Goal: Answer question/provide support: Share knowledge or assist other users

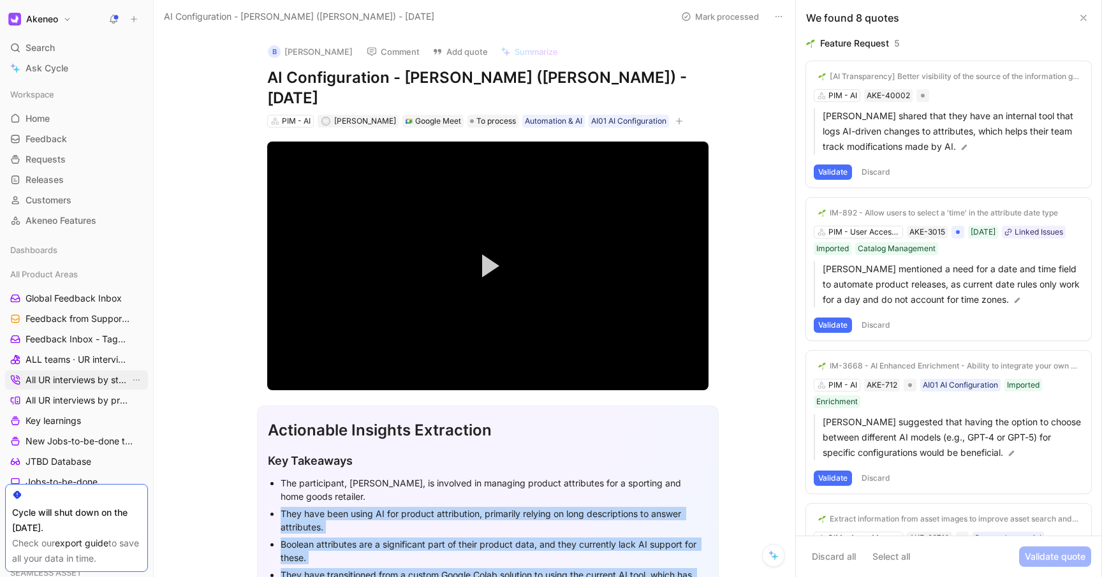
click at [53, 383] on span "All UR interviews by status" at bounding box center [78, 380] width 105 height 13
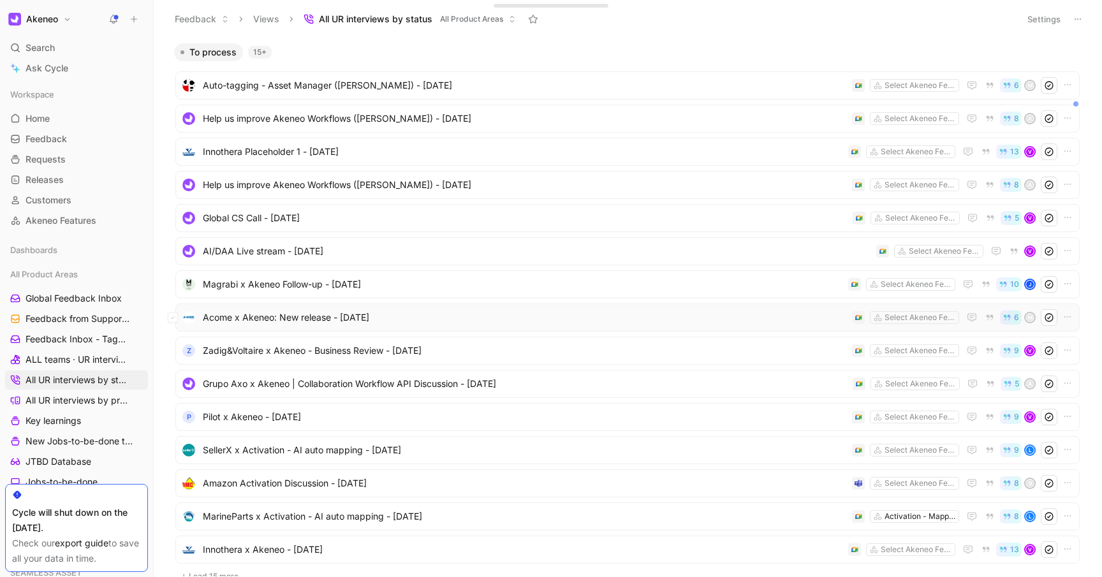
click at [394, 315] on span "Acome x Akeneo: New release - [DATE]" at bounding box center [525, 317] width 644 height 15
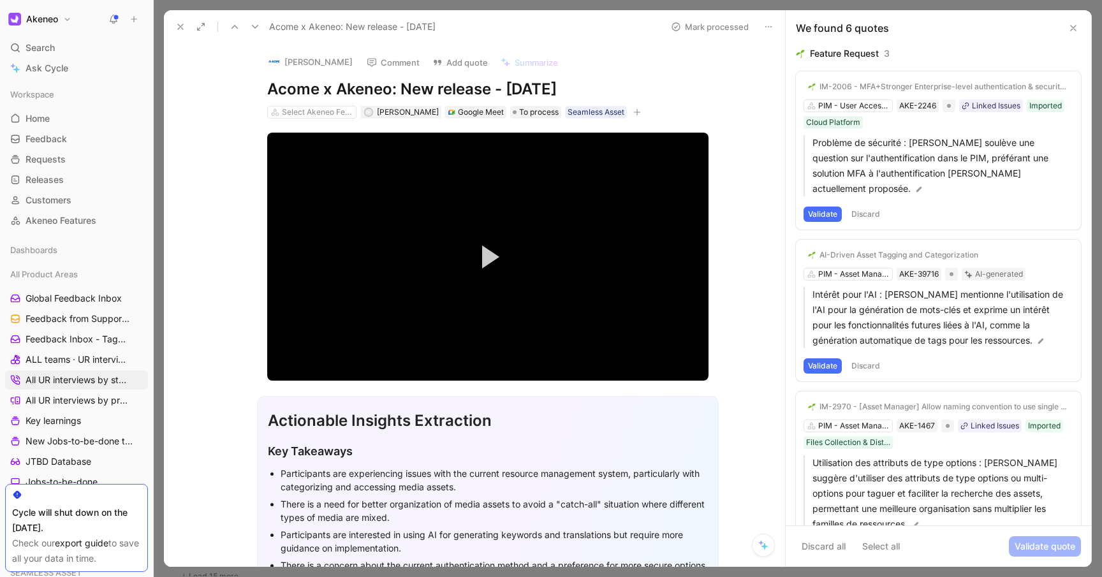
click at [819, 358] on button "Validate" at bounding box center [823, 365] width 38 height 15
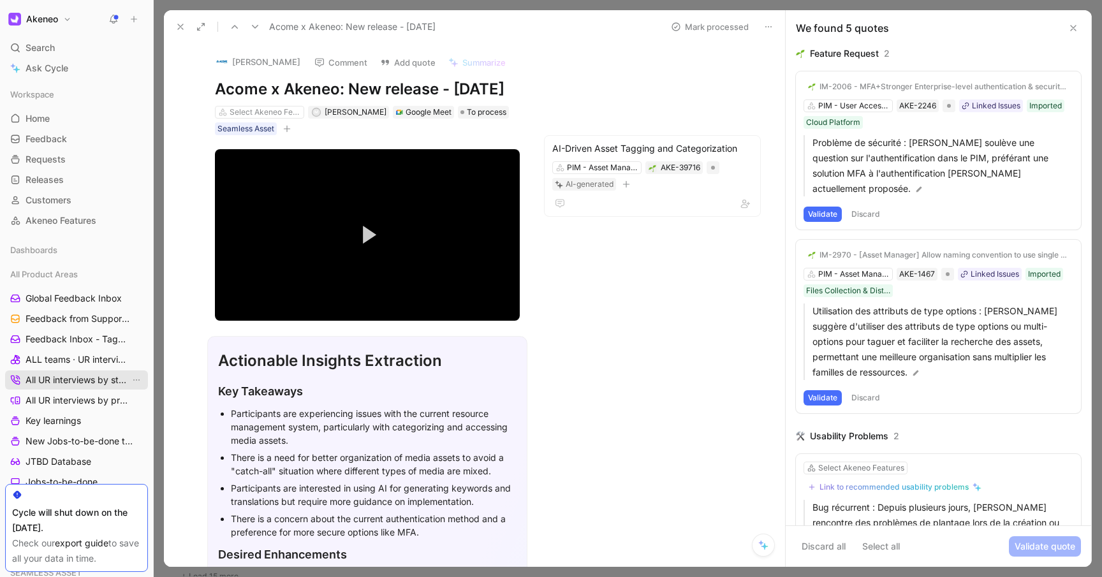
click at [54, 374] on span "All UR interviews by status" at bounding box center [78, 380] width 105 height 13
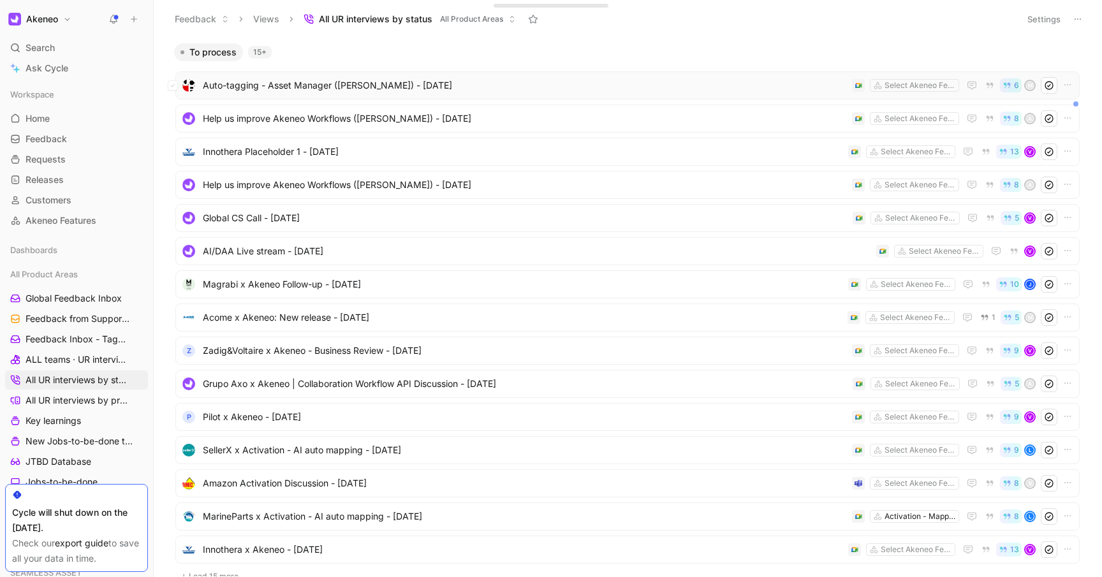
click at [703, 78] on span "Auto-tagging - Asset Manager ([PERSON_NAME]) - [DATE]" at bounding box center [525, 85] width 644 height 15
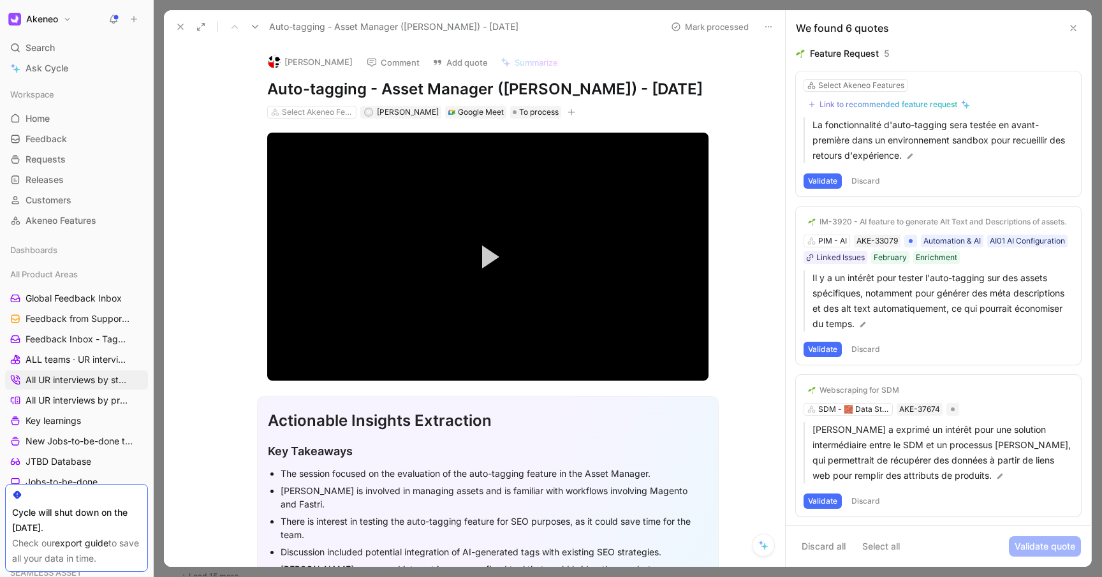
click at [568, 116] on icon "button" at bounding box center [572, 112] width 8 height 8
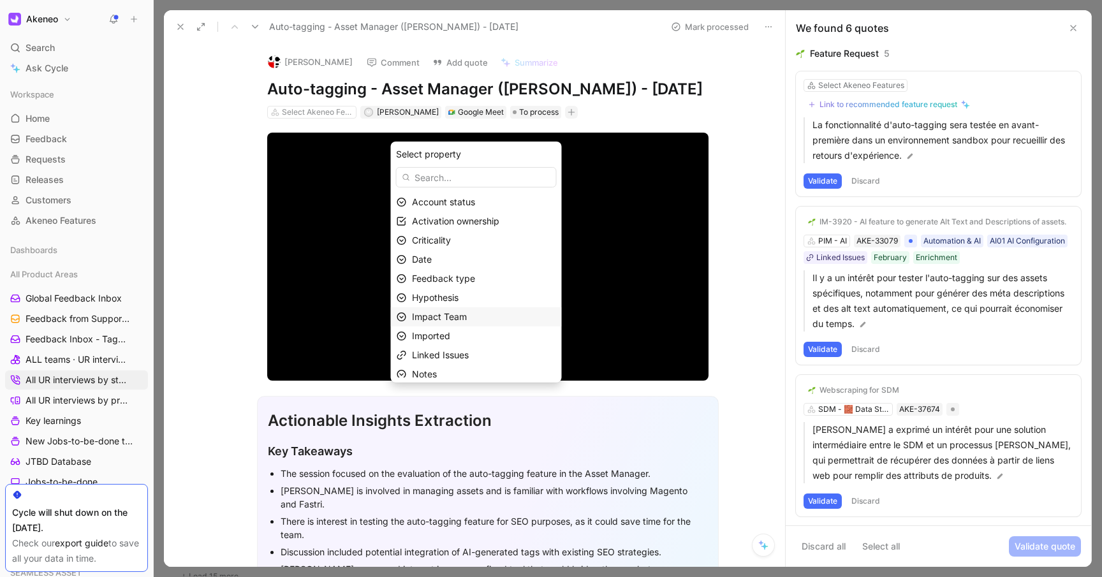
click at [467, 316] on span "Impact Team" at bounding box center [439, 316] width 55 height 11
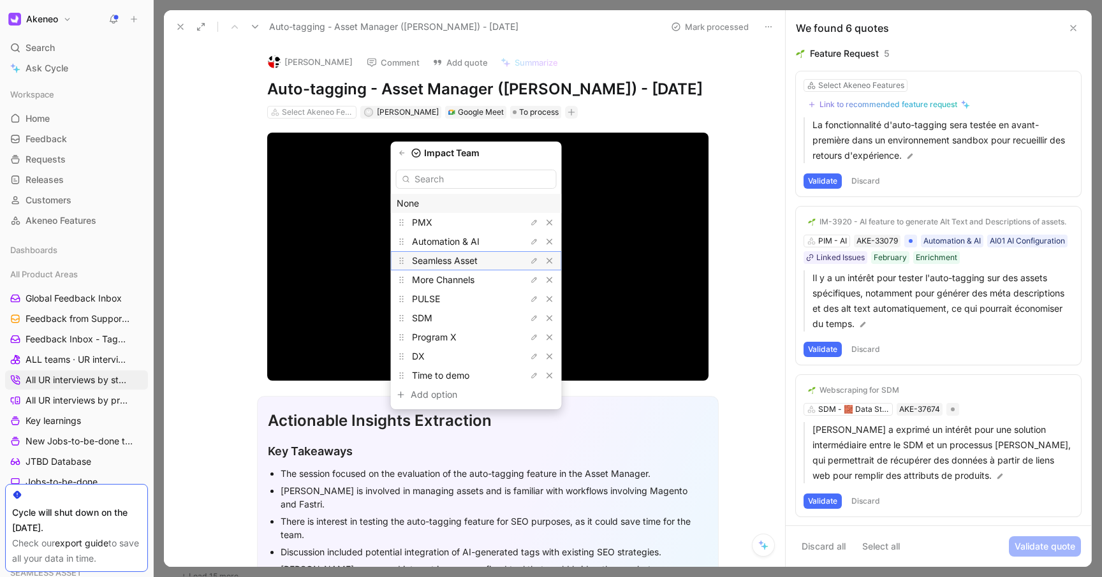
click at [478, 261] on span "Seamless Asset" at bounding box center [445, 260] width 66 height 11
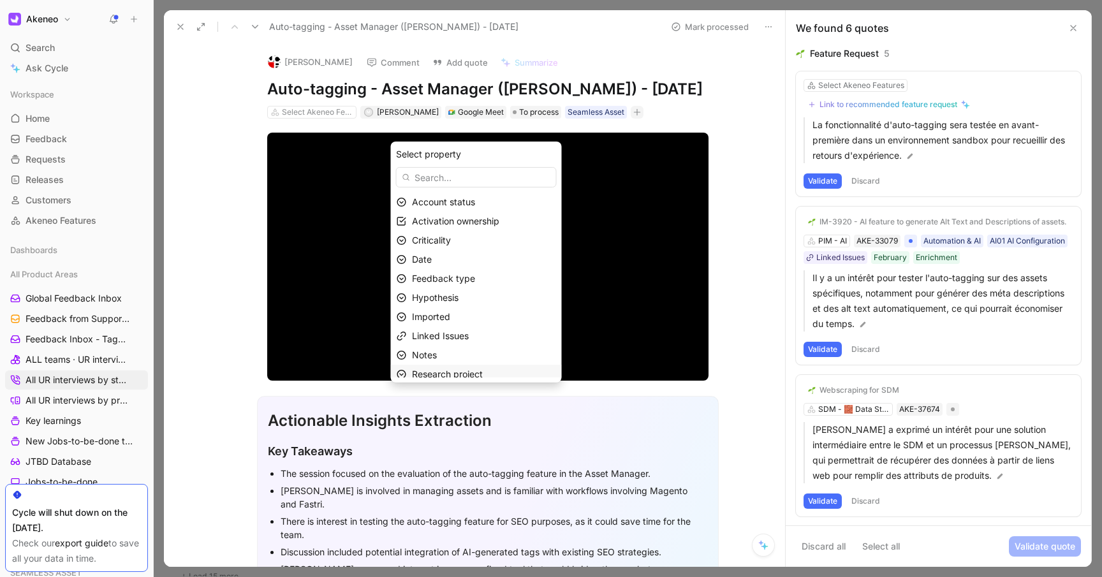
click at [457, 372] on span "Research project" at bounding box center [447, 374] width 71 height 11
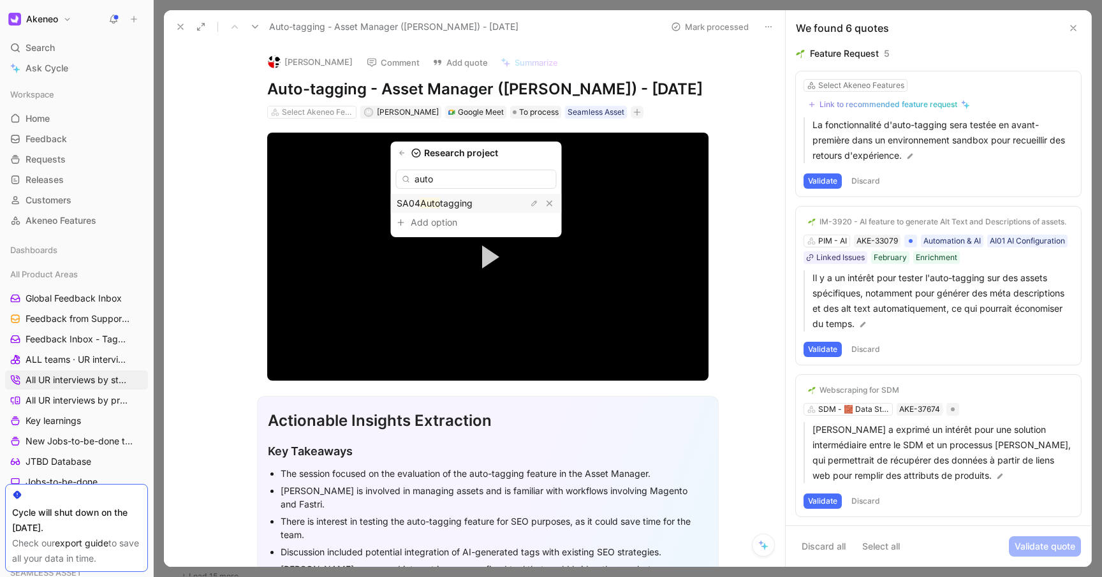
type input "auto"
click at [473, 202] on span "tagging" at bounding box center [456, 203] width 33 height 11
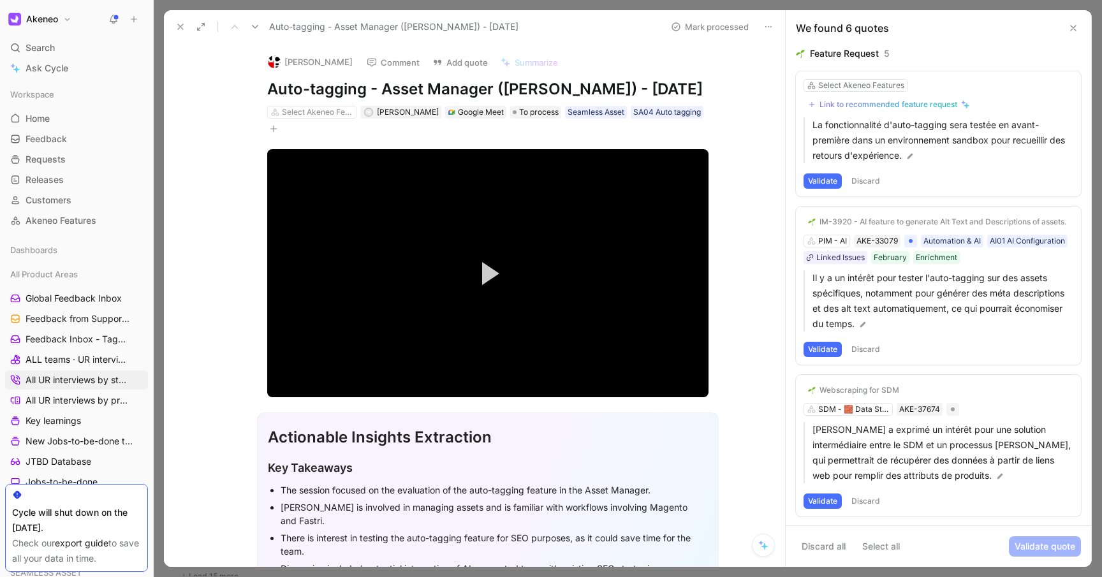
click at [822, 350] on button "Validate" at bounding box center [823, 349] width 38 height 15
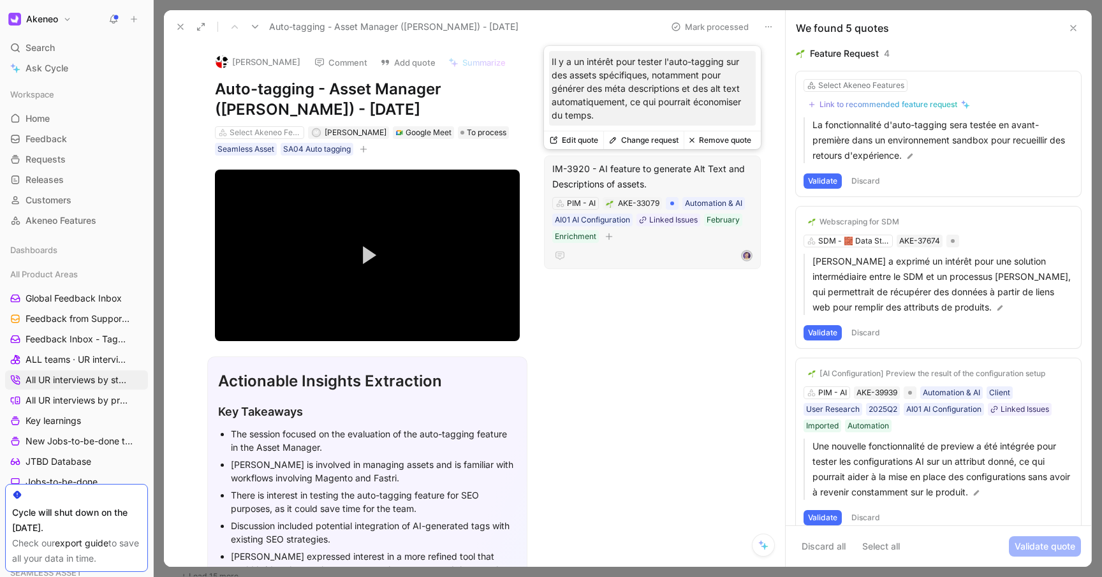
click at [656, 182] on div "IM-3920 - AI feature to generate Alt Text and Descriptions of assets." at bounding box center [652, 176] width 200 height 31
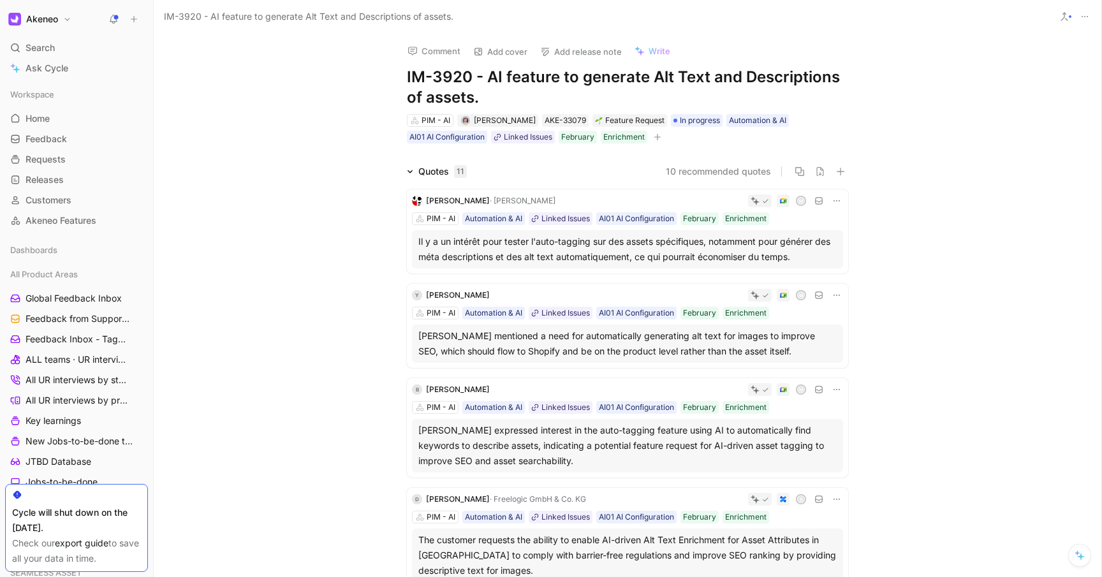
click at [585, 251] on div "Il y a un intérêt pour tester l'auto-tagging sur des assets spécifiques, notamm…" at bounding box center [627, 249] width 418 height 31
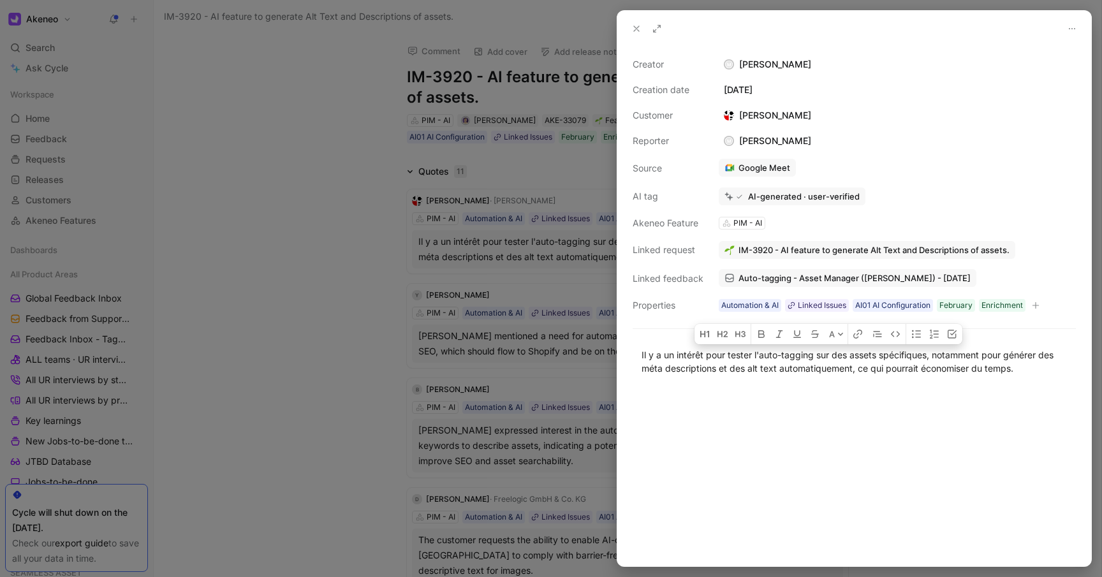
drag, startPoint x: 1021, startPoint y: 369, endPoint x: 609, endPoint y: 356, distance: 412.1
click at [609, 356] on div "Creator M [PERSON_NAME] Creation date [DATE] Customer [PERSON_NAME] Reporter M …" at bounding box center [551, 288] width 1102 height 577
copy div "Il y a un intérêt pour tester l'auto-tagging sur des assets spécifiques, notamm…"
click at [643, 355] on div "Il y a un intérêt pour tester l'auto-tagging sur des assets spécifiques, notamm…" at bounding box center [854, 361] width 425 height 27
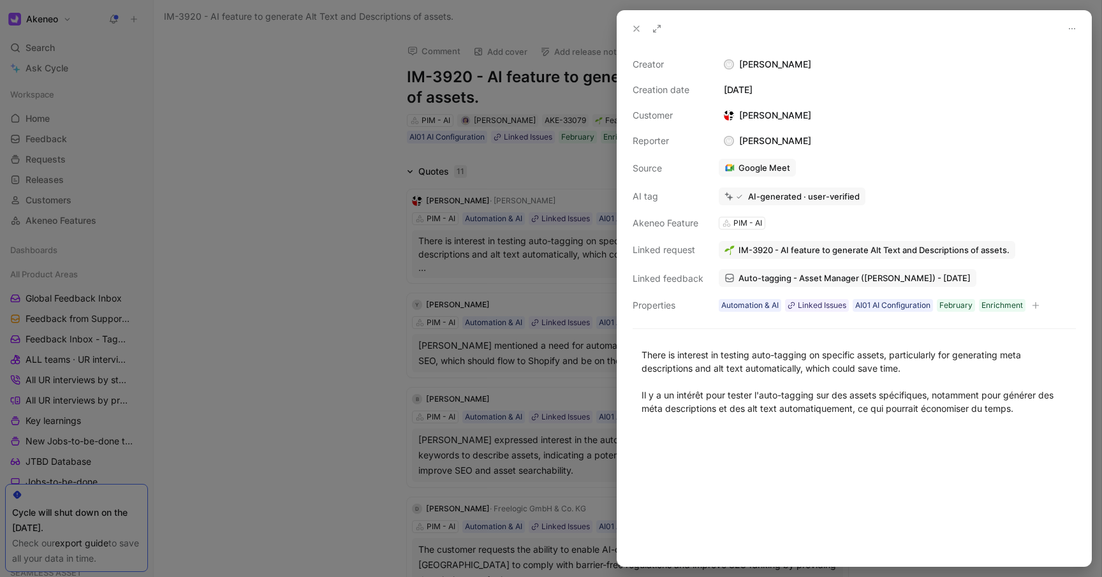
click at [747, 486] on div at bounding box center [854, 497] width 474 height 137
click at [636, 29] on use at bounding box center [636, 28] width 5 height 5
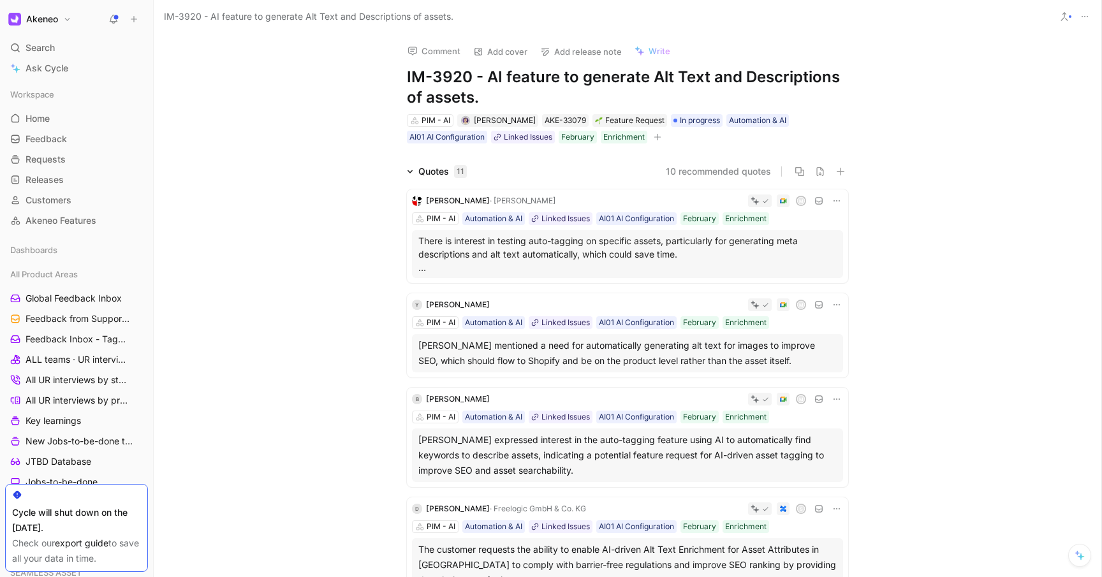
click at [1060, 15] on icon at bounding box center [1064, 16] width 10 height 10
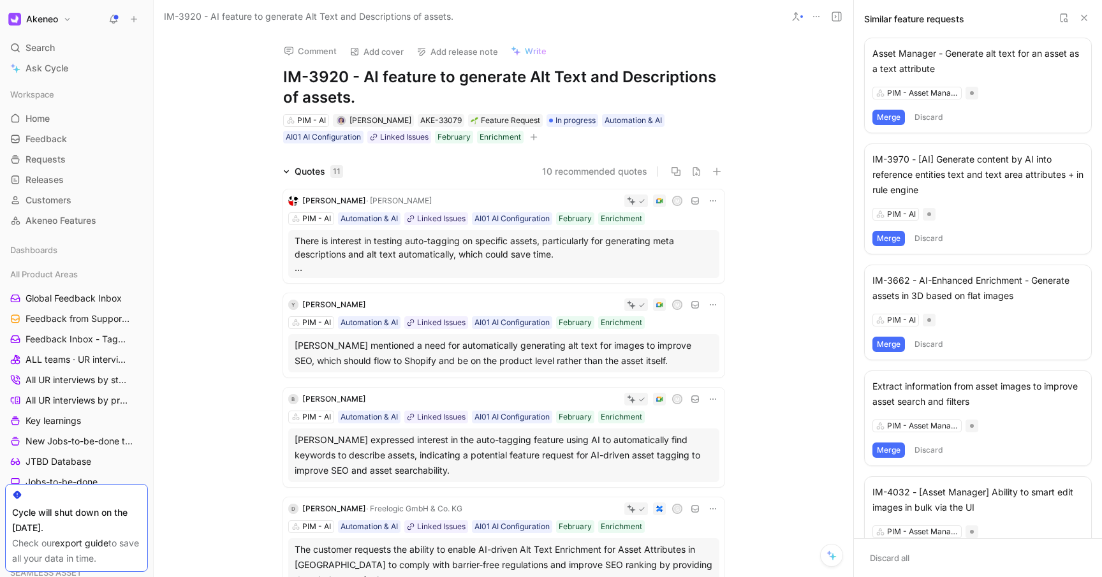
click at [1088, 15] on icon at bounding box center [1084, 18] width 10 height 10
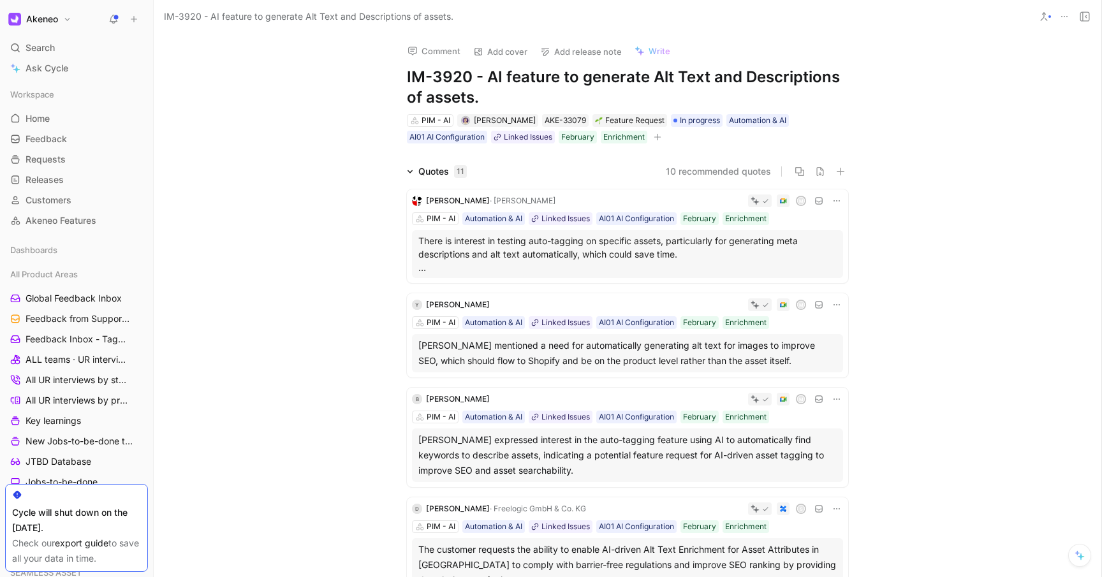
click at [1077, 15] on button at bounding box center [1085, 17] width 18 height 18
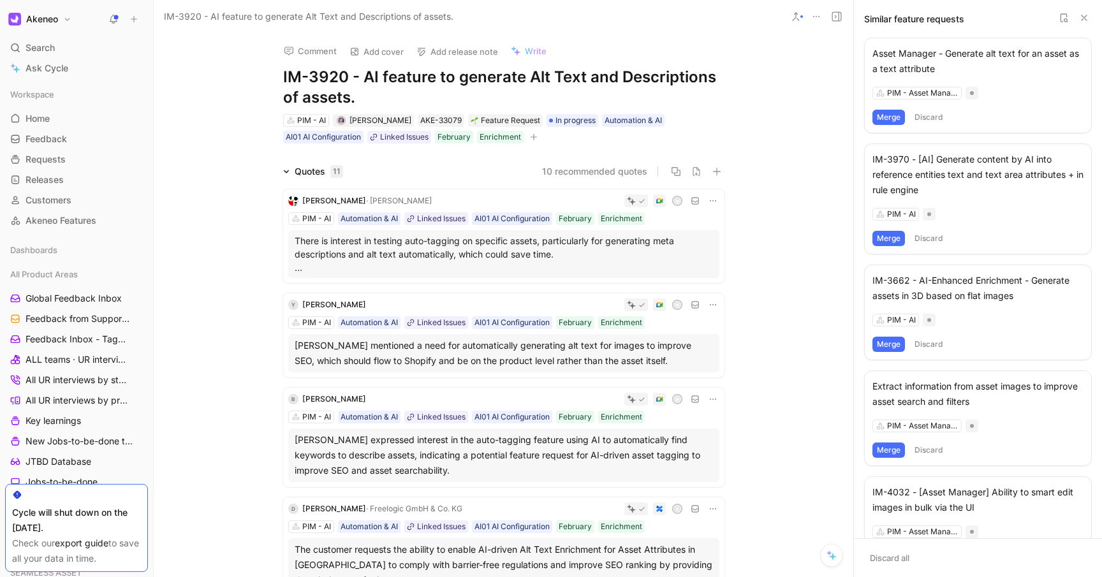
click icon
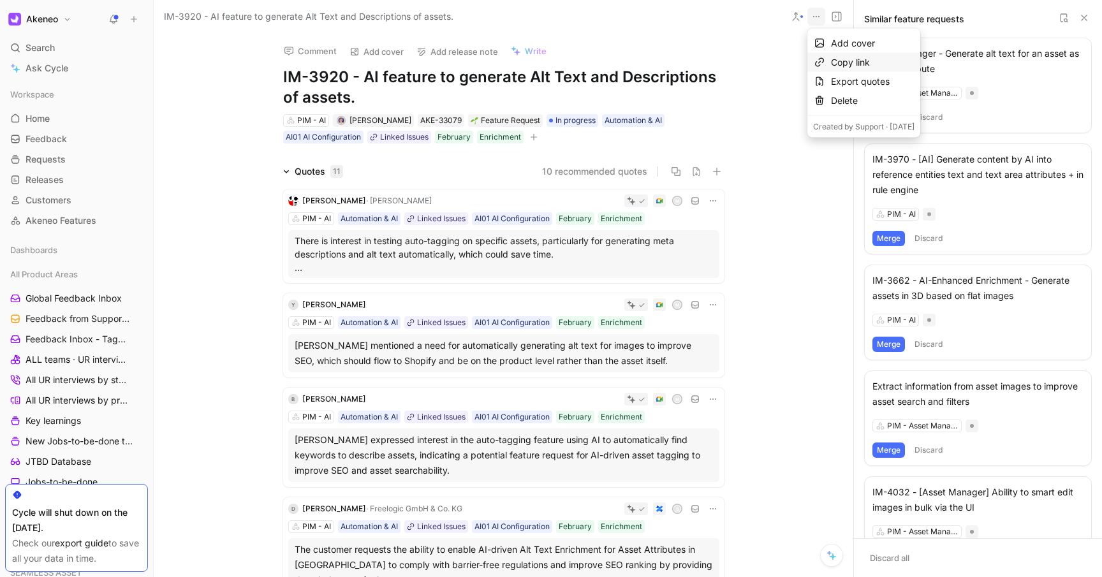
click div "Copy link"
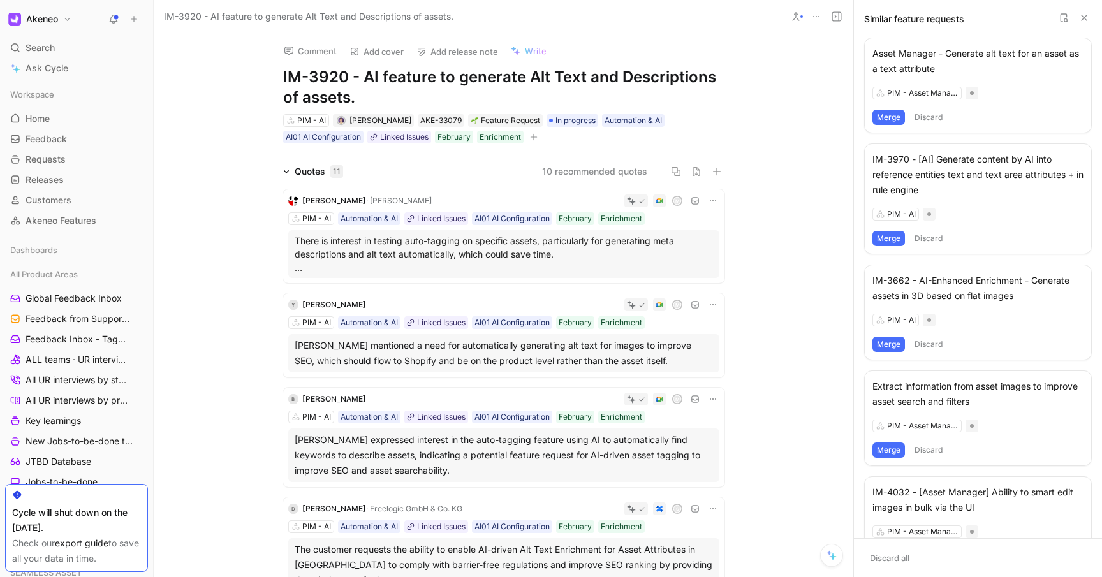
click button "Merge"
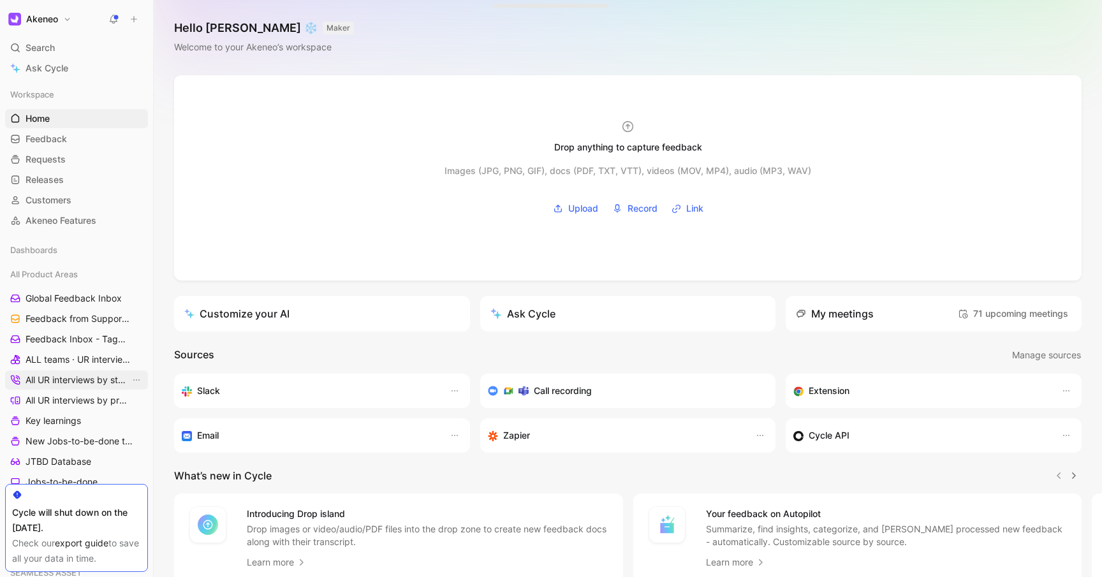
click at [45, 378] on span "All UR interviews by status" at bounding box center [78, 380] width 105 height 13
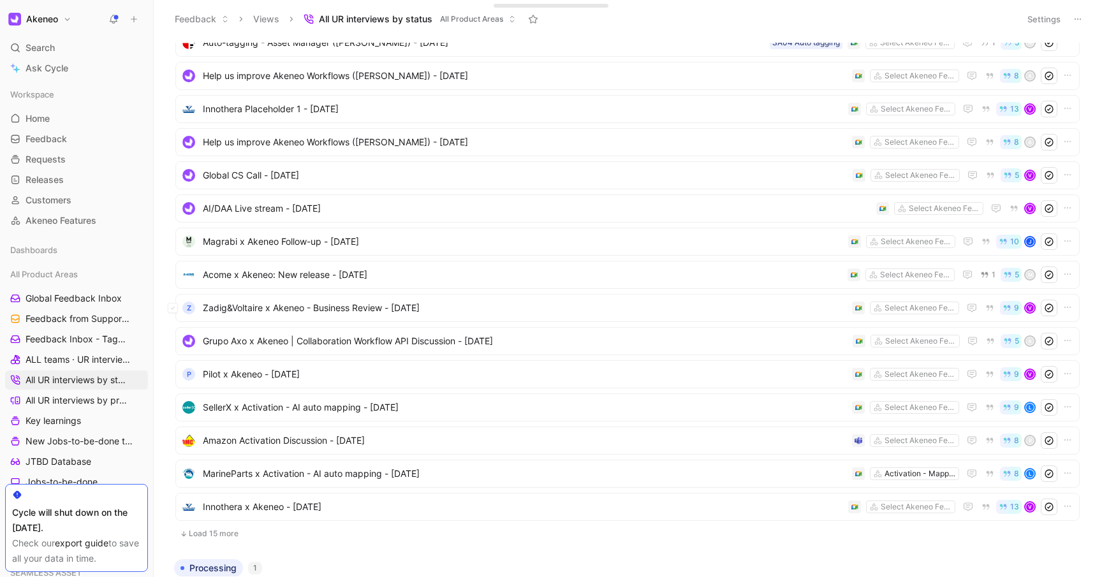
scroll to position [33, 0]
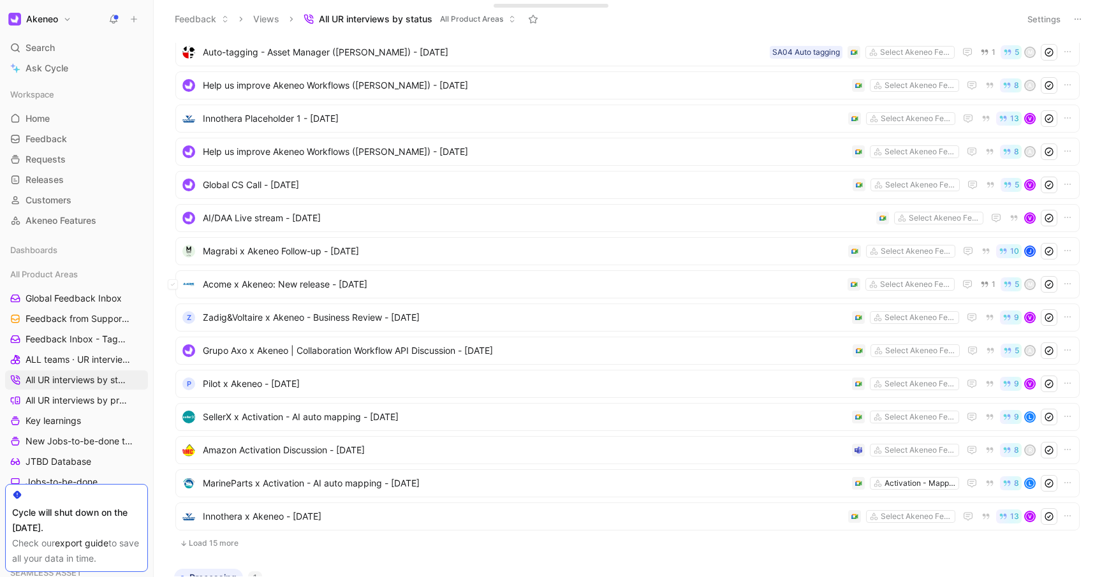
click at [286, 290] on span "Acome x Akeneo: New release - [DATE]" at bounding box center [523, 284] width 640 height 15
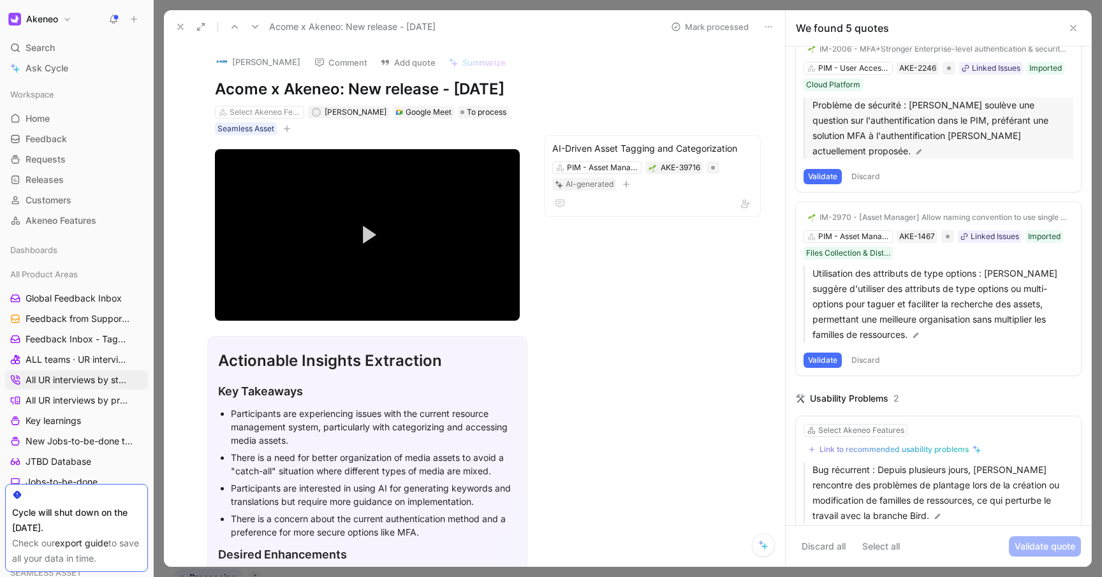
scroll to position [31, 0]
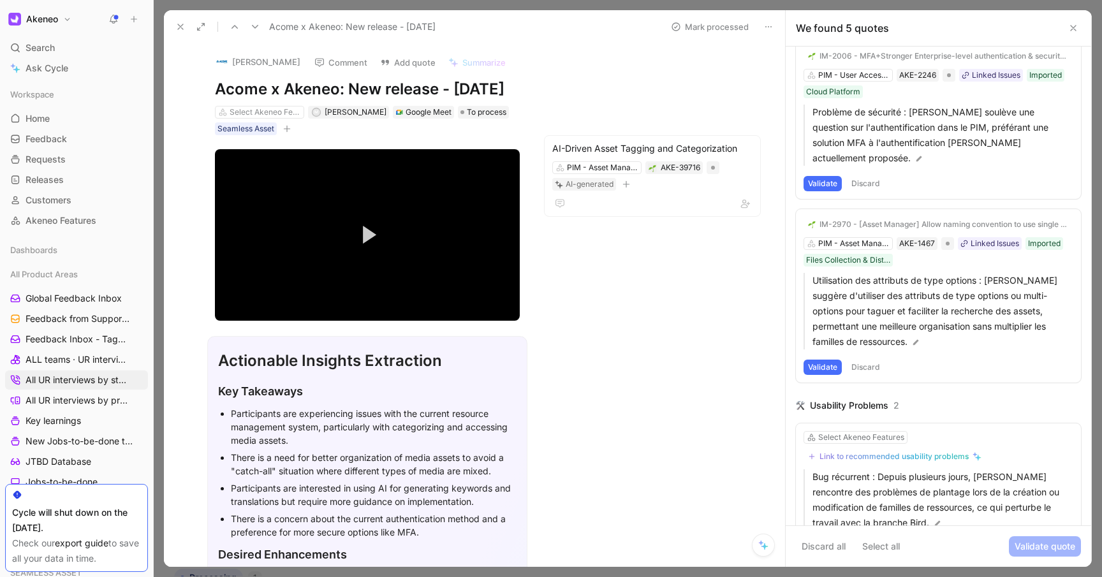
click at [827, 184] on button "Validate" at bounding box center [823, 183] width 38 height 15
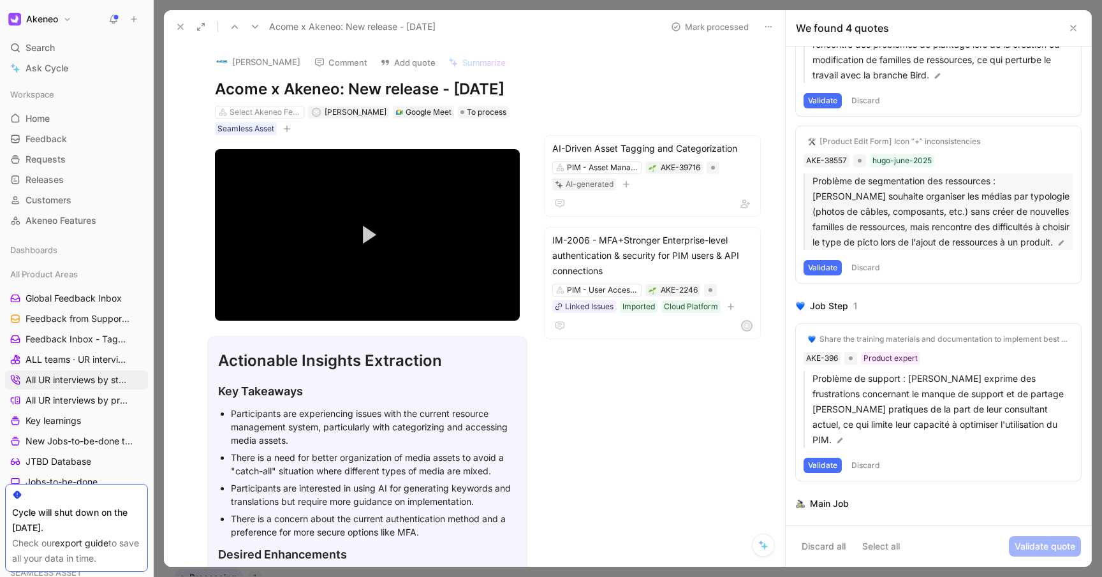
scroll to position [317, 0]
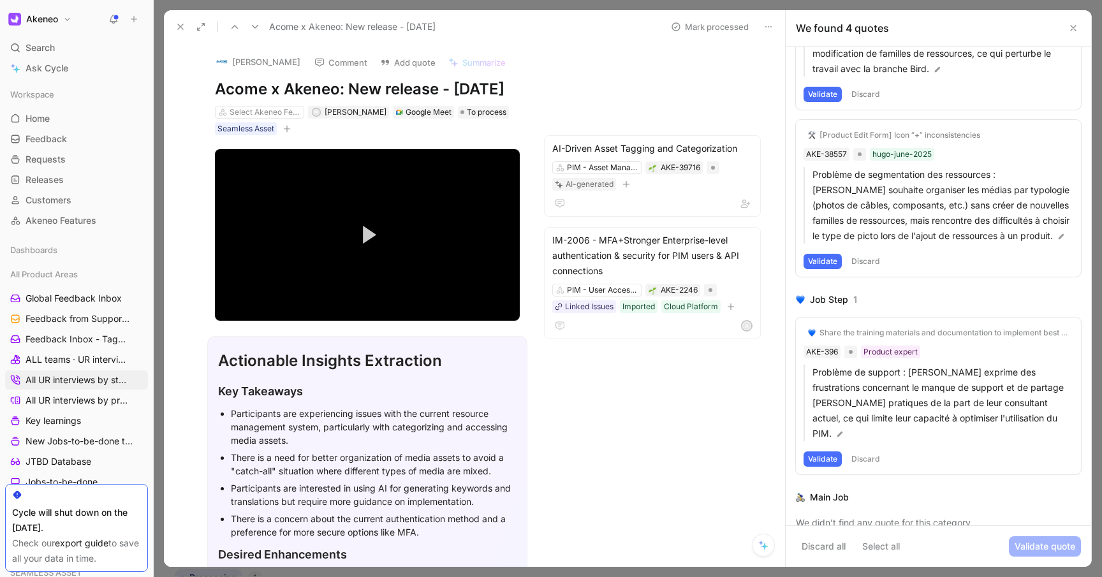
click at [873, 441] on button "Discard" at bounding box center [866, 443] width 38 height 15
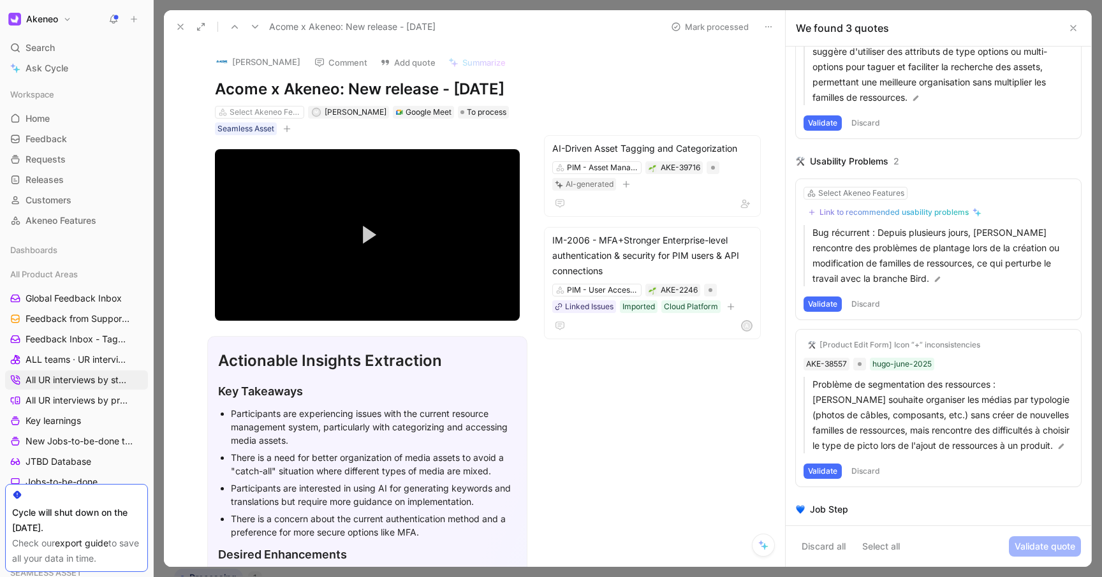
scroll to position [0, 0]
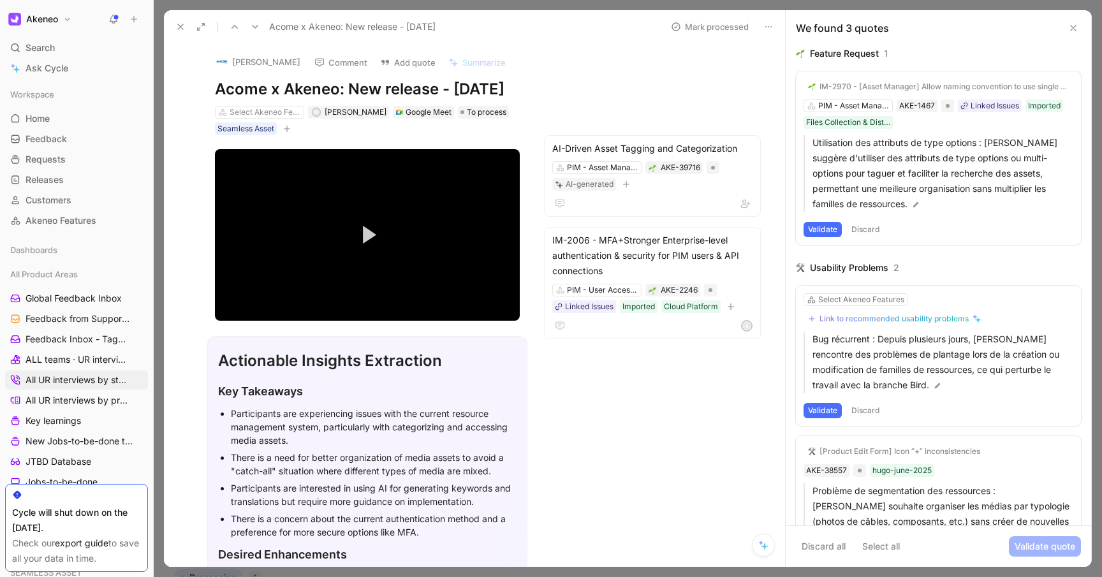
click at [870, 226] on button "Discard" at bounding box center [866, 229] width 38 height 15
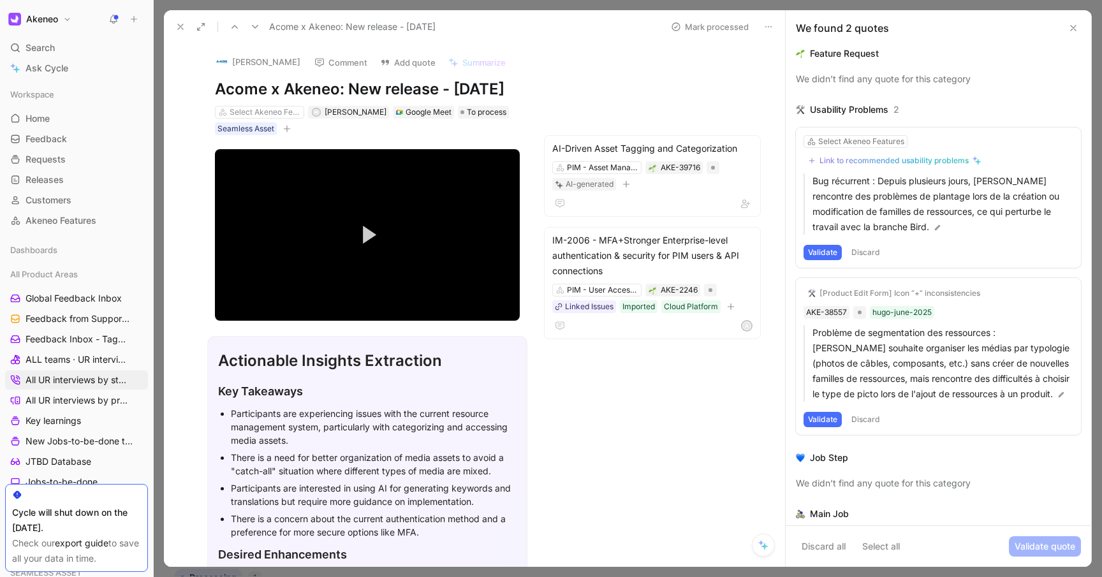
click at [875, 246] on button "Discard" at bounding box center [866, 252] width 38 height 15
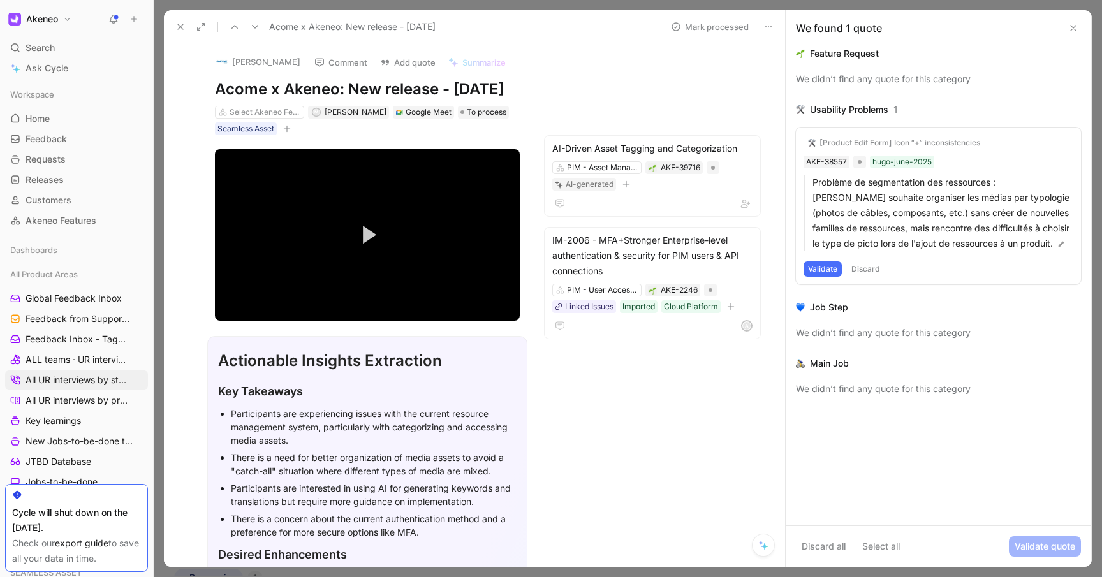
click at [865, 267] on button "Discard" at bounding box center [866, 268] width 38 height 15
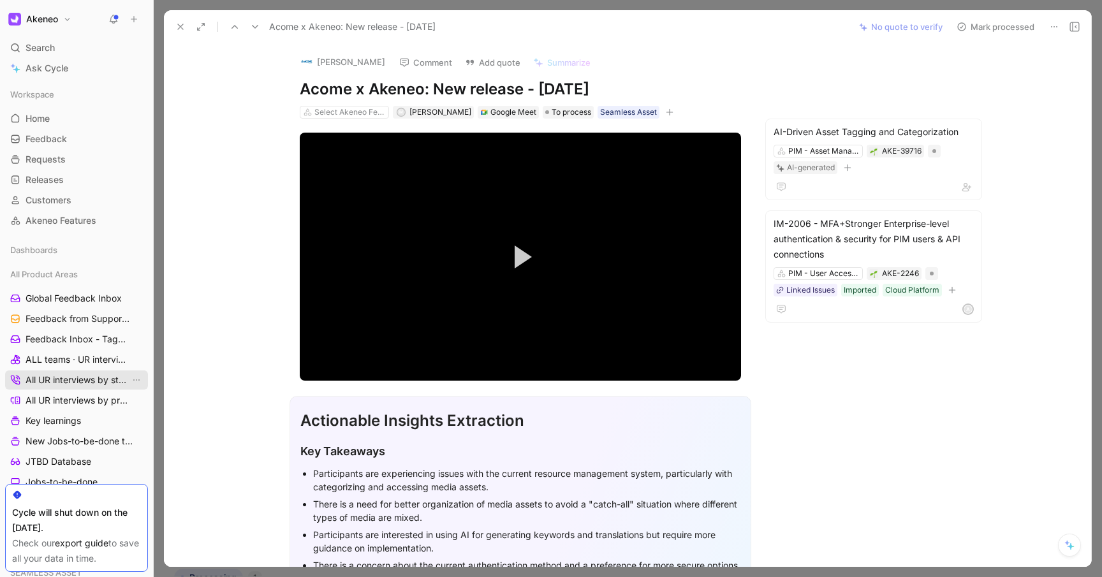
click at [62, 385] on span "All UR interviews by status" at bounding box center [78, 380] width 105 height 13
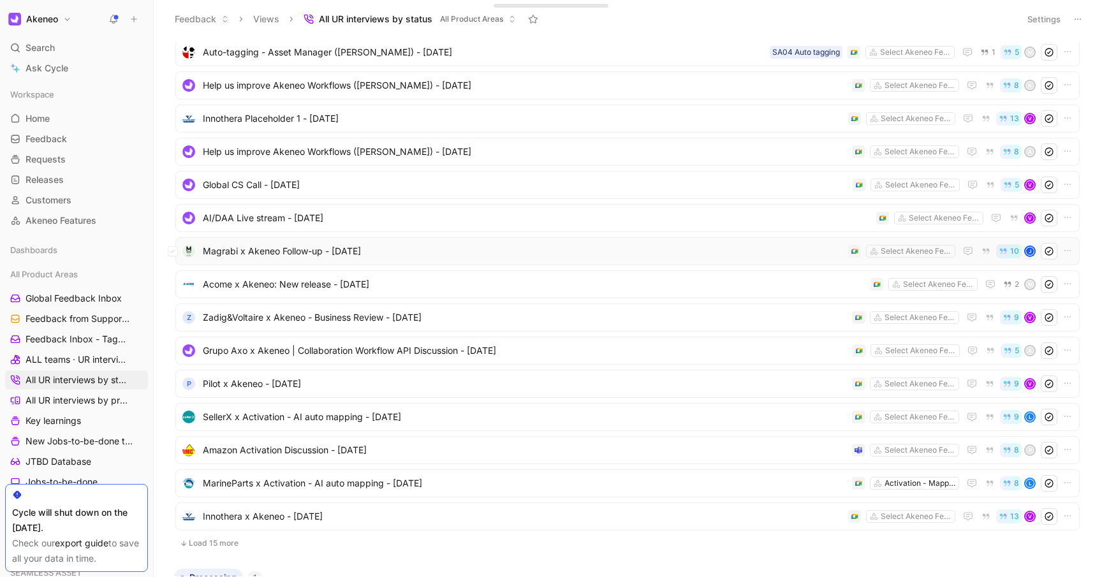
click at [326, 254] on span "Magrabi x Akeneo Follow-up - [DATE]" at bounding box center [523, 251] width 640 height 15
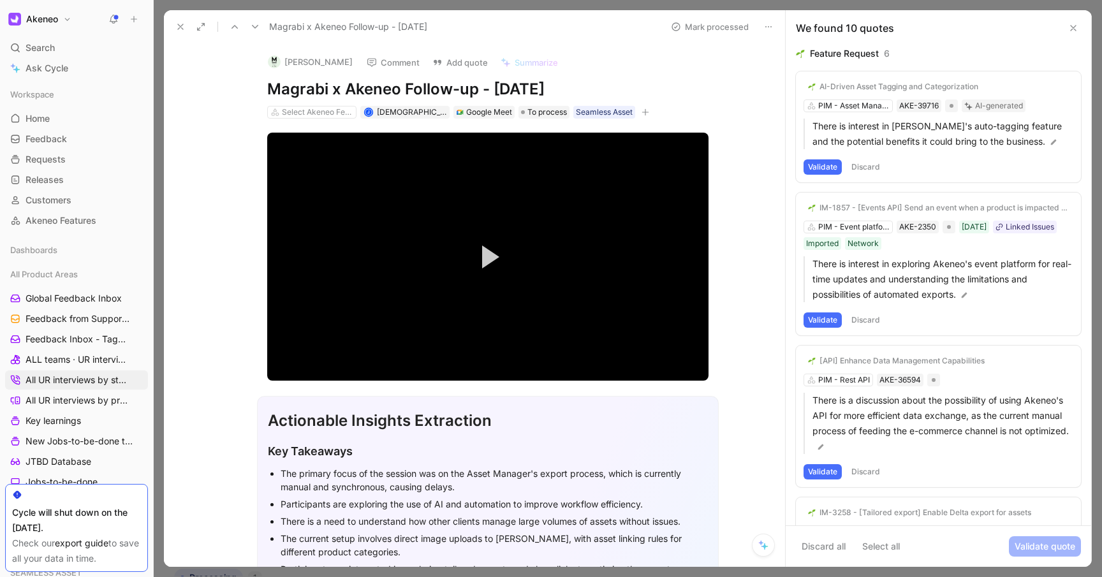
click at [823, 167] on button "Validate" at bounding box center [823, 166] width 38 height 15
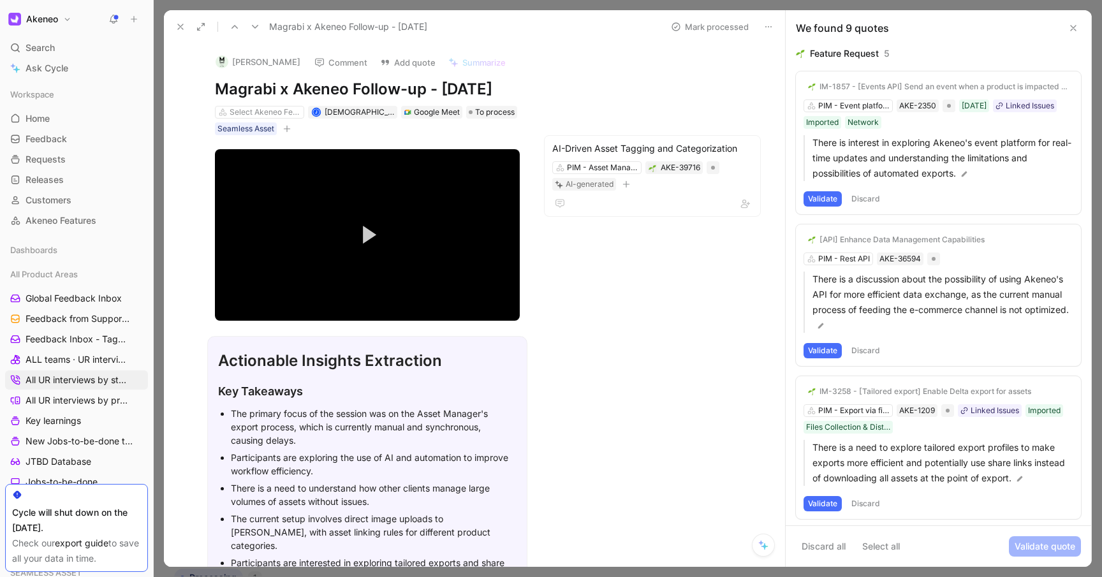
click at [829, 198] on button "Validate" at bounding box center [823, 198] width 38 height 15
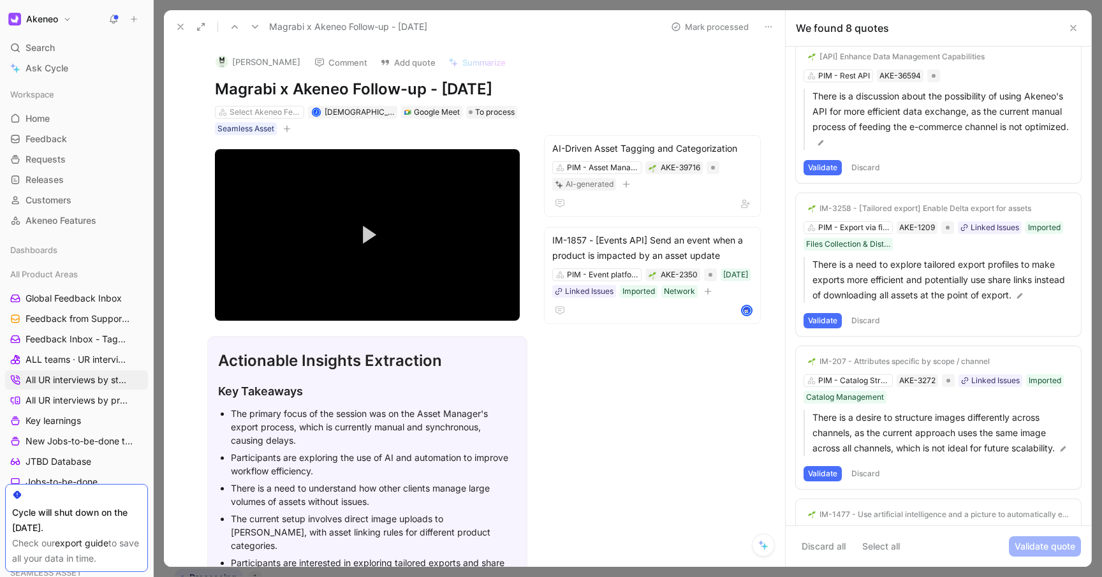
scroll to position [38, 0]
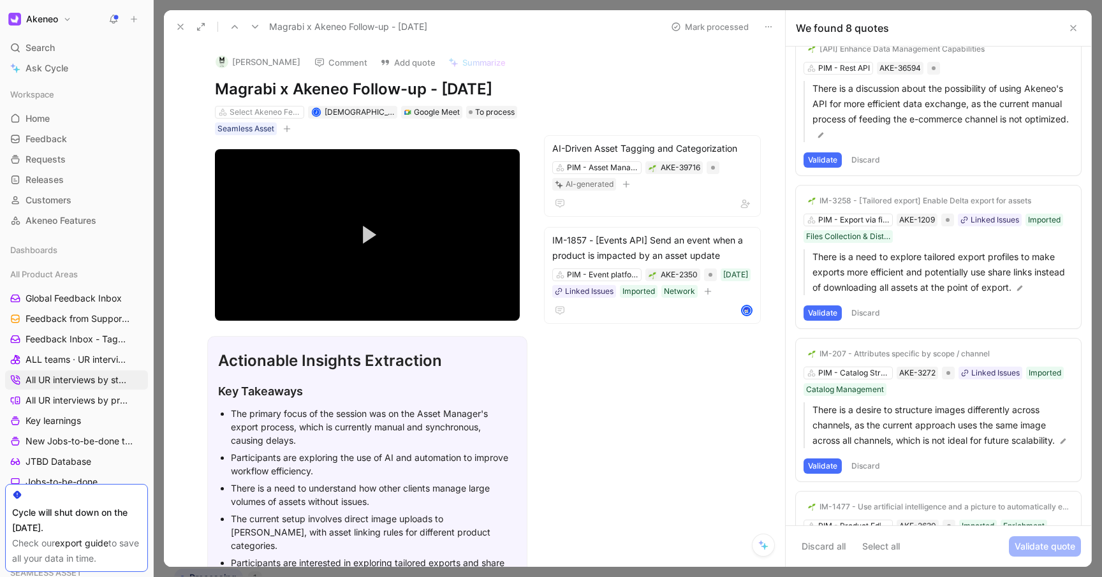
click at [868, 316] on button "Discard" at bounding box center [866, 312] width 38 height 15
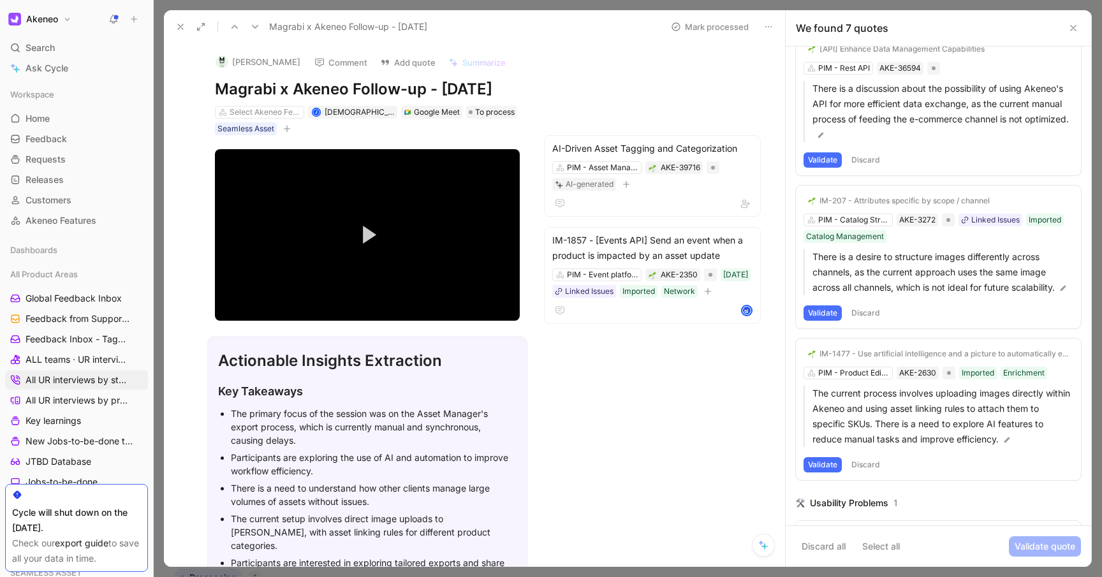
click at [878, 222] on div "IM-207 - Attributes specific by scope / channel PIM - Catalog Structure AKE-327…" at bounding box center [938, 257] width 285 height 143
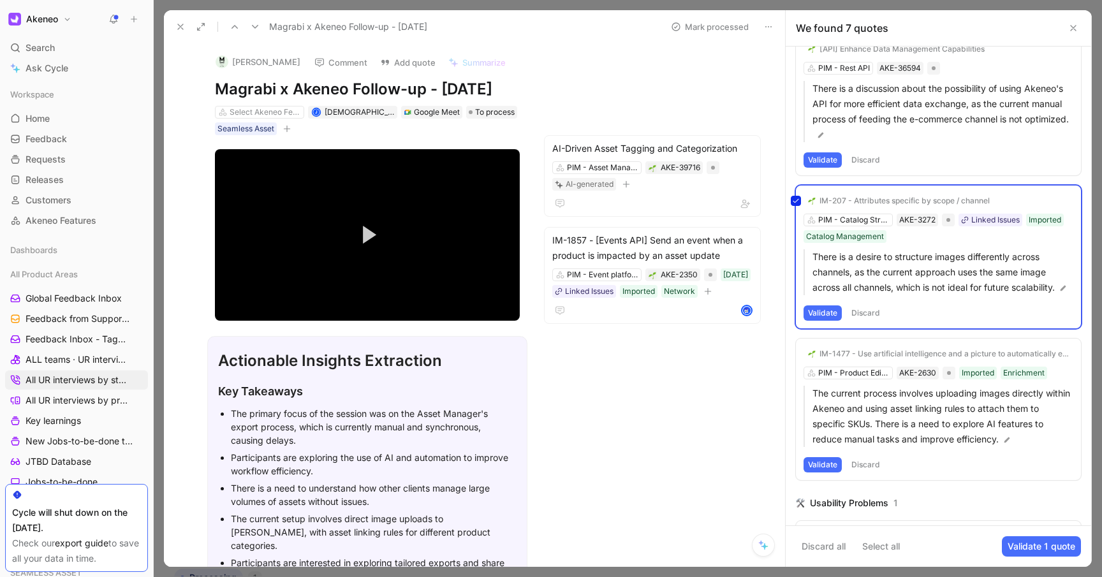
click at [878, 222] on div "IM-207 - Attributes specific by scope / channel PIM - Catalog Structure AKE-327…" at bounding box center [938, 257] width 285 height 143
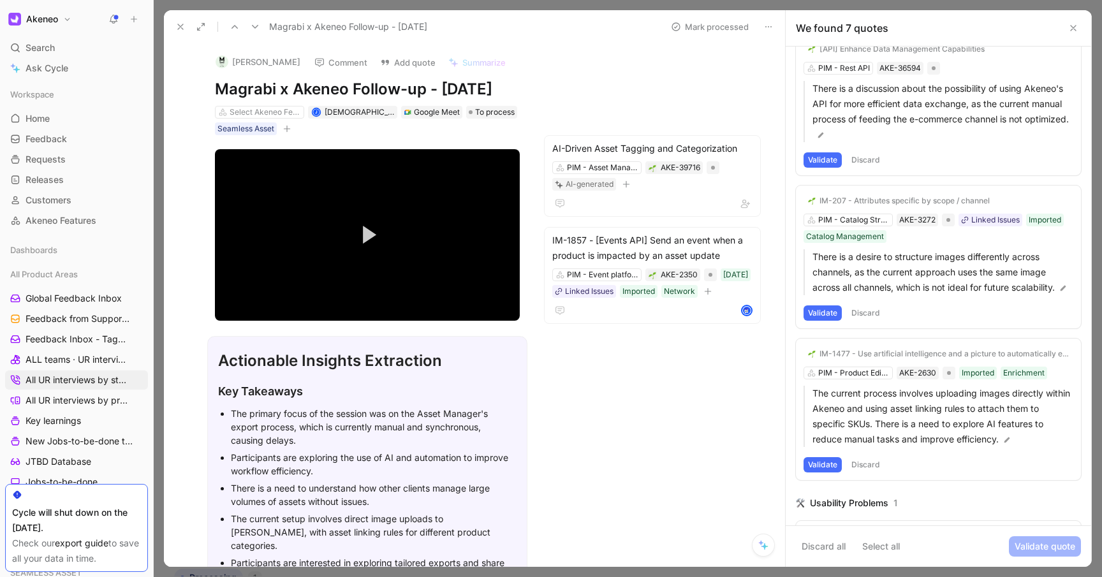
click at [840, 221] on div "IM-207 - Attributes specific by scope / channel PIM - Catalog Structure AKE-327…" at bounding box center [938, 257] width 285 height 143
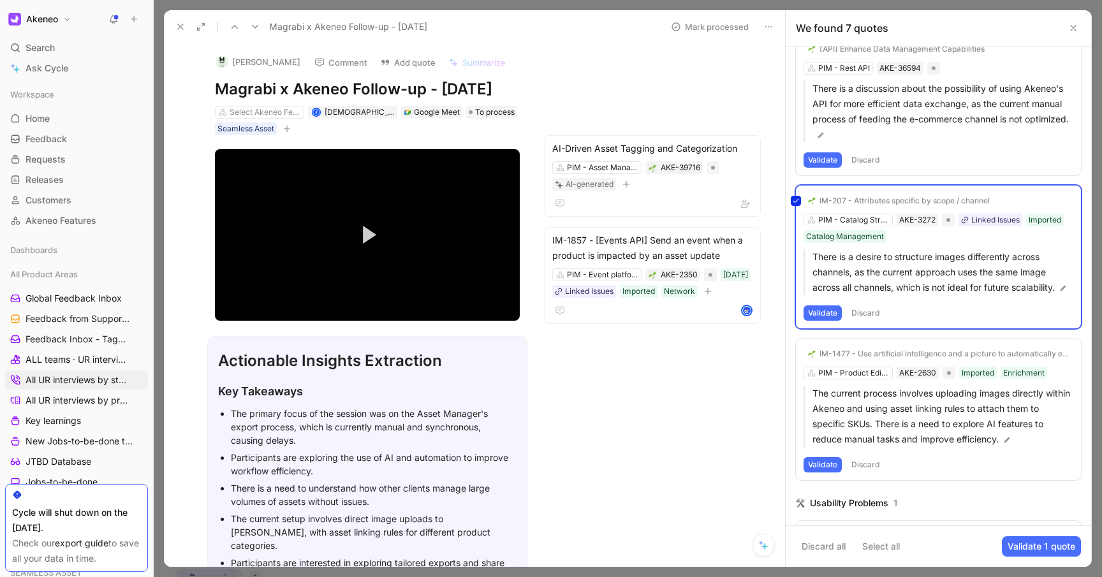
click at [840, 221] on div "IM-207 - Attributes specific by scope / channel PIM - Catalog Structure AKE-327…" at bounding box center [938, 257] width 285 height 143
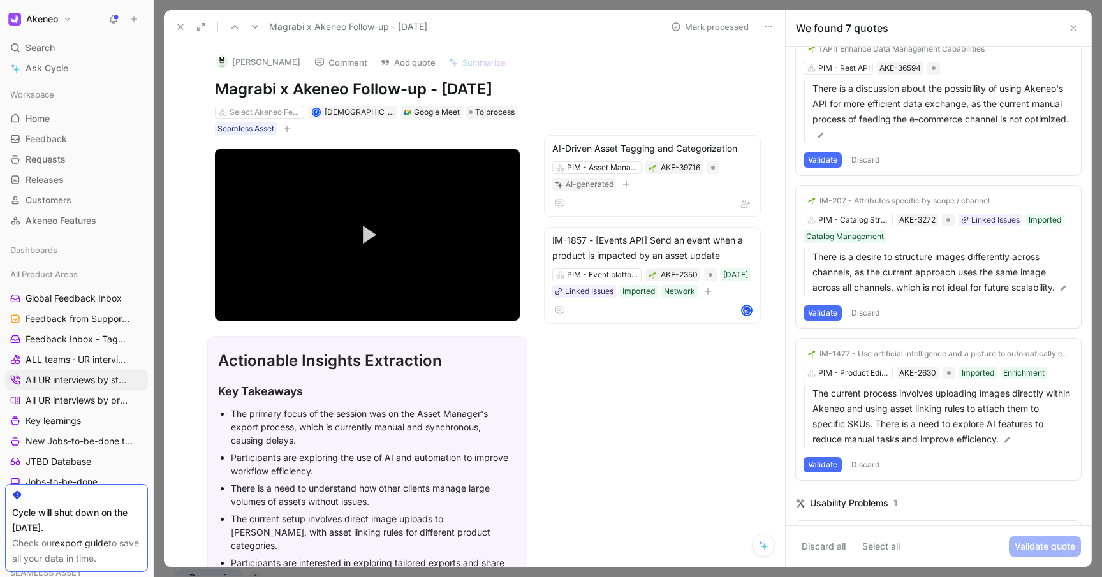
click at [896, 198] on div "IM-207 - Attributes specific by scope / channel" at bounding box center [904, 201] width 170 height 10
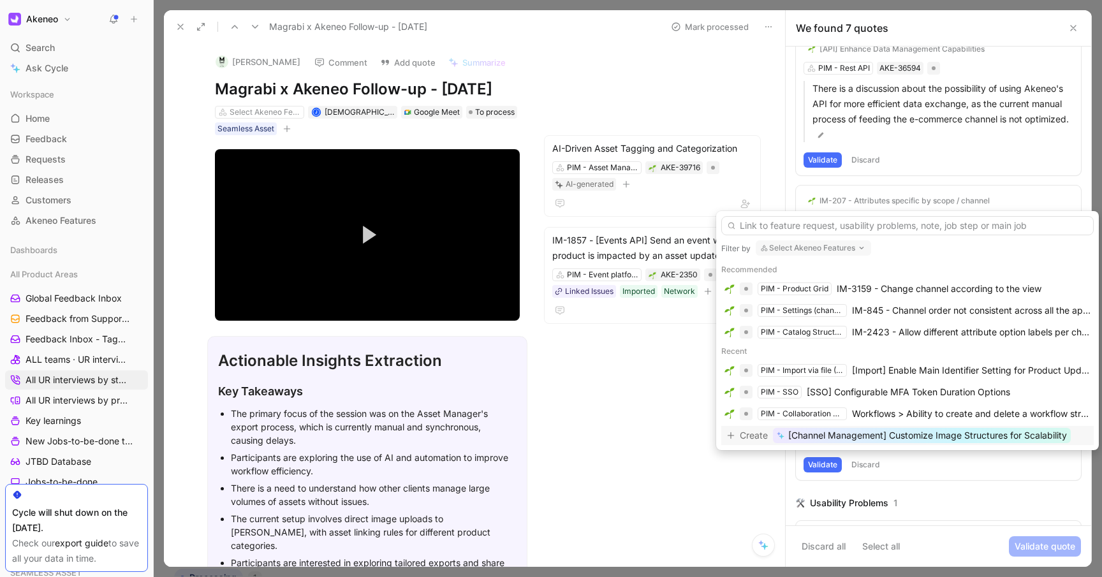
click at [847, 253] on button "Select Akeneo Features" at bounding box center [813, 247] width 115 height 15
type input "asset"
click at [835, 293] on div "PIM - Asset Manager" at bounding box center [840, 298] width 159 height 15
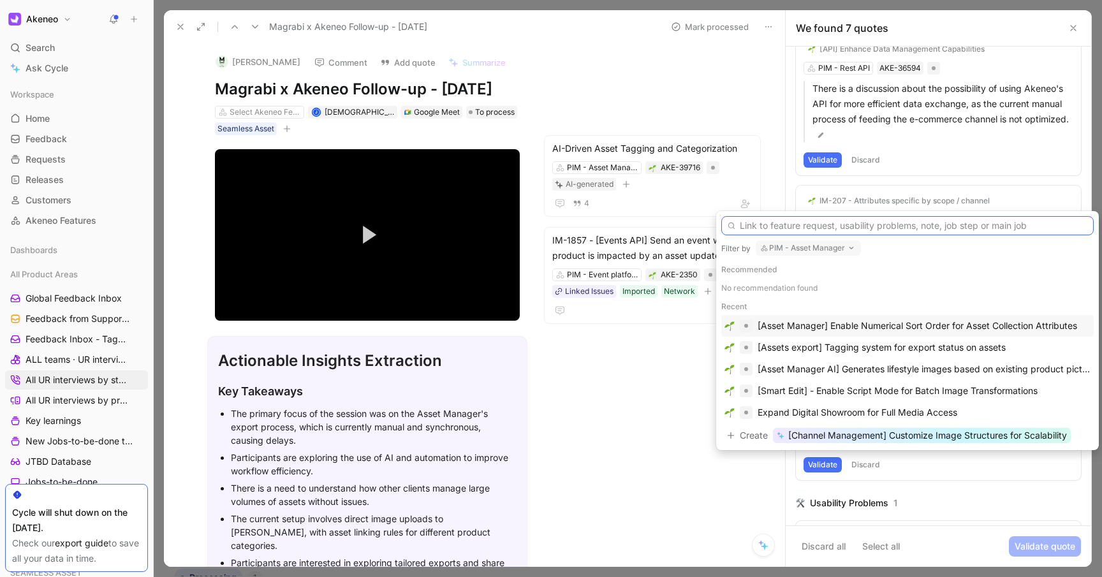
click at [834, 223] on input "text" at bounding box center [907, 225] width 372 height 19
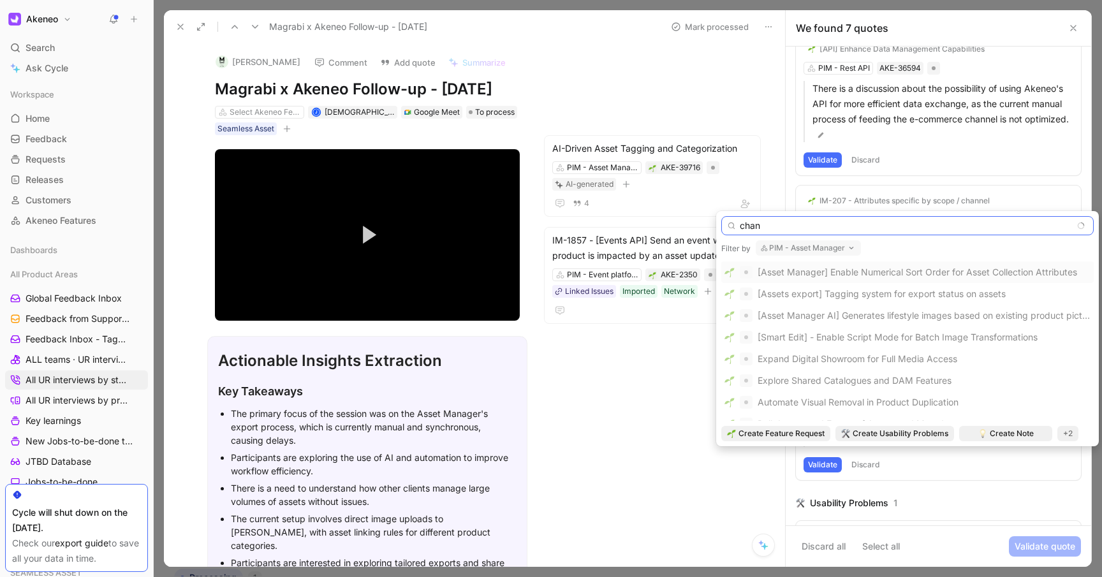
click at [834, 223] on input "chan" at bounding box center [907, 225] width 372 height 19
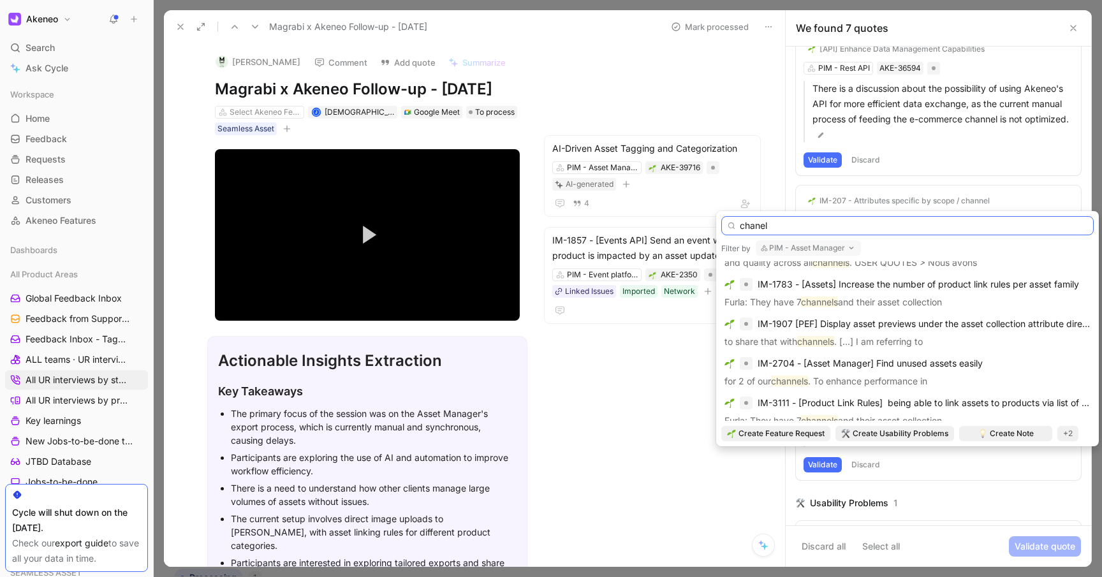
scroll to position [538, 0]
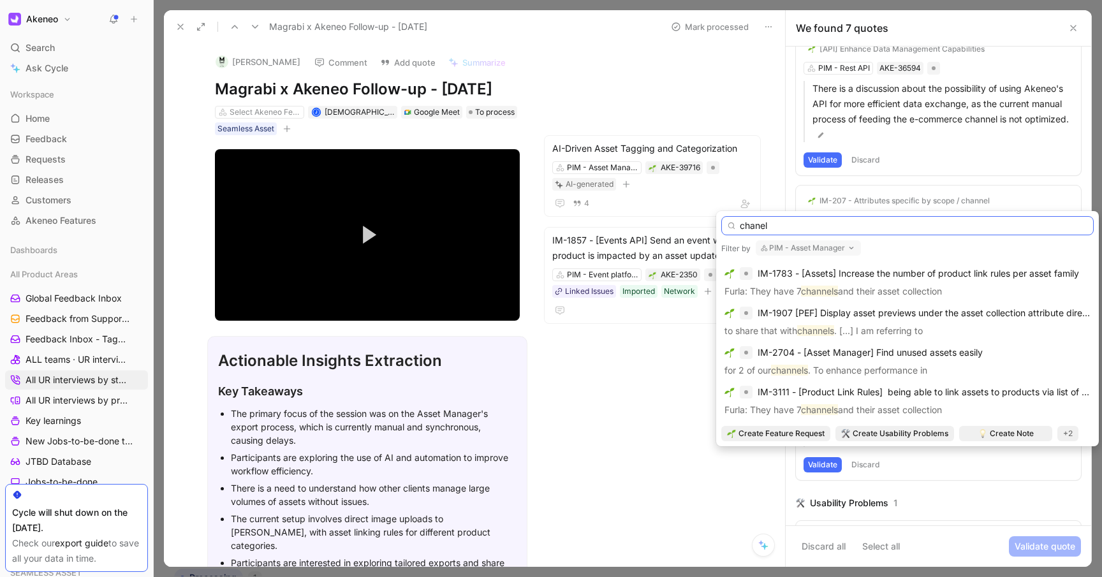
type input "chanel"
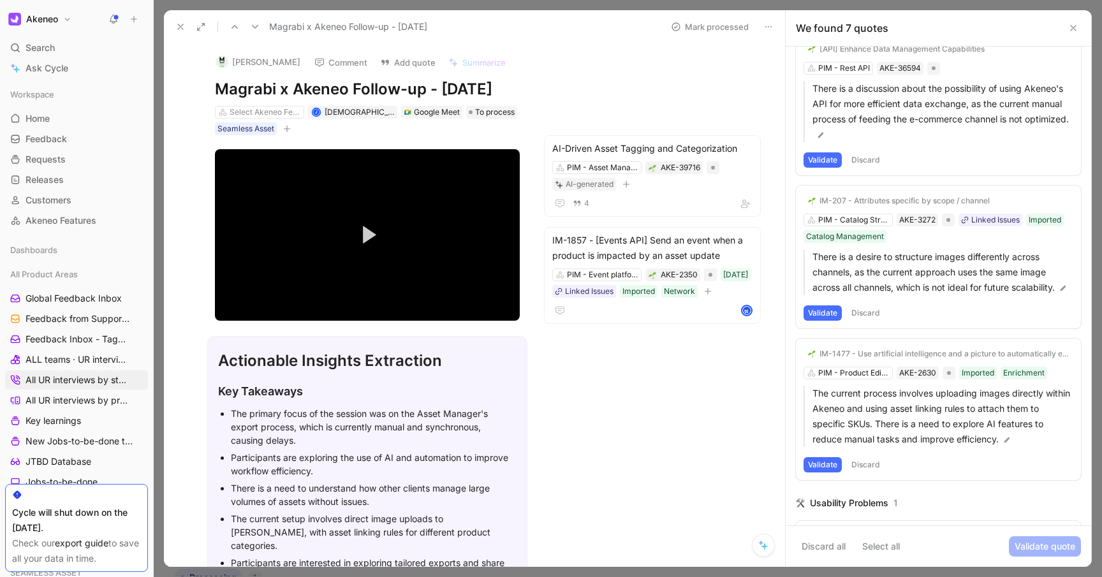
click at [881, 202] on div "IM-207 - Attributes specific by scope / channel" at bounding box center [904, 201] width 170 height 10
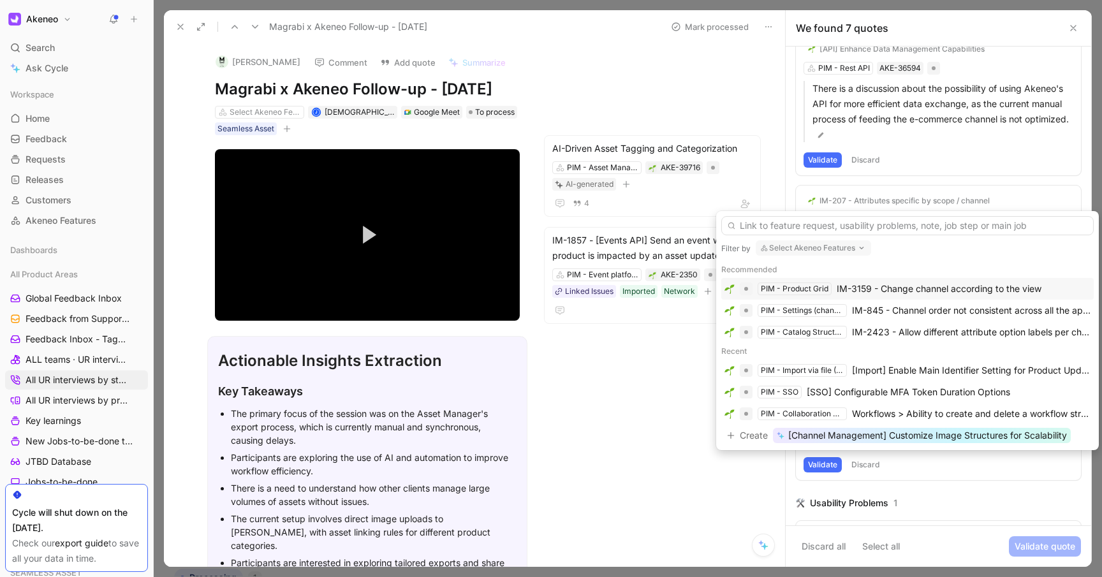
click at [819, 245] on button "Select Akeneo Features" at bounding box center [813, 247] width 115 height 15
type input "asset"
click at [805, 295] on mark "Asset" at bounding box center [796, 298] width 24 height 11
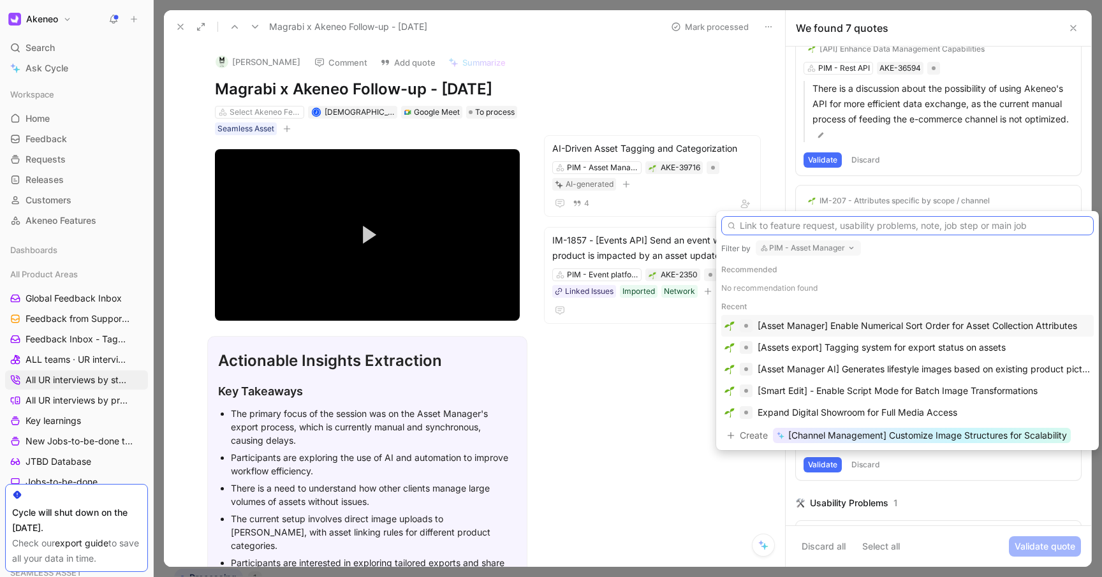
click at [847, 231] on input "text" at bounding box center [907, 225] width 372 height 19
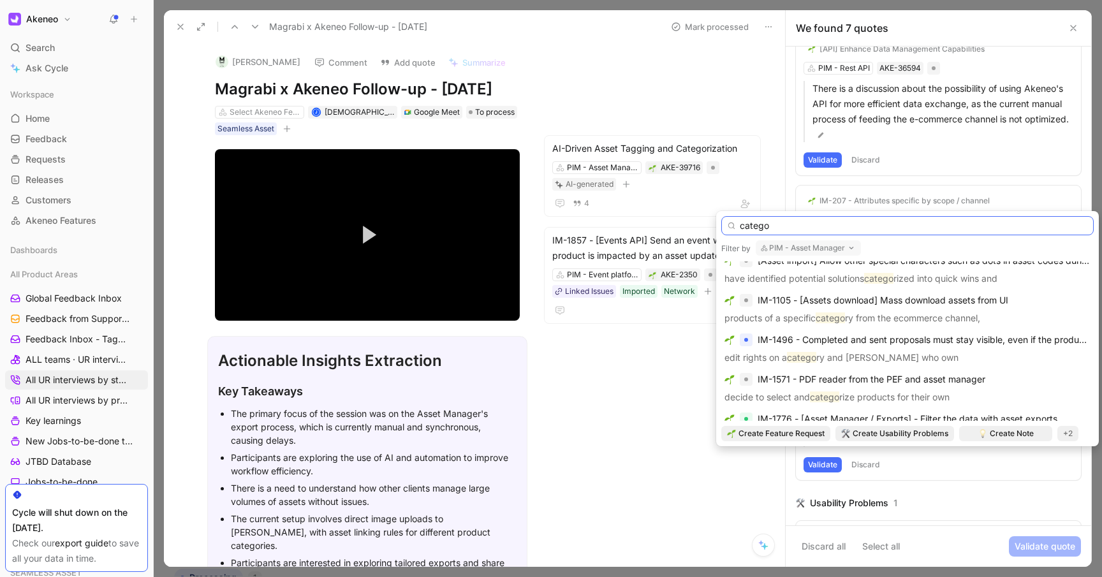
scroll to position [178, 0]
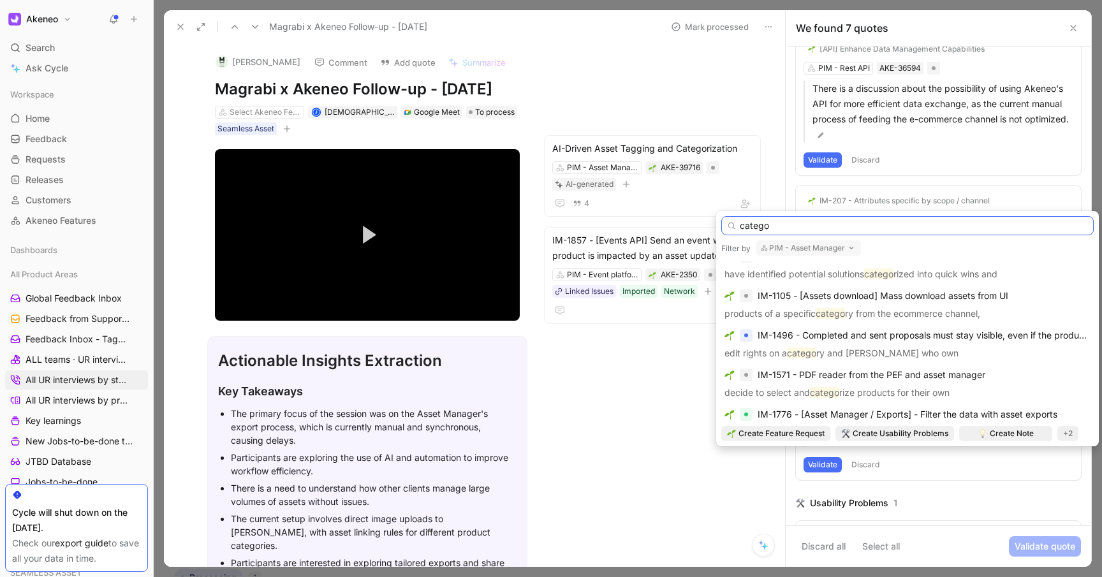
click at [830, 225] on input "catego" at bounding box center [907, 225] width 372 height 19
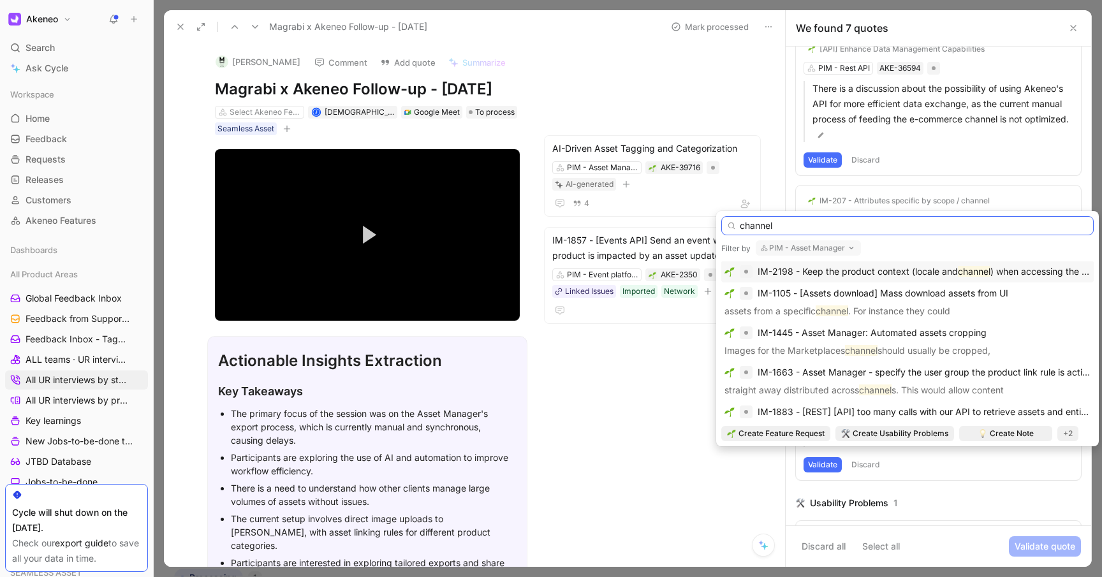
scroll to position [0, 0]
click at [844, 230] on input "channel" at bounding box center [907, 225] width 372 height 19
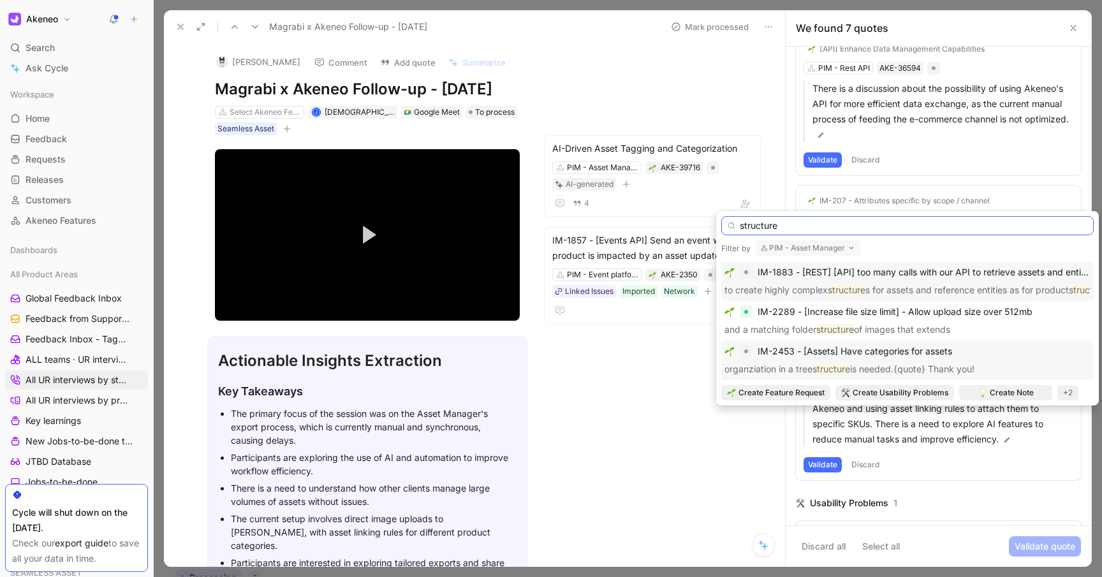
type input "structure"
click at [969, 351] on div "IM-2453 - [Assets] Have categories for assets" at bounding box center [907, 351] width 366 height 15
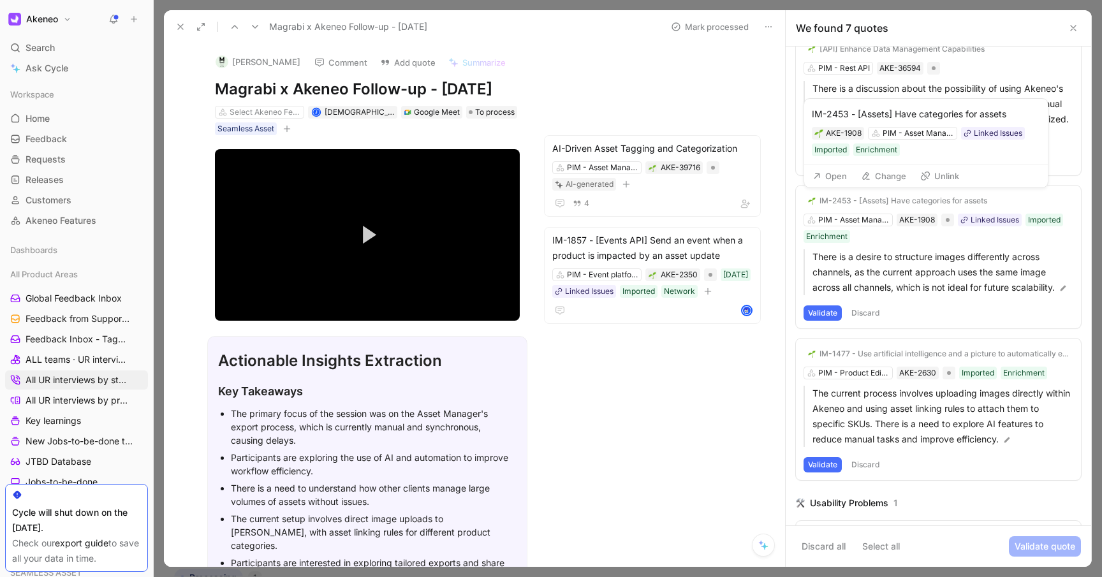
click at [946, 204] on div "IM-2453 - [Assets] Have categories for assets" at bounding box center [903, 201] width 168 height 10
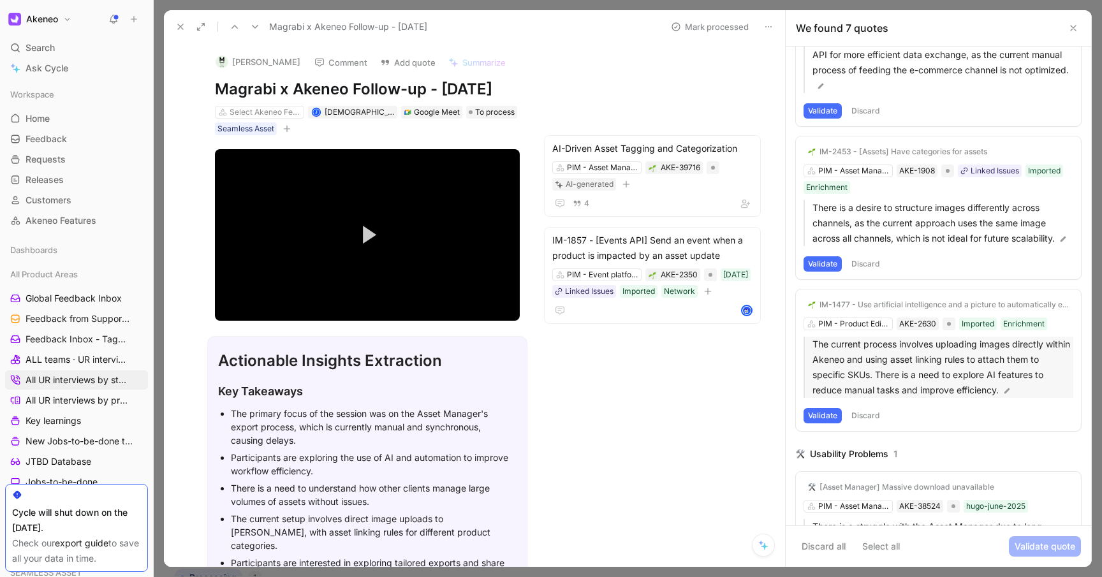
scroll to position [89, 0]
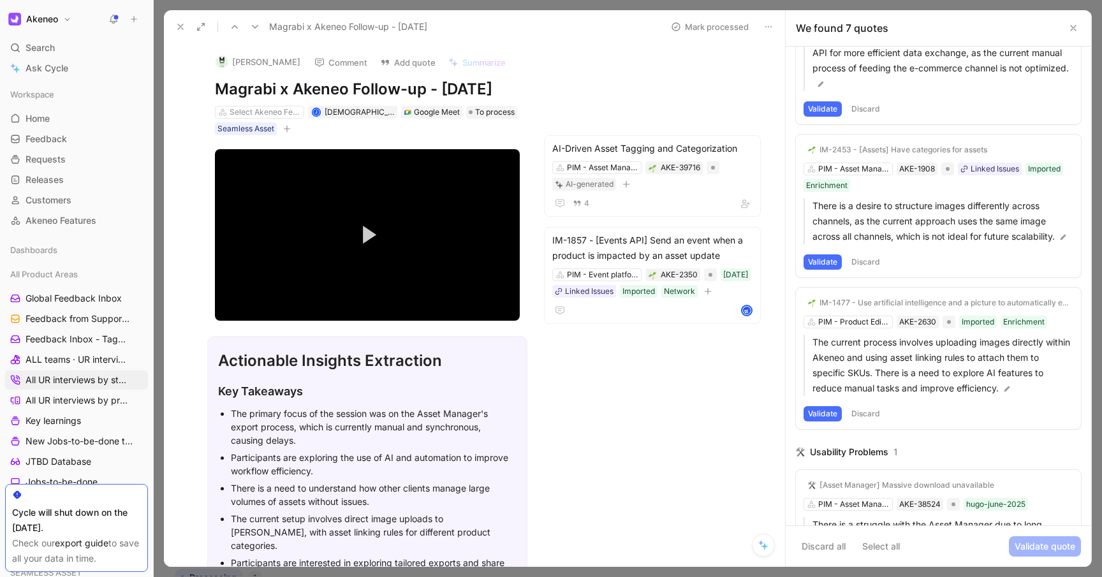
click at [878, 324] on div "IM-1477 - Use artificial intelligence and a picture to automatically enrich the…" at bounding box center [938, 359] width 285 height 142
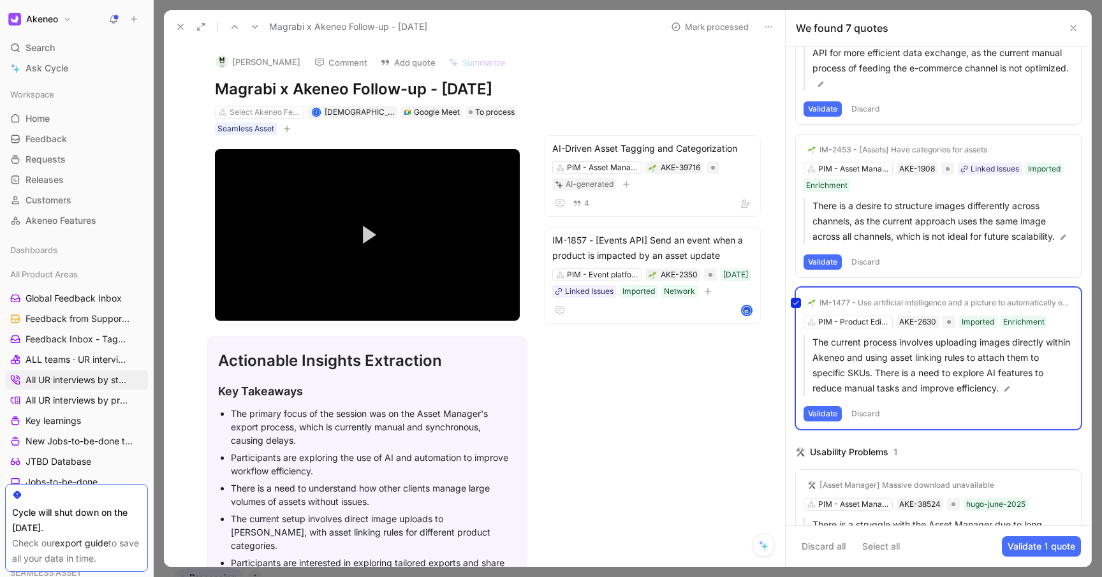
click at [863, 321] on div "IM-1477 - Use artificial intelligence and a picture to automatically enrich the…" at bounding box center [938, 359] width 285 height 142
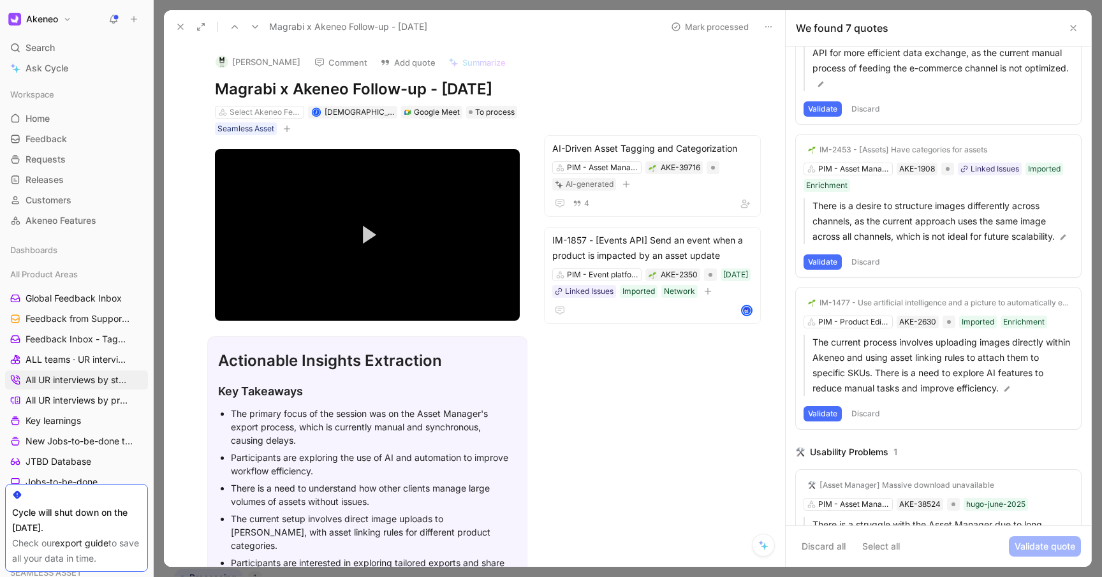
click at [823, 413] on button "Validate" at bounding box center [823, 413] width 38 height 15
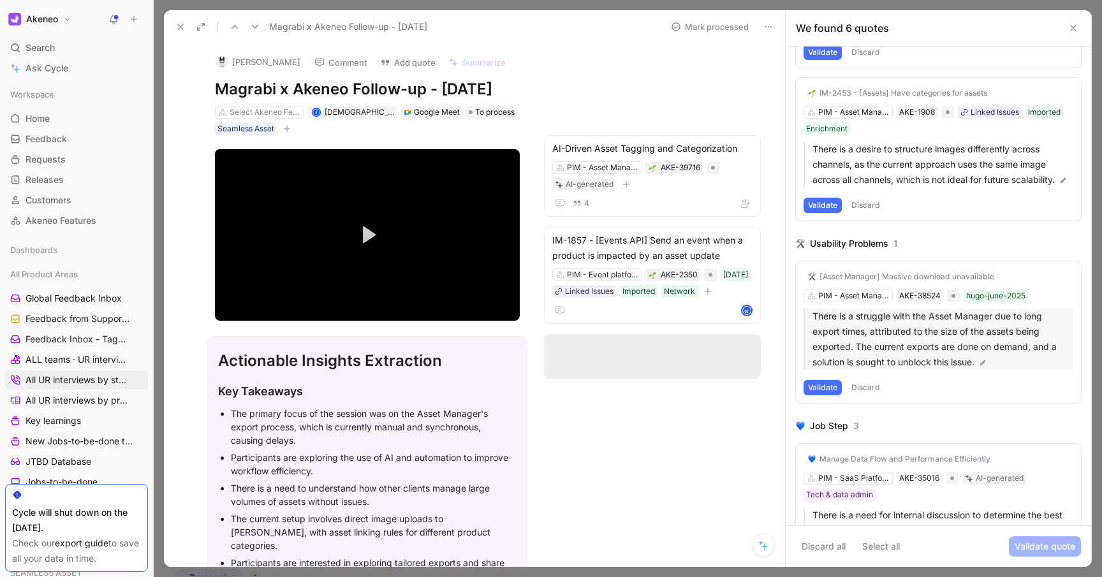
scroll to position [154, 0]
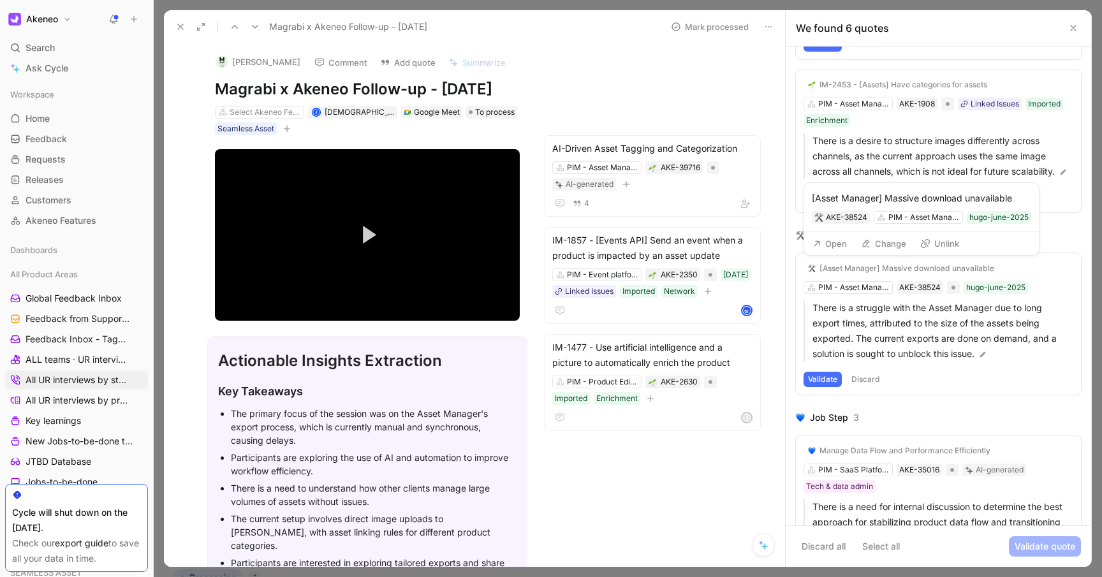
click at [916, 269] on div "[Asset Manager] Massive download unavailable" at bounding box center [906, 268] width 175 height 10
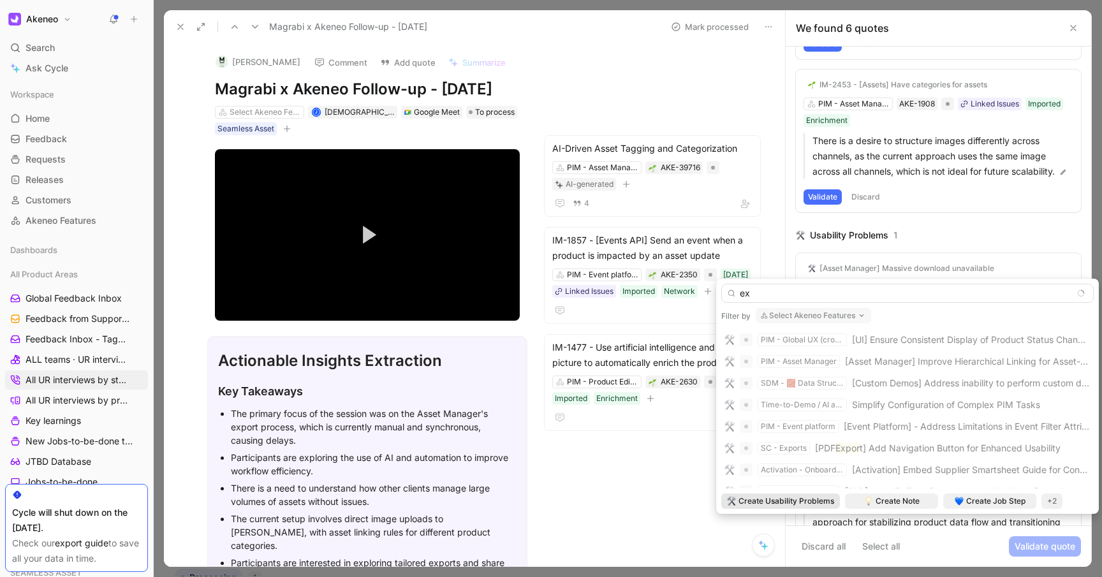
type input "e"
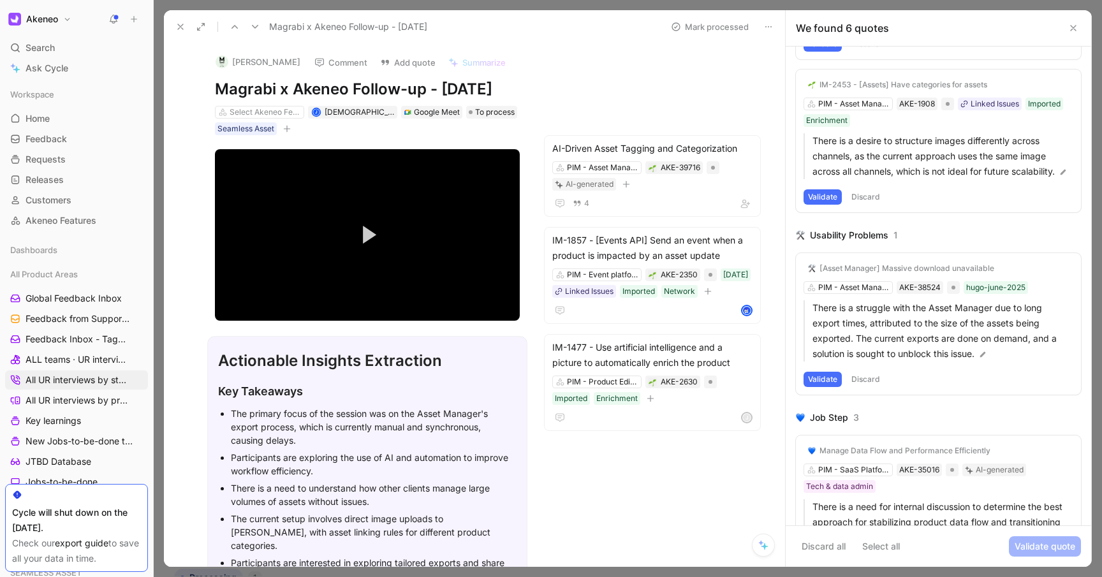
click at [913, 286] on div "[Asset Manager] Massive download unavailable PIM - Asset Manager AKE-38524 hugo…" at bounding box center [938, 324] width 285 height 142
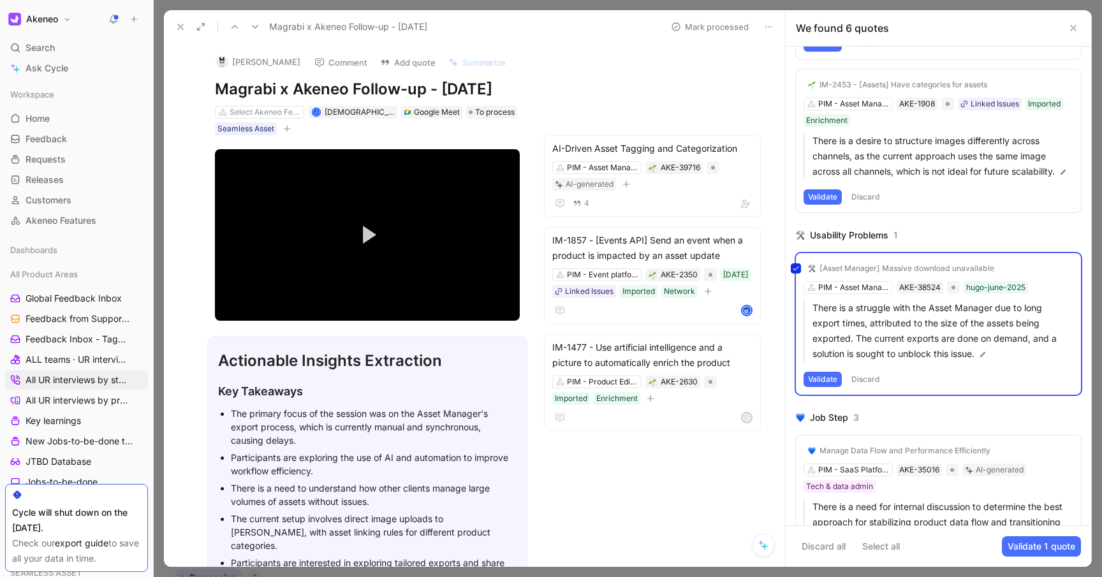
click at [900, 268] on div "[Asset Manager] Massive download unavailable PIM - Asset Manager AKE-38524 hugo…" at bounding box center [938, 324] width 285 height 142
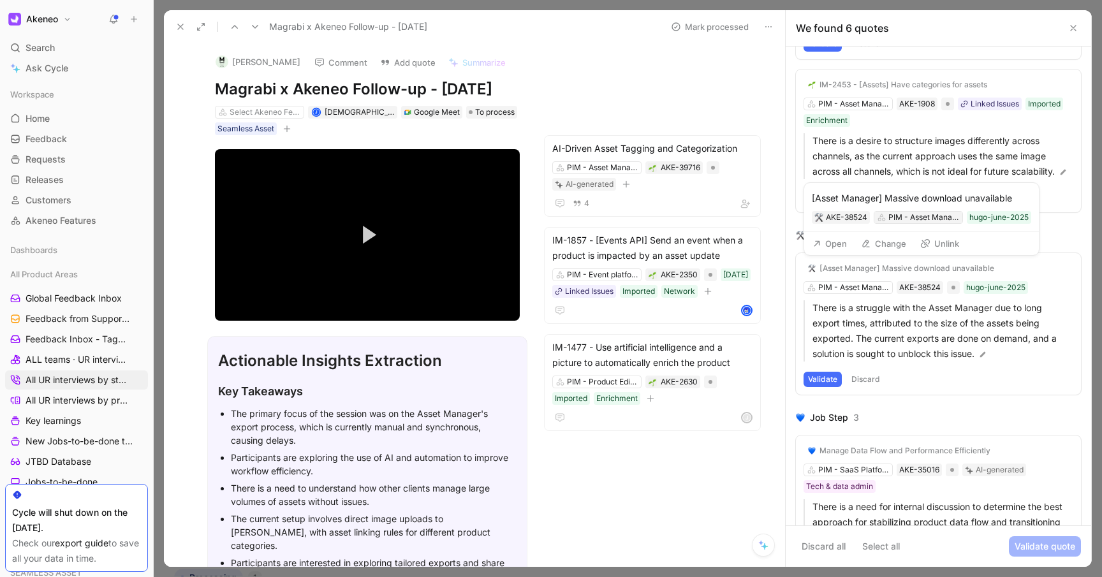
click at [930, 215] on div "PIM - Asset Manager" at bounding box center [923, 217] width 71 height 13
click at [838, 213] on div "AKE-38524" at bounding box center [846, 217] width 41 height 13
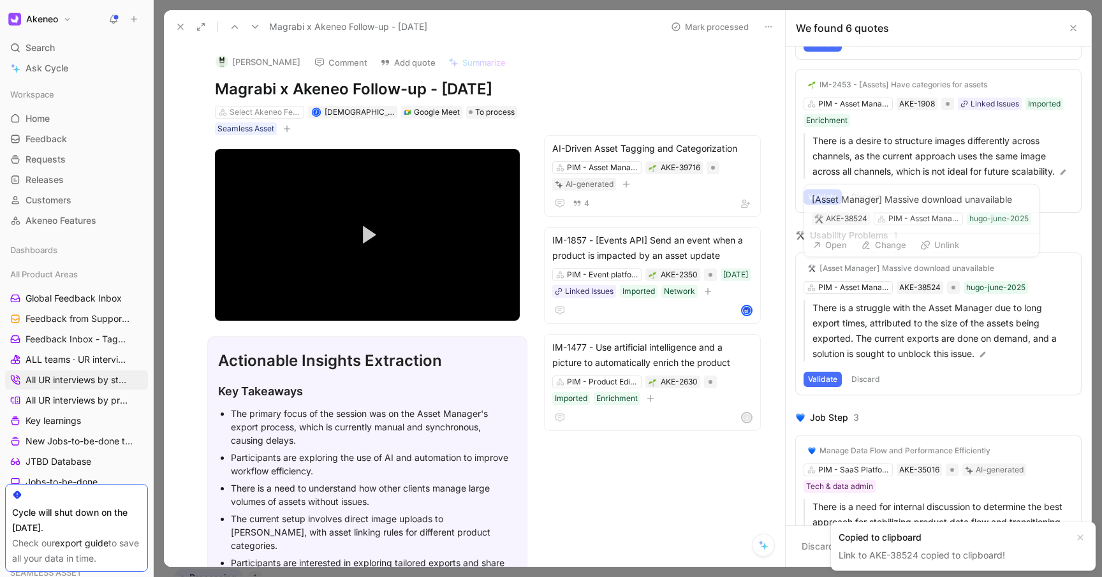
click at [835, 268] on div "[Asset Manager] Massive download unavailable" at bounding box center [906, 268] width 175 height 10
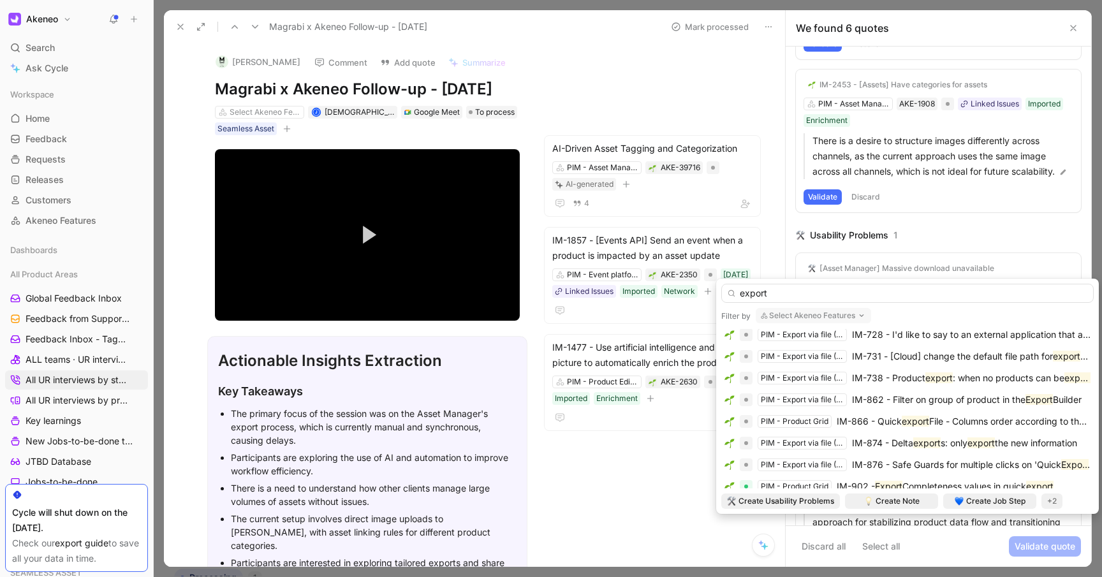
scroll to position [925, 0]
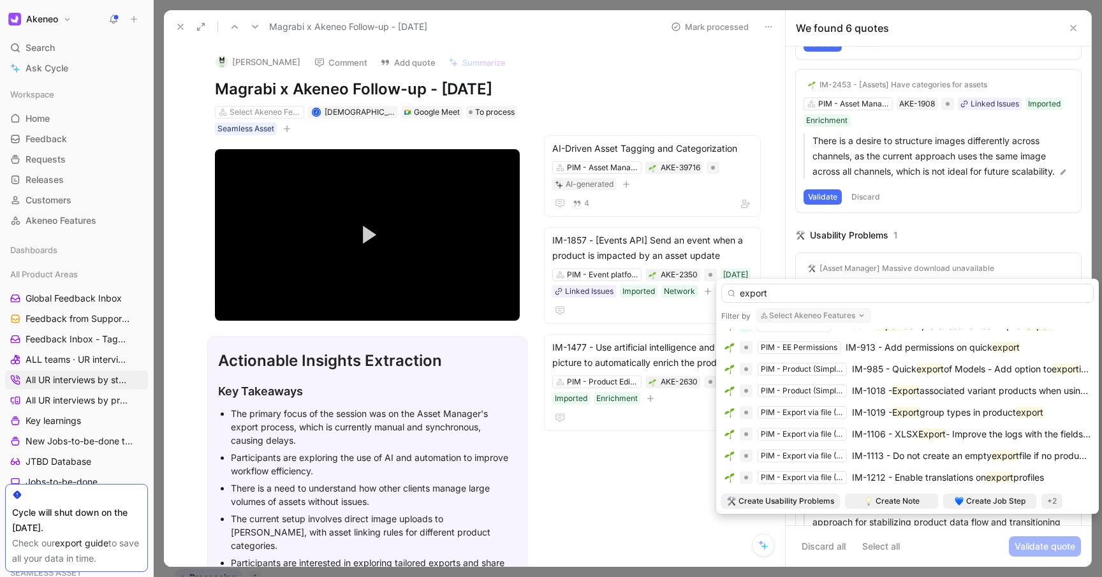
type input "export"
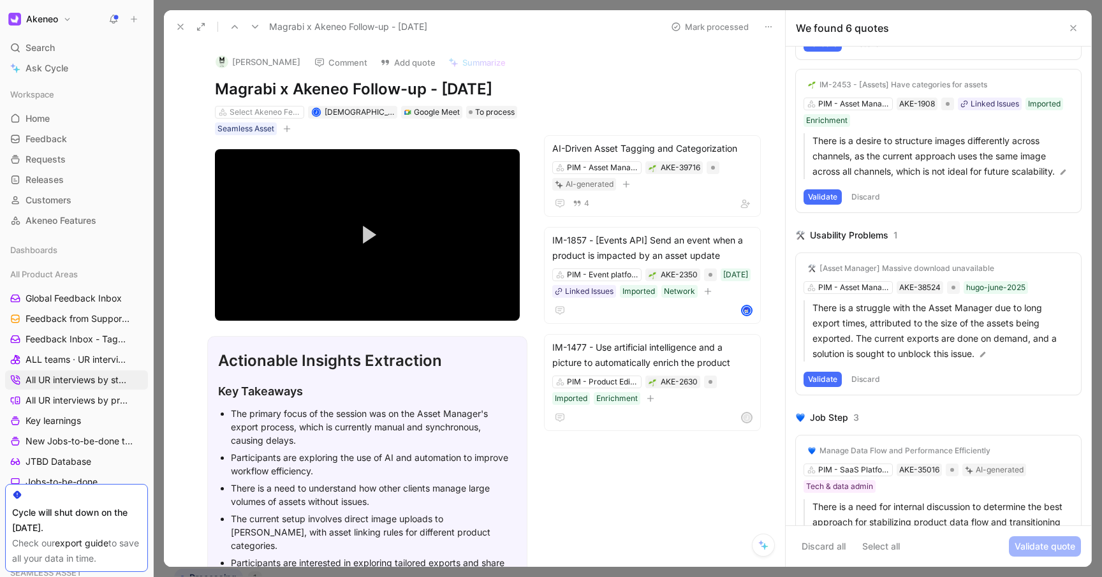
click at [867, 380] on button "Discard" at bounding box center [866, 379] width 38 height 15
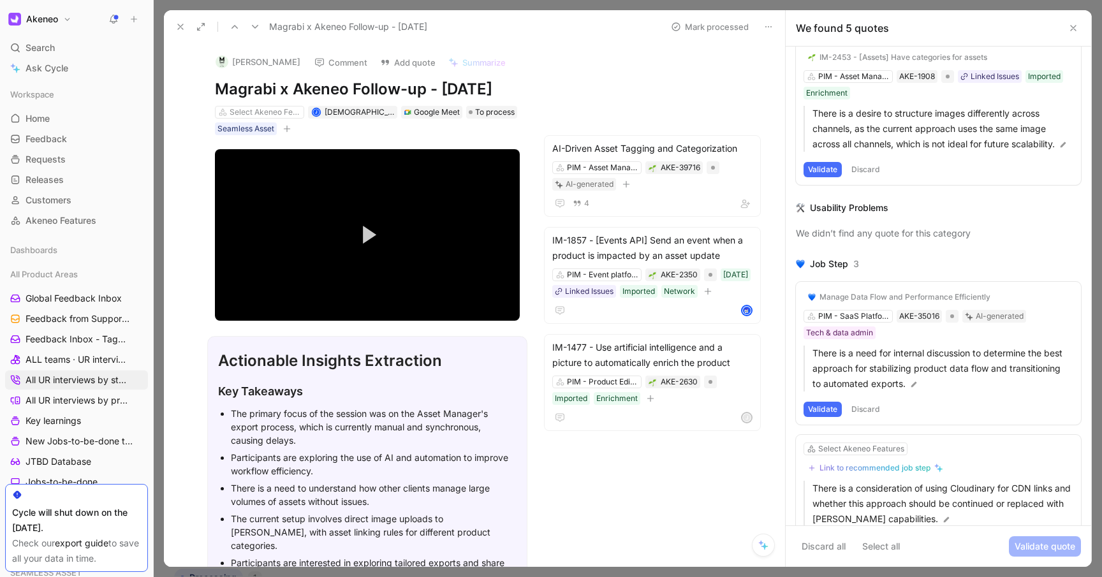
scroll to position [186, 0]
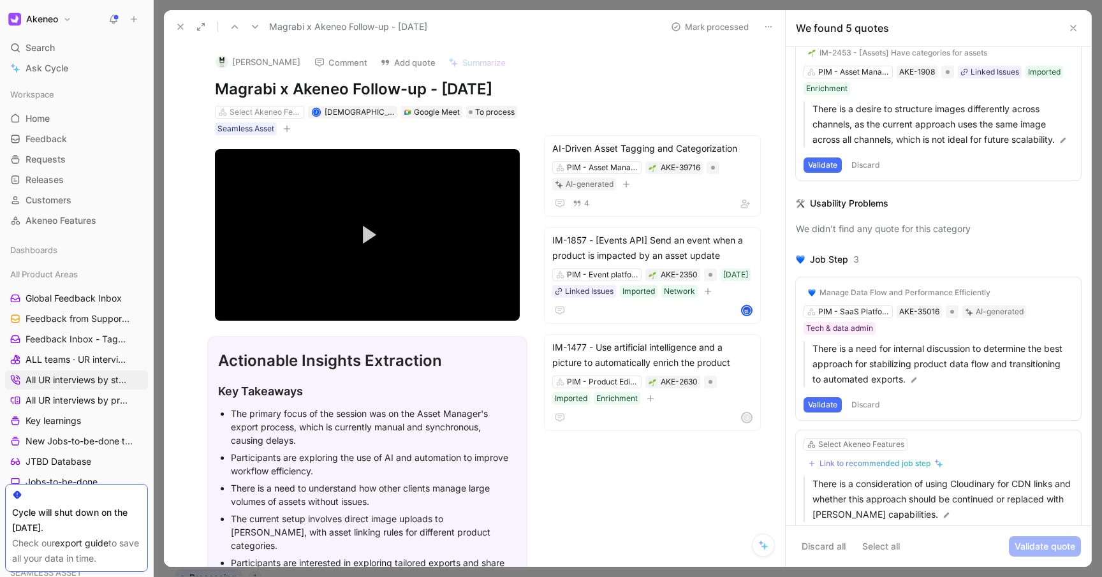
click at [874, 401] on button "Discard" at bounding box center [866, 404] width 38 height 15
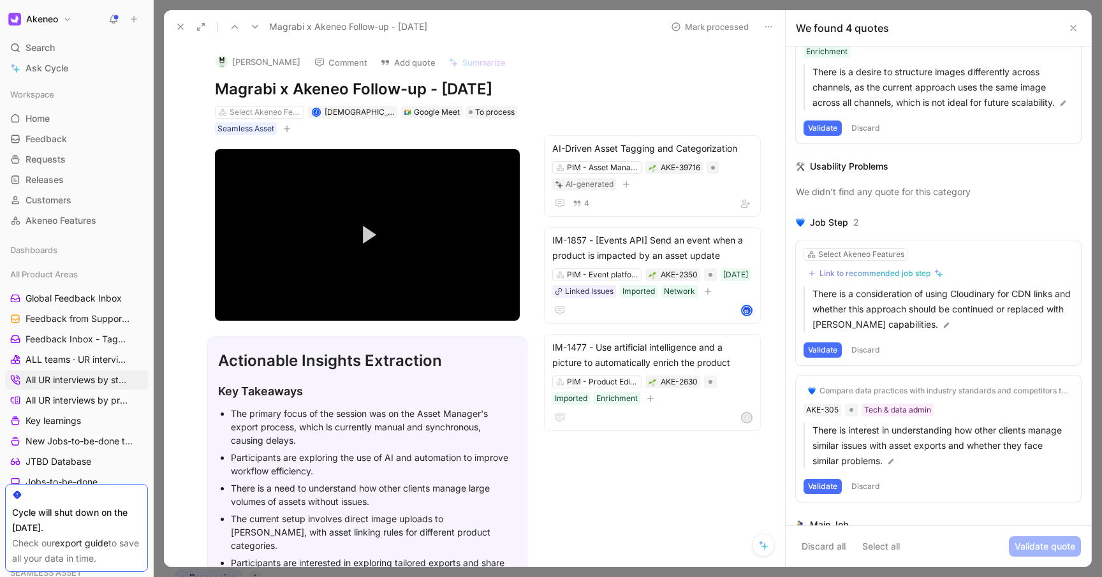
scroll to position [230, 0]
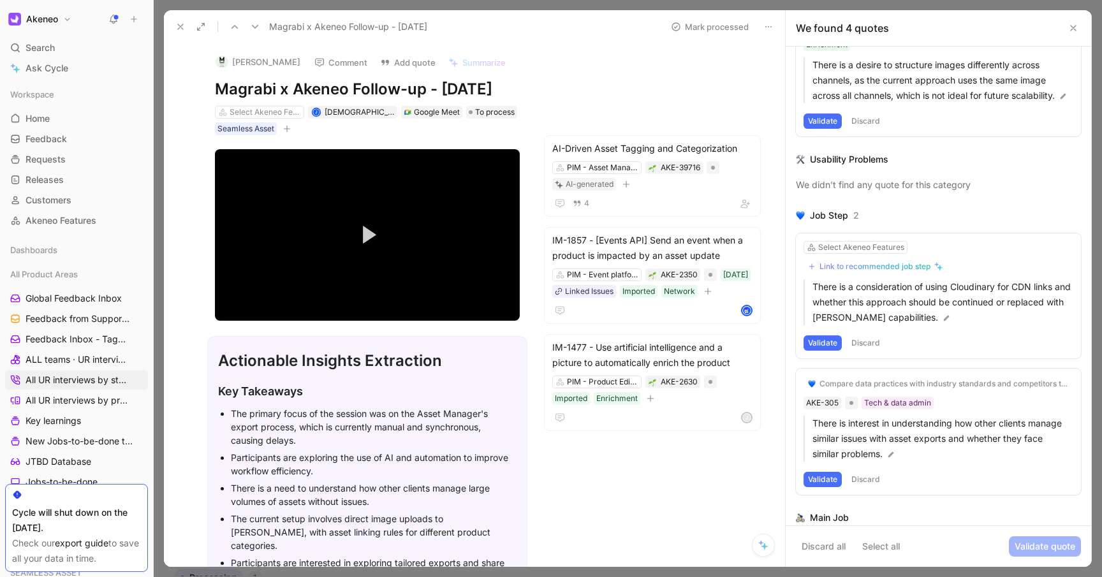
click at [859, 268] on div "Link to recommended job step" at bounding box center [874, 266] width 111 height 10
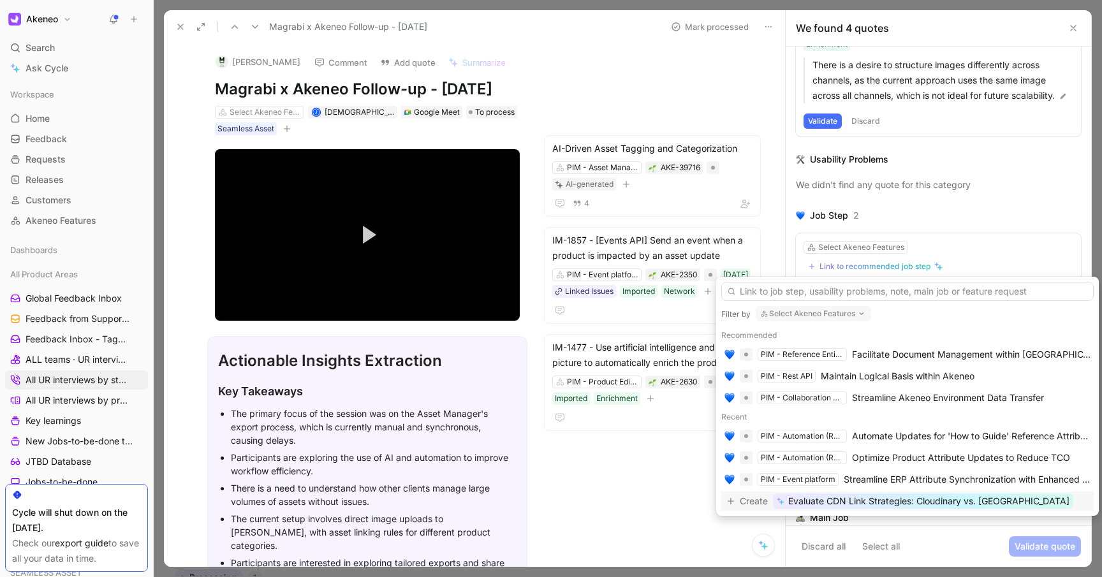
click at [839, 312] on button "Select Akeneo Features" at bounding box center [813, 313] width 115 height 15
type input "asset"
click at [826, 365] on span "Manager" at bounding box center [827, 364] width 38 height 11
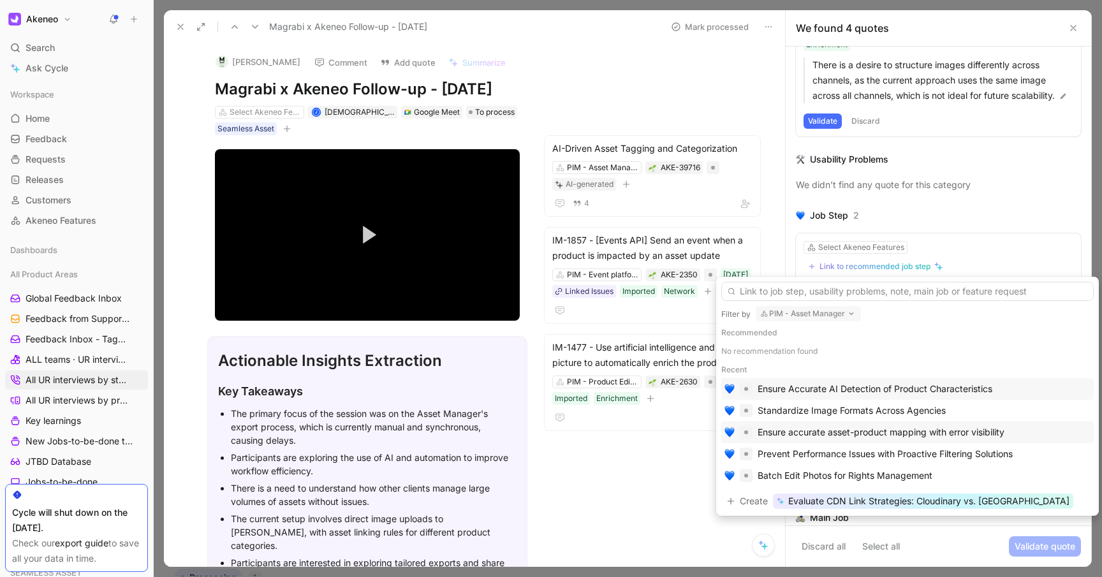
scroll to position [0, 0]
click at [811, 316] on button "PIM - Asset Manager" at bounding box center [808, 313] width 105 height 15
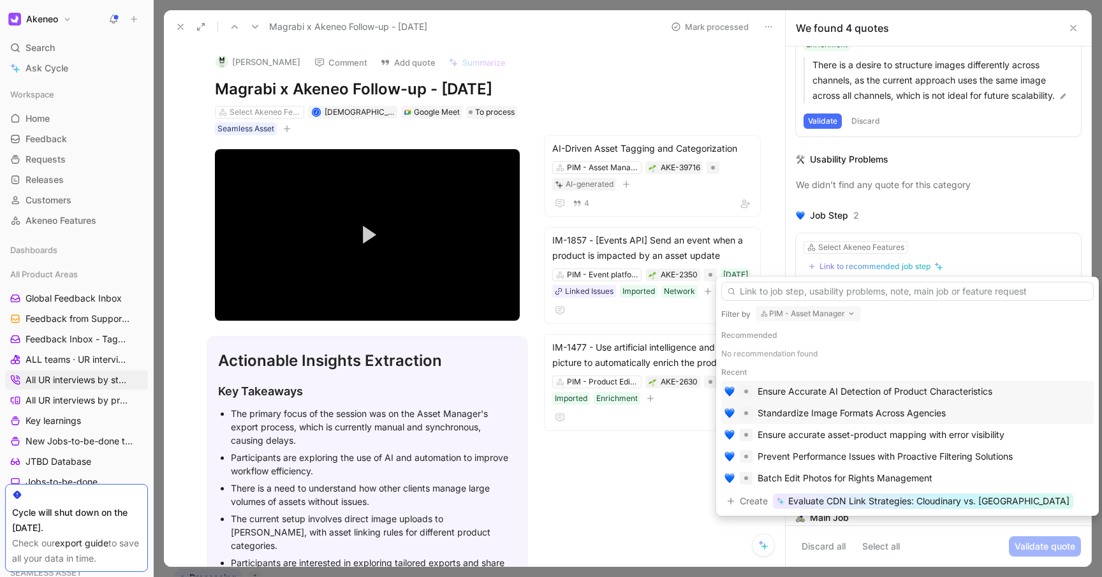
scroll to position [3, 0]
click at [777, 296] on input "text" at bounding box center [907, 291] width 372 height 19
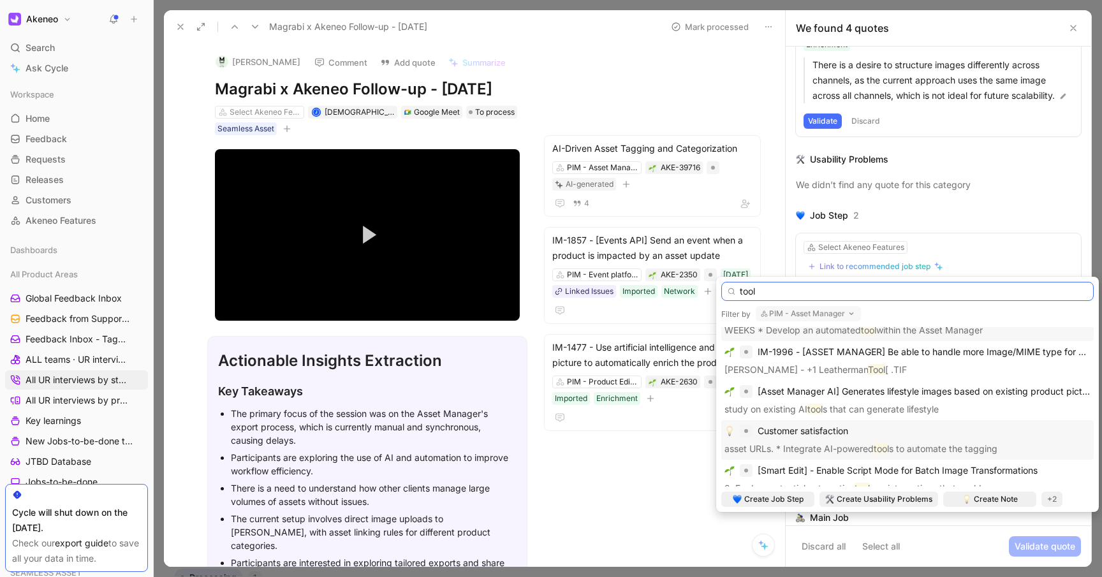
scroll to position [0, 0]
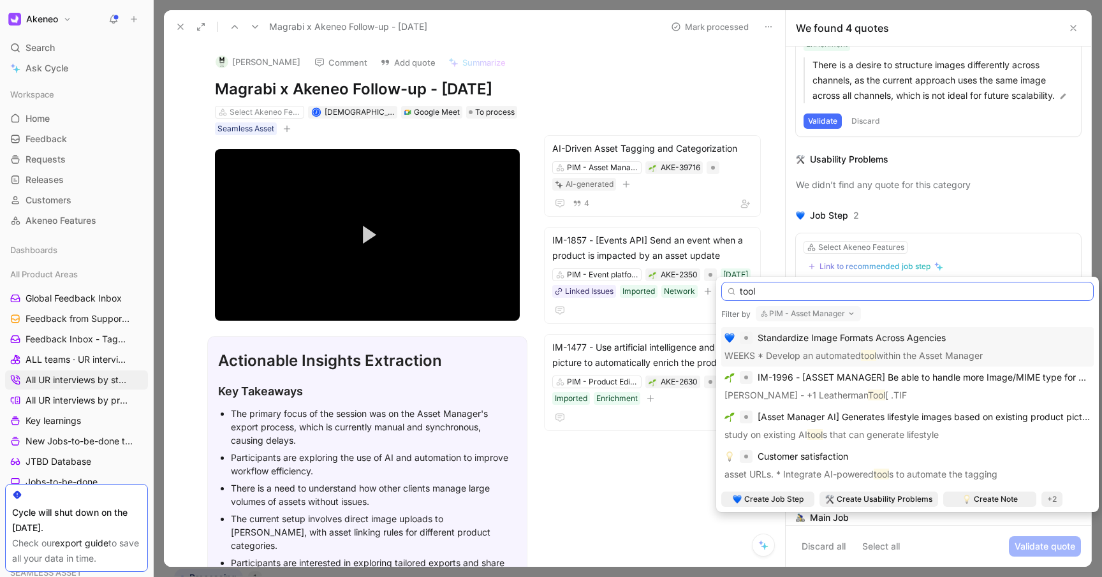
type input "tool"
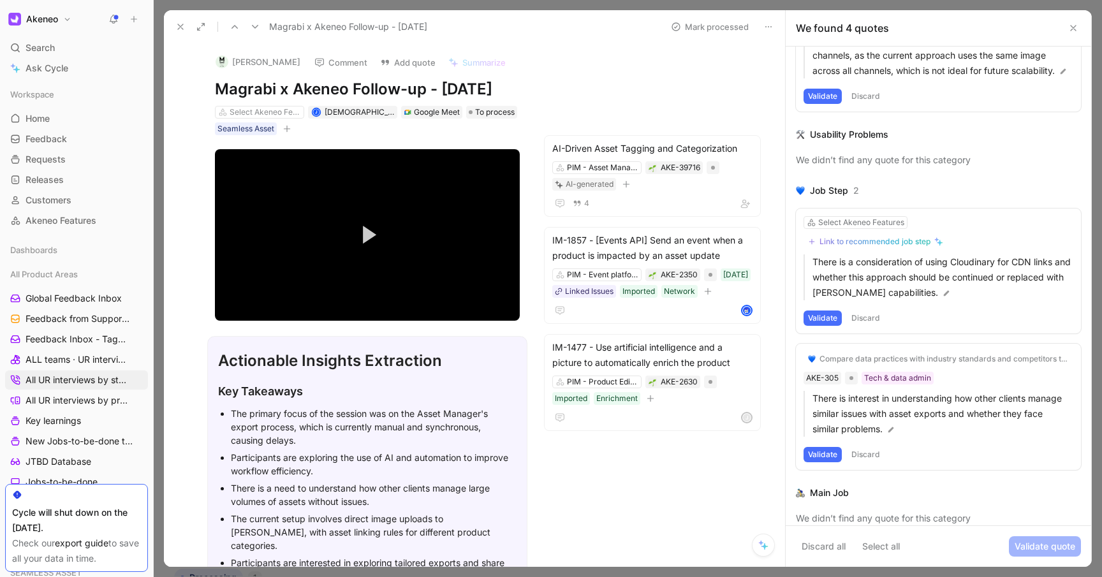
scroll to position [266, 0]
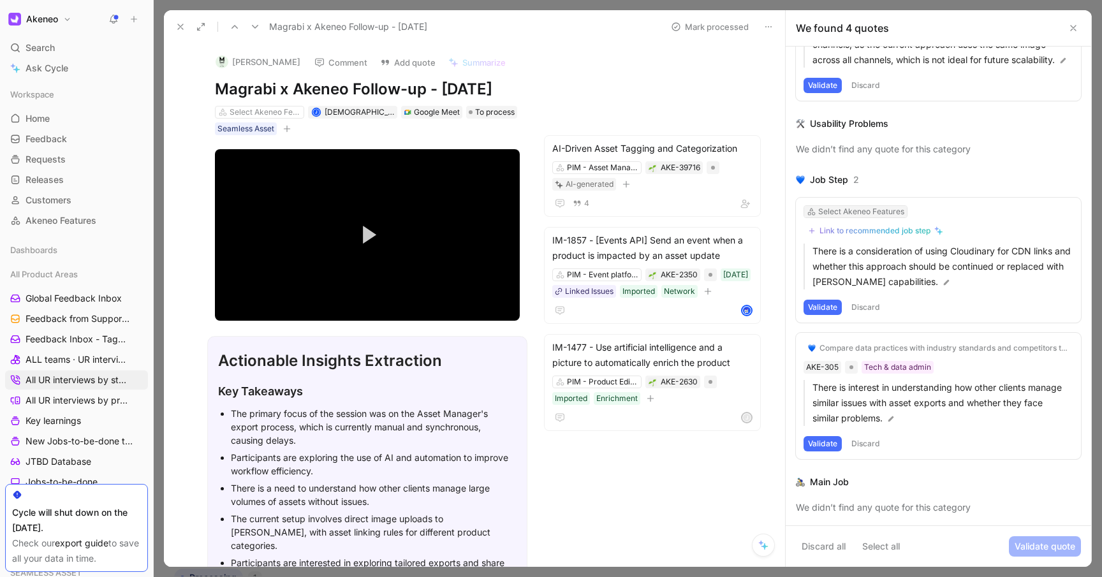
click at [869, 211] on div "Select Akeneo Features" at bounding box center [861, 211] width 86 height 13
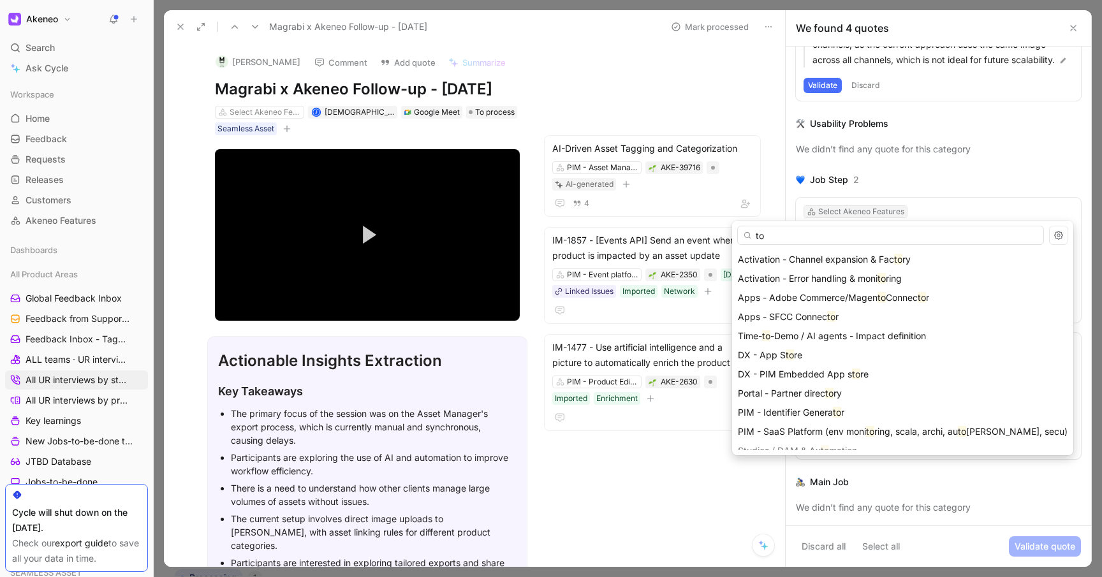
type input "t"
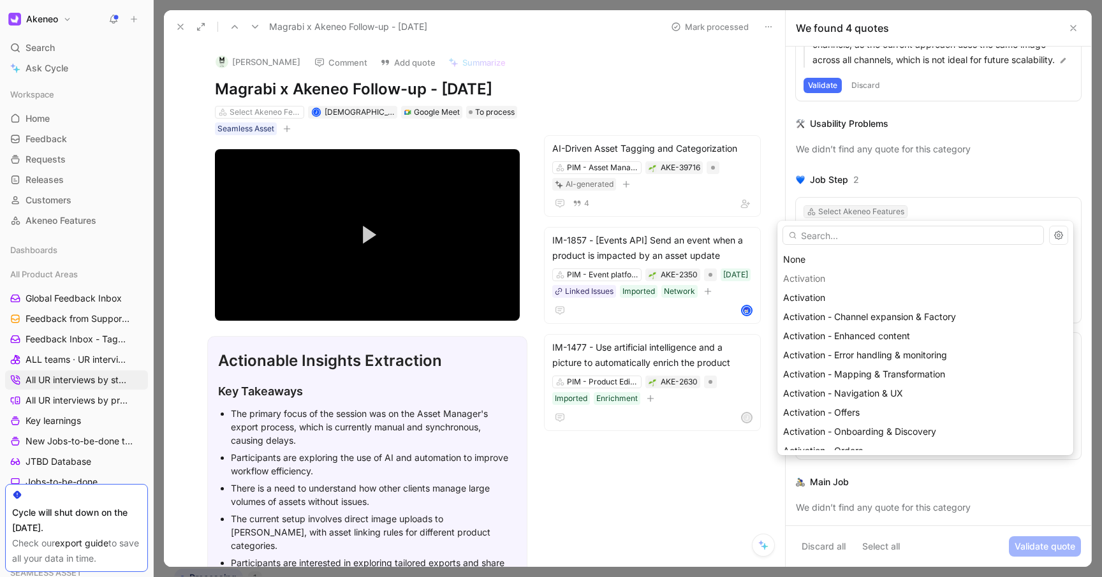
type input "s"
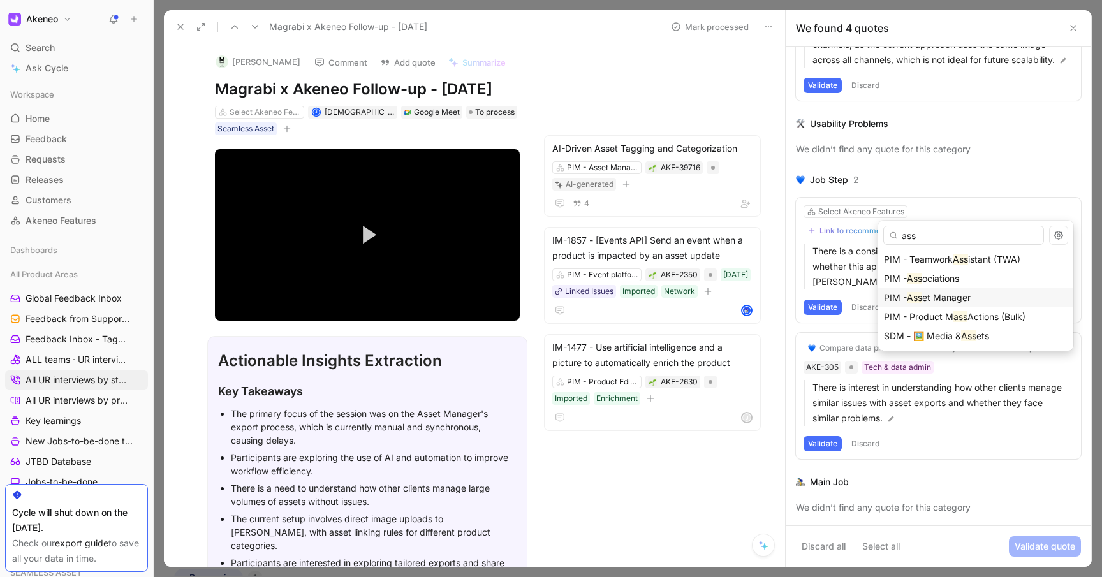
type input "ass"
click at [922, 297] on mark "Ass" at bounding box center [914, 297] width 15 height 11
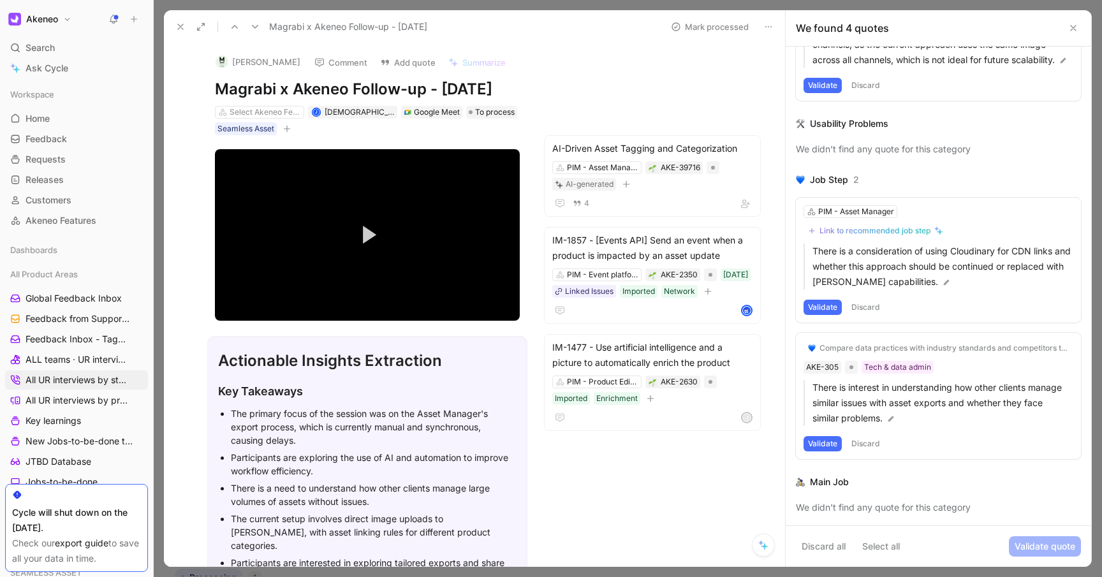
click at [911, 228] on div "Link to recommended job step" at bounding box center [874, 231] width 111 height 10
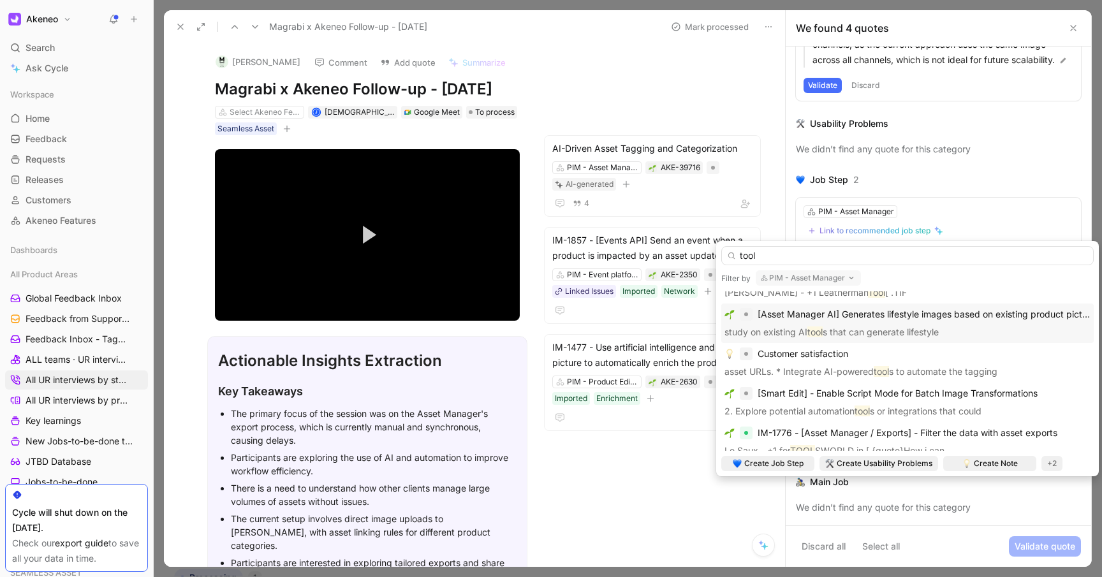
scroll to position [64, 0]
type input "tool"
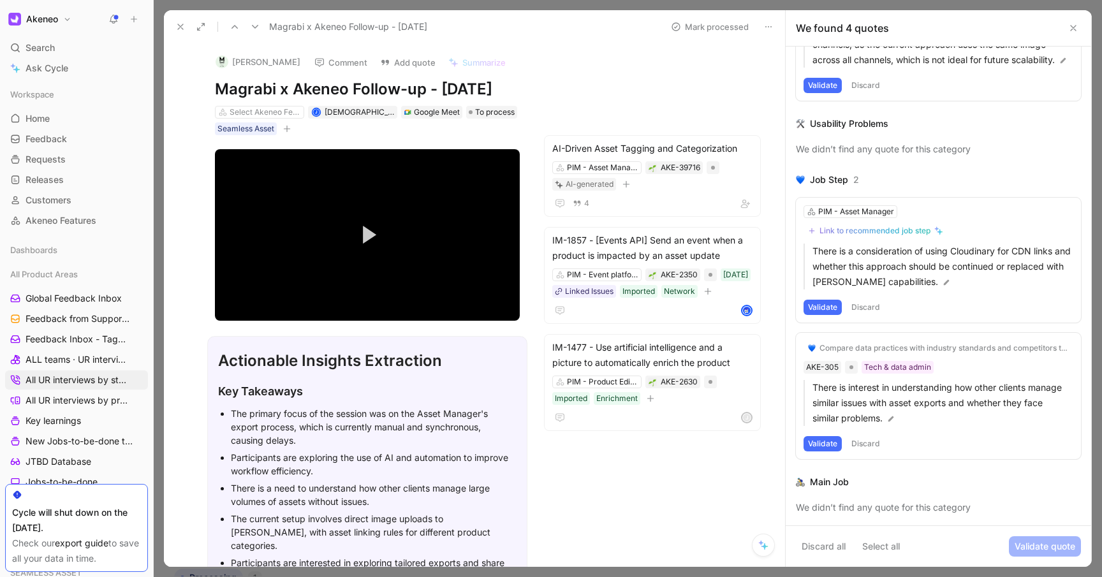
click at [180, 22] on icon at bounding box center [180, 27] width 10 height 10
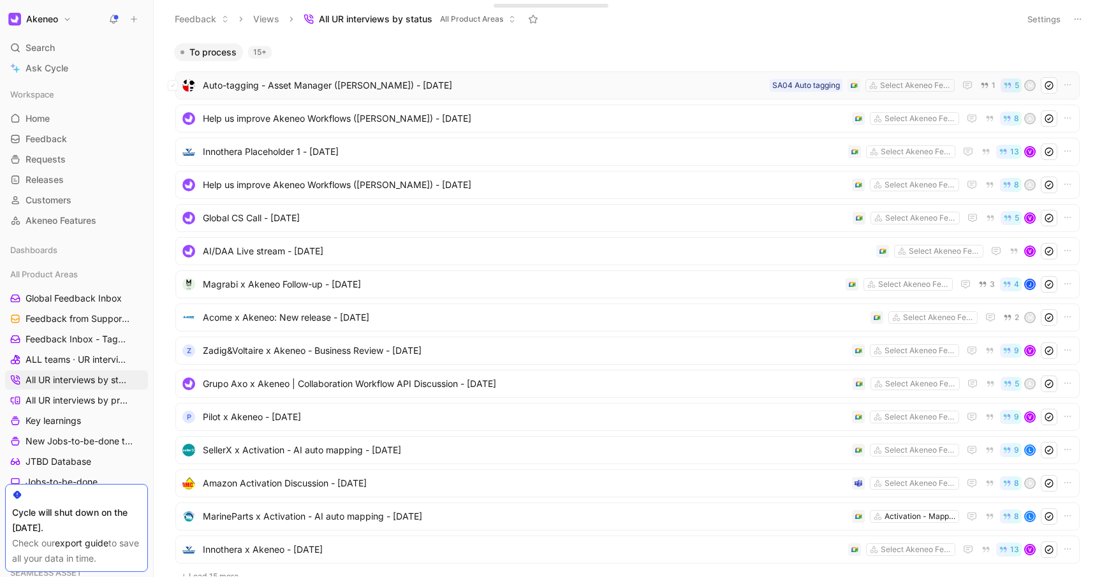
click at [271, 89] on span "Auto-tagging - Asset Manager ([PERSON_NAME]) - [DATE]" at bounding box center [484, 85] width 562 height 15
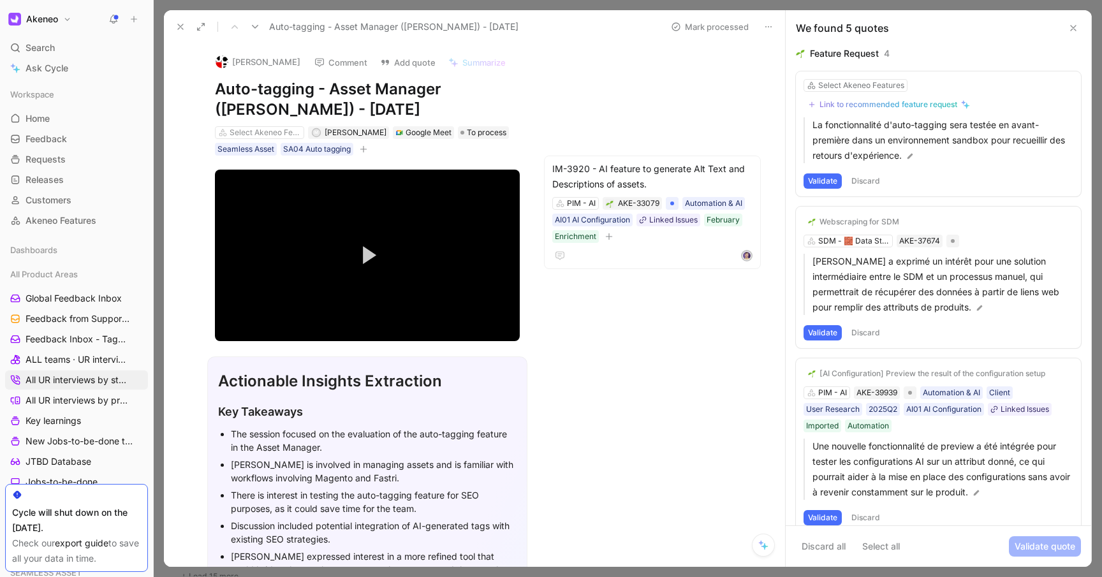
click at [865, 179] on button "Discard" at bounding box center [866, 180] width 38 height 15
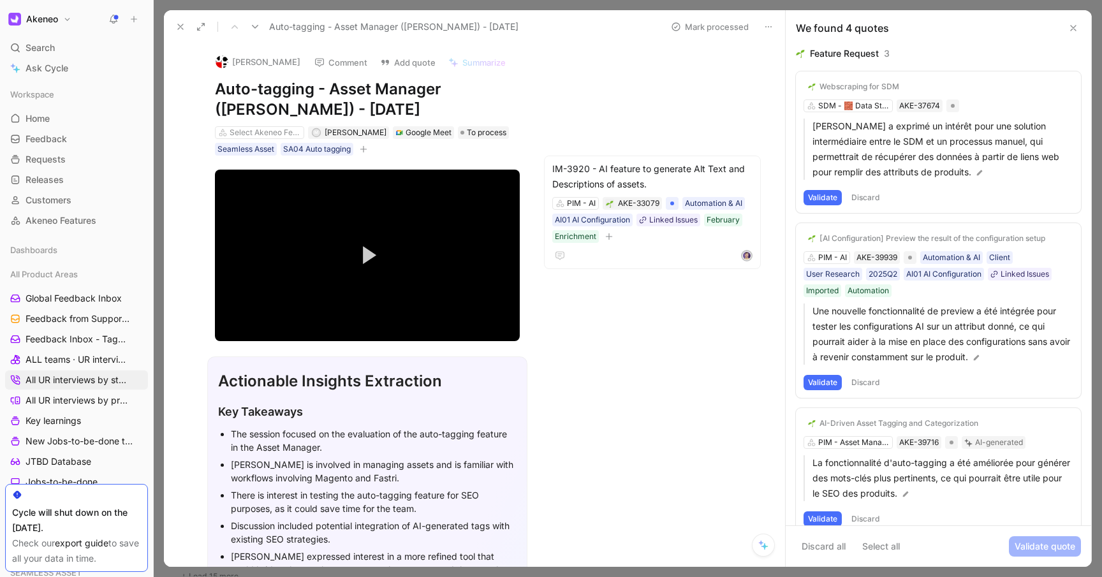
click at [828, 195] on button "Validate" at bounding box center [823, 197] width 38 height 15
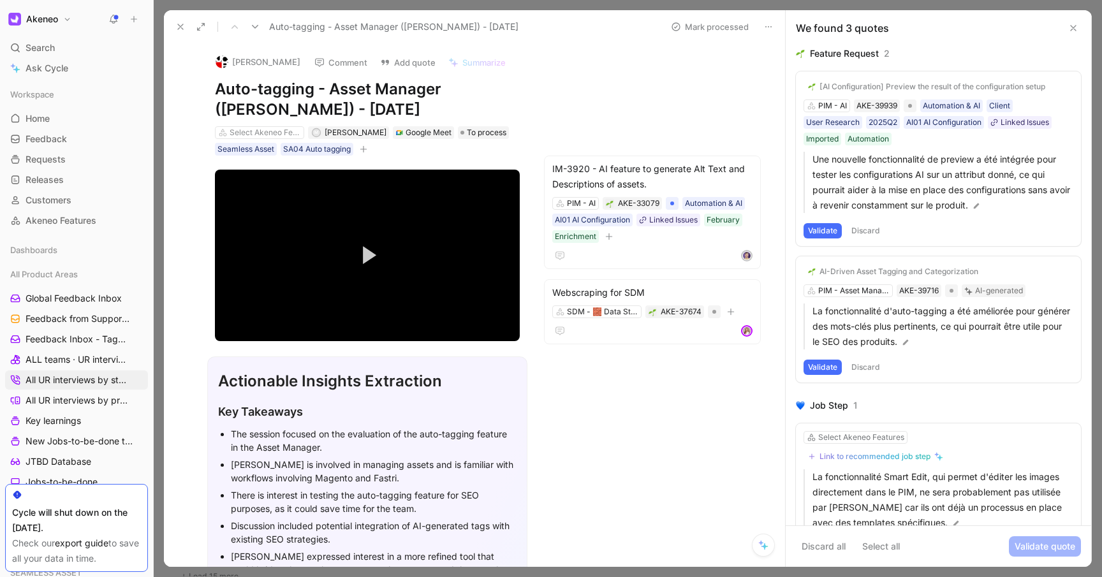
click at [870, 229] on button "Discard" at bounding box center [866, 230] width 38 height 15
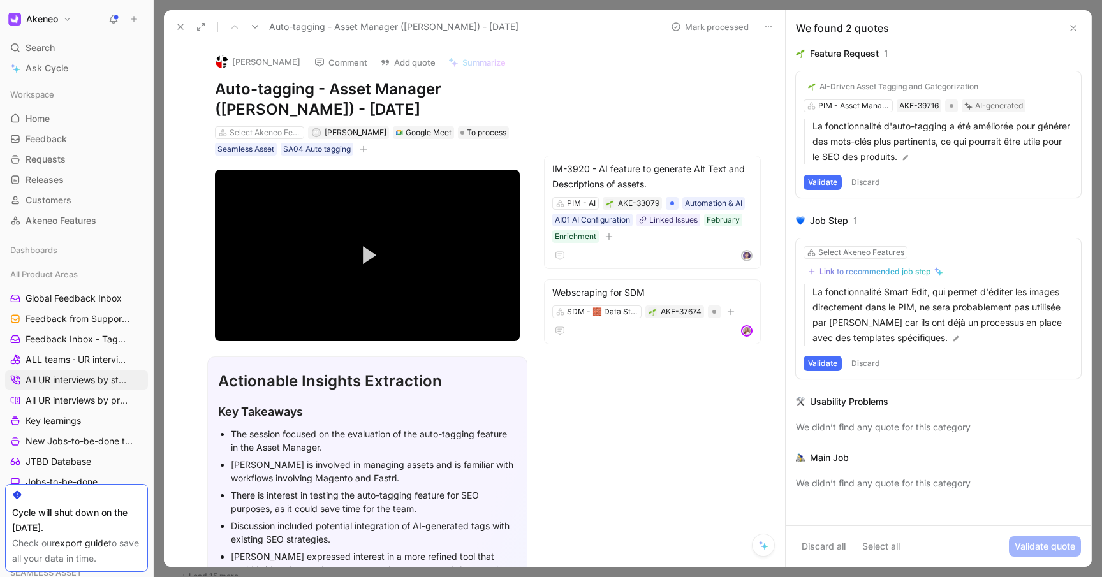
click at [874, 178] on button "Discard" at bounding box center [866, 182] width 38 height 15
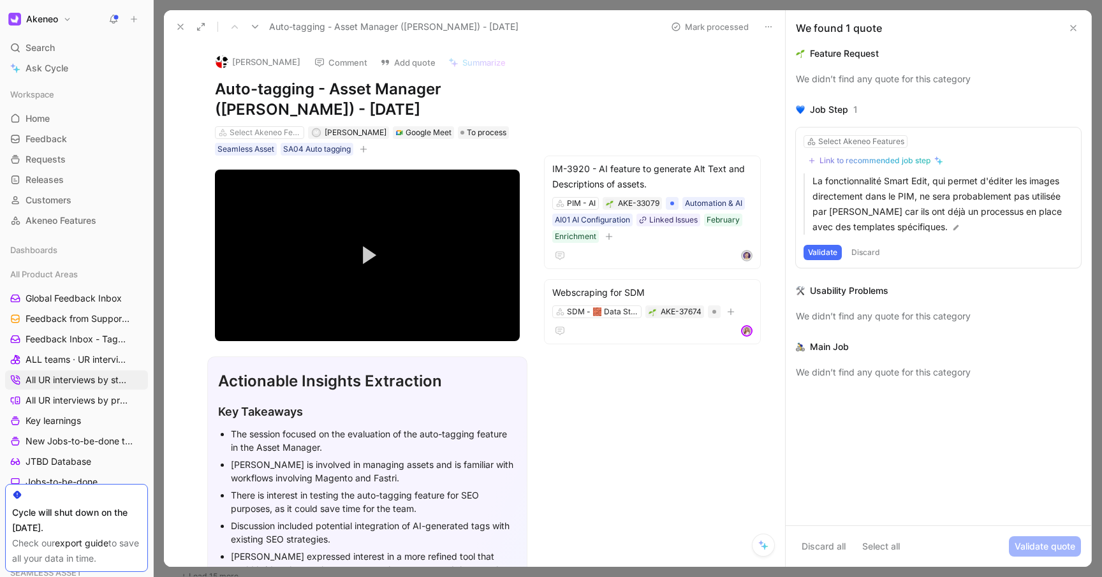
click at [869, 252] on button "Discard" at bounding box center [866, 252] width 38 height 15
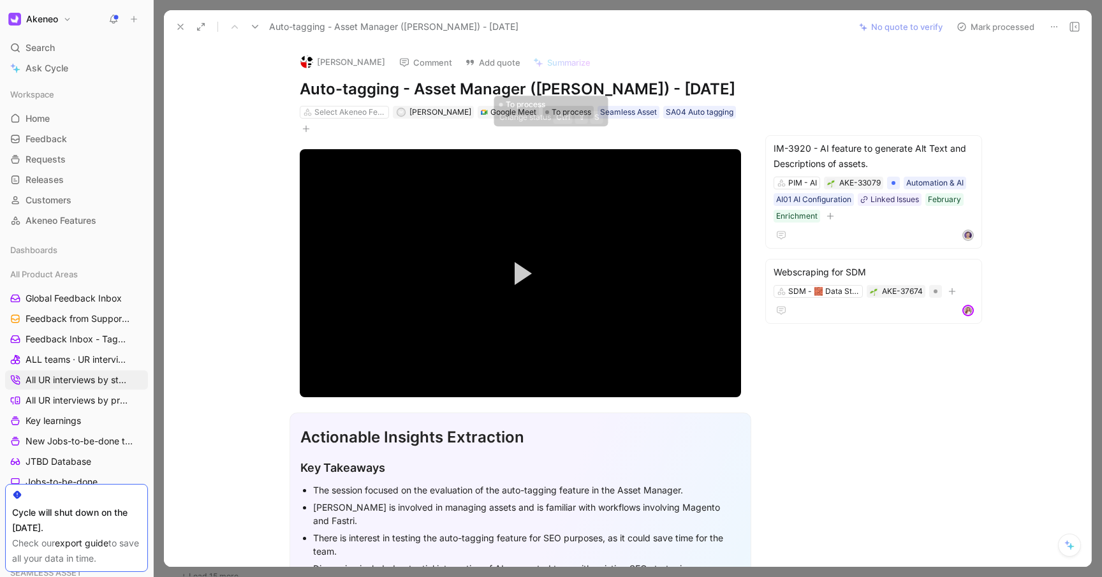
click at [552, 119] on span "To process" at bounding box center [572, 112] width 40 height 13
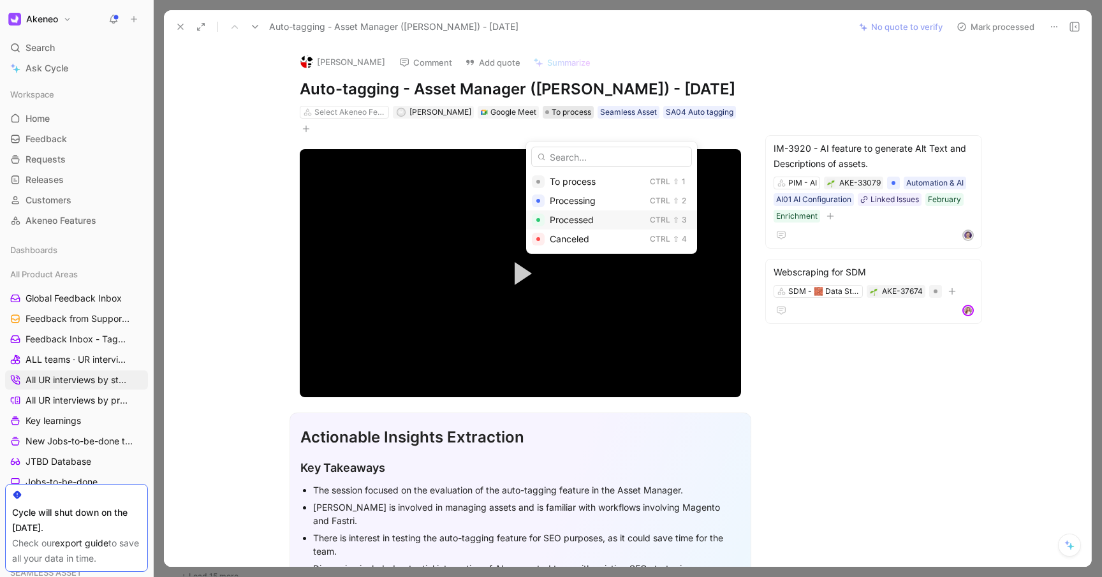
click at [566, 218] on span "Processed" at bounding box center [572, 219] width 44 height 11
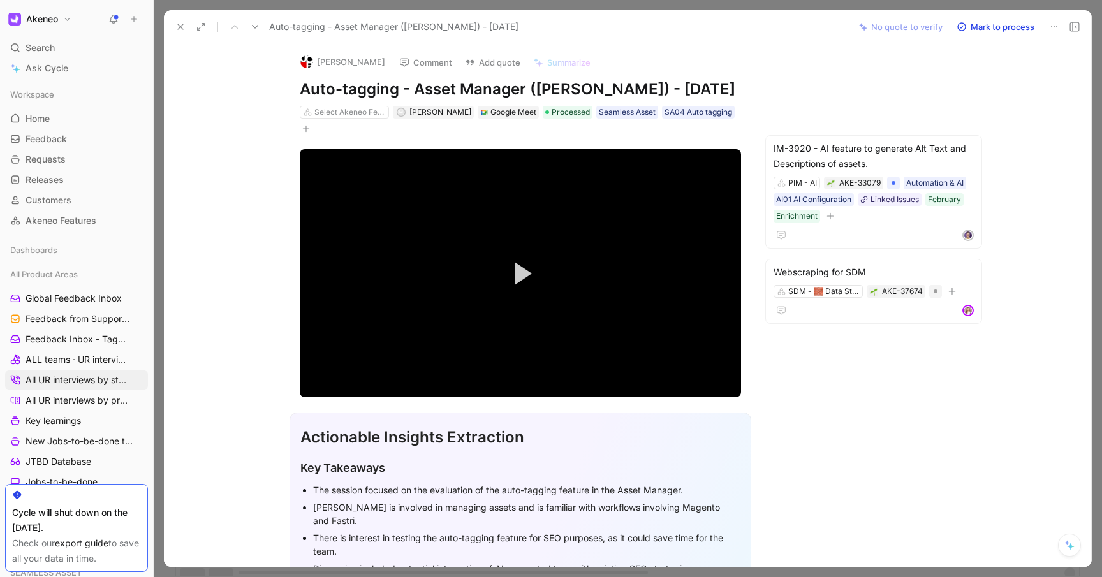
click at [179, 27] on icon at bounding box center [180, 27] width 10 height 10
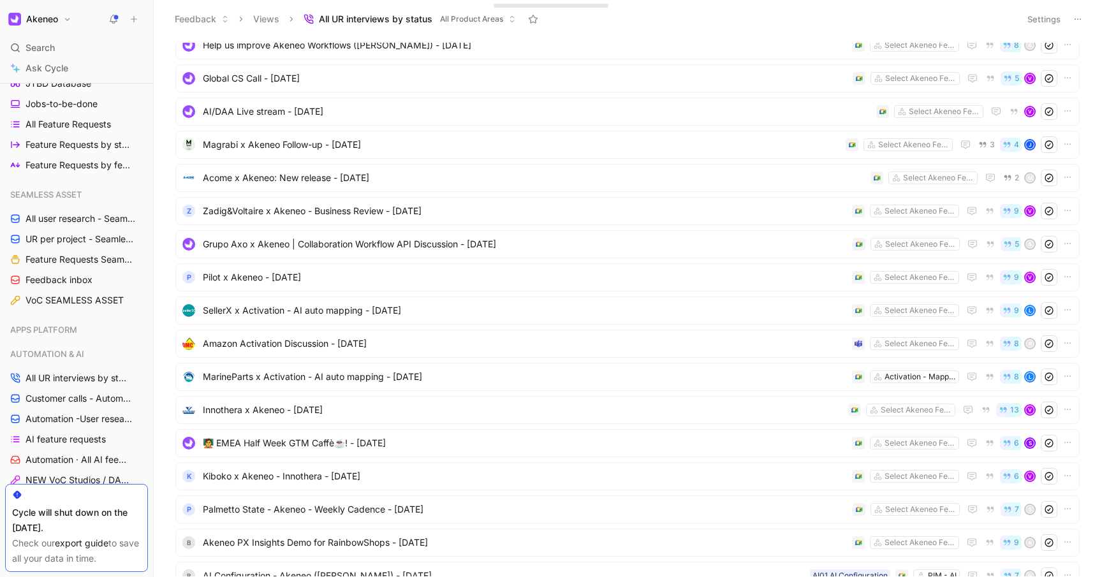
scroll to position [391, 0]
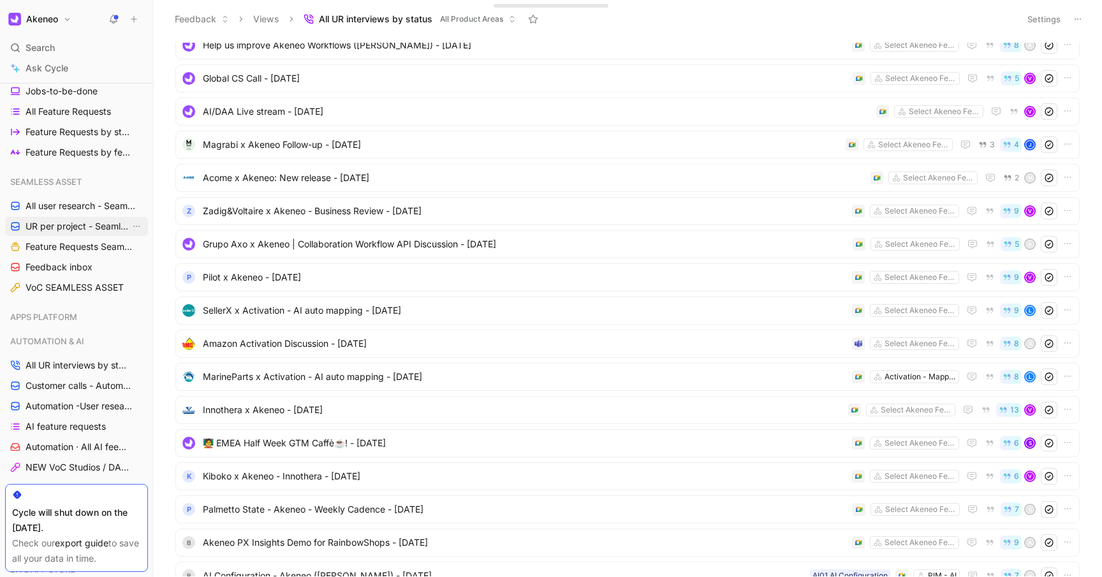
click at [57, 224] on span "UR per project - Seamless assets (Marion)" at bounding box center [78, 226] width 105 height 13
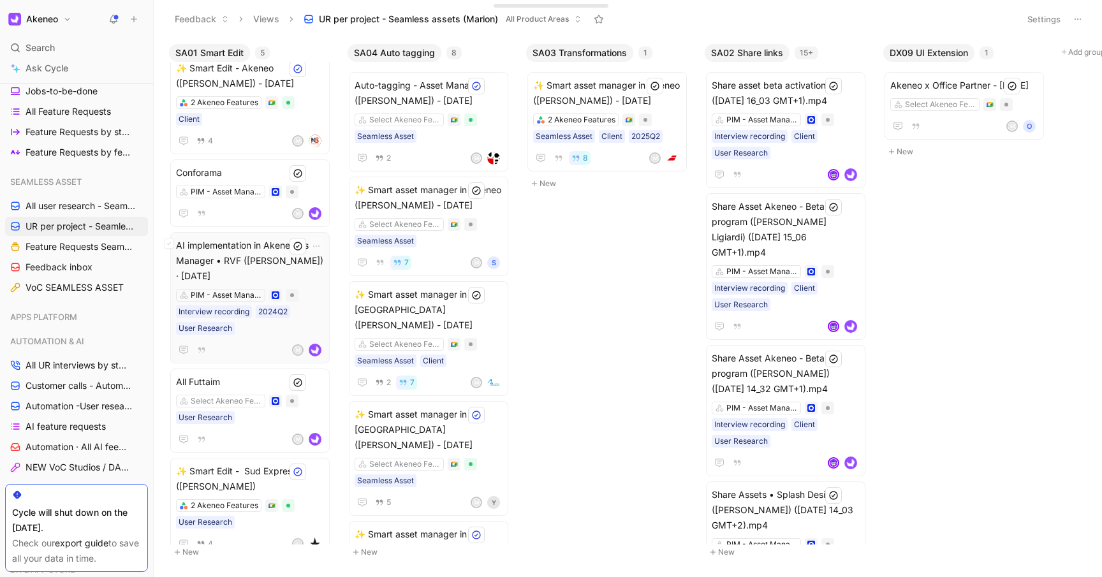
scroll to position [18, 0]
click at [265, 165] on span "Conforama" at bounding box center [250, 172] width 148 height 15
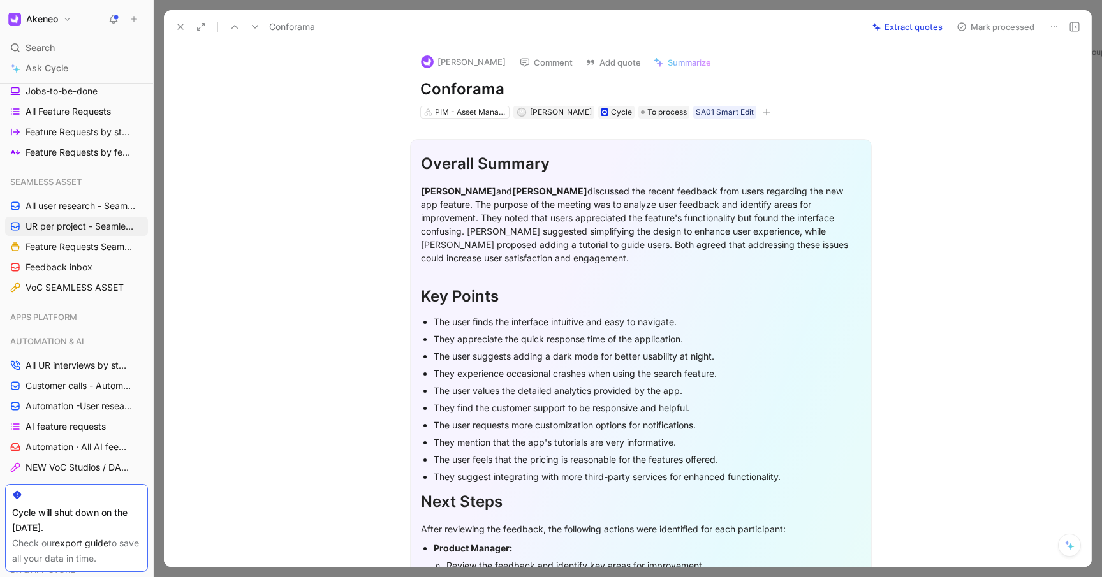
click at [668, 68] on span "Summarize" at bounding box center [689, 62] width 43 height 11
click at [181, 24] on icon at bounding box center [180, 27] width 10 height 10
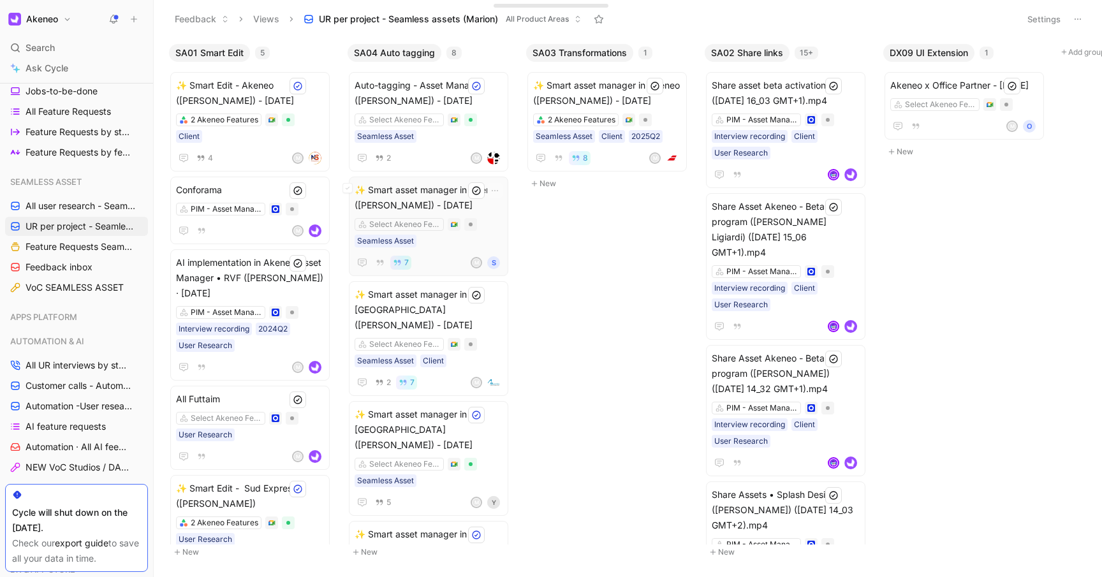
click at [466, 247] on div "Select Akeneo Features Seamless Asset" at bounding box center [429, 232] width 148 height 29
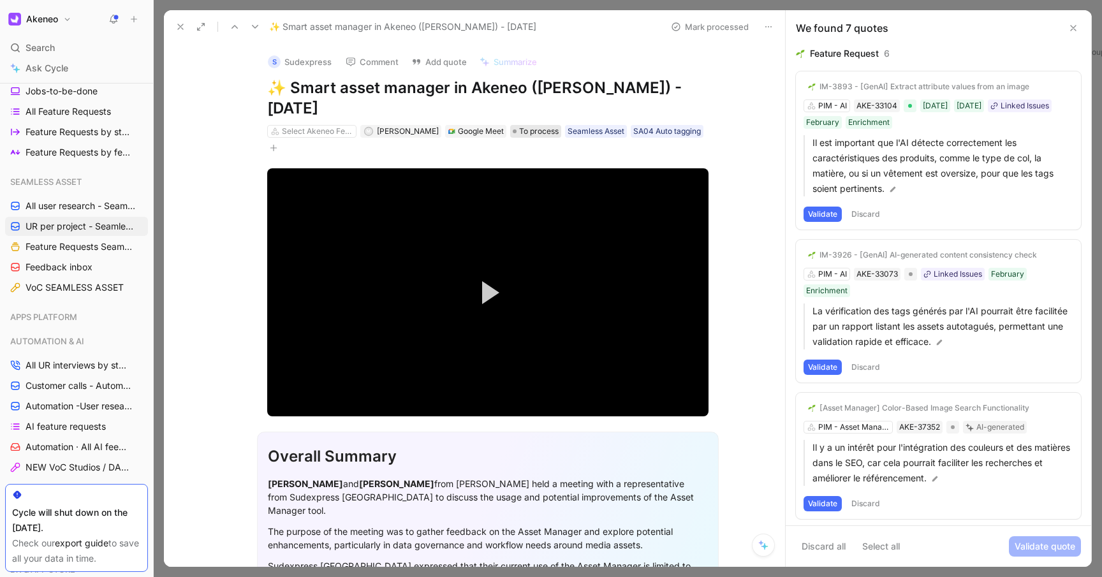
click at [519, 131] on span "To process" at bounding box center [539, 131] width 40 height 13
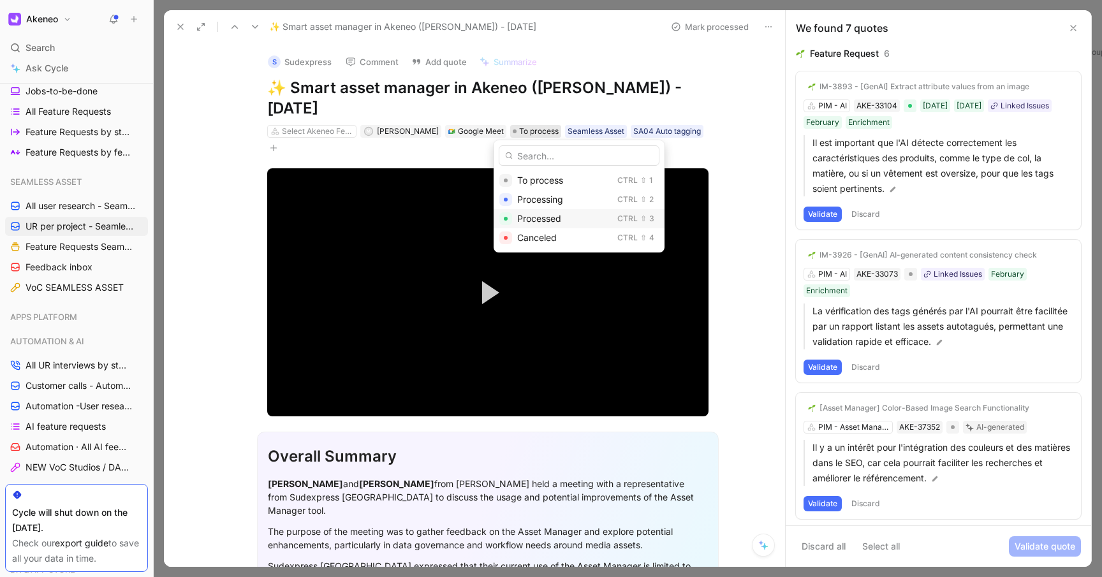
click at [519, 217] on span "Processed" at bounding box center [539, 218] width 44 height 11
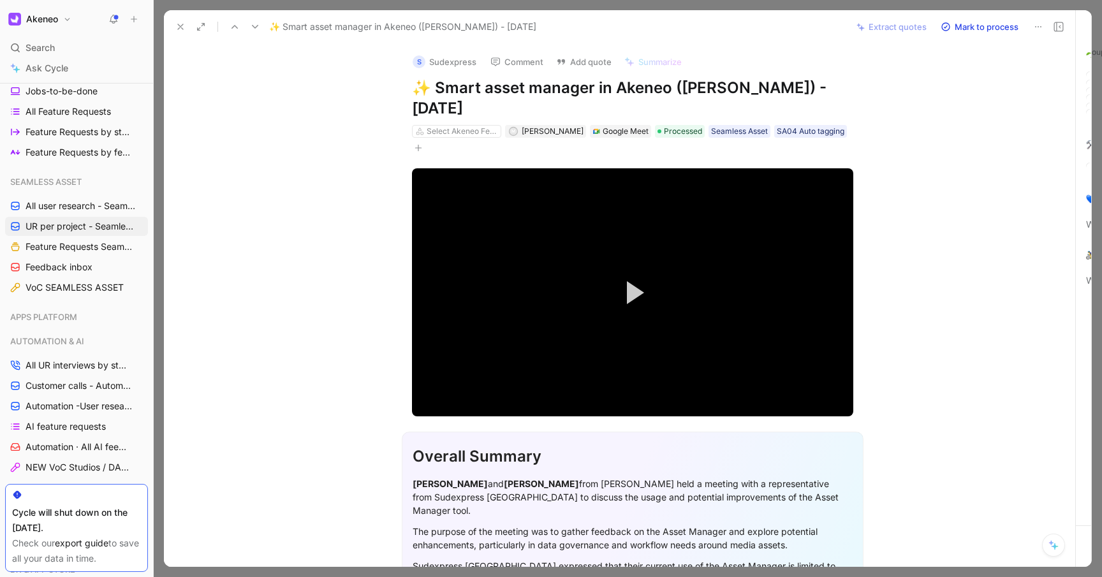
click at [175, 22] on icon at bounding box center [180, 27] width 10 height 10
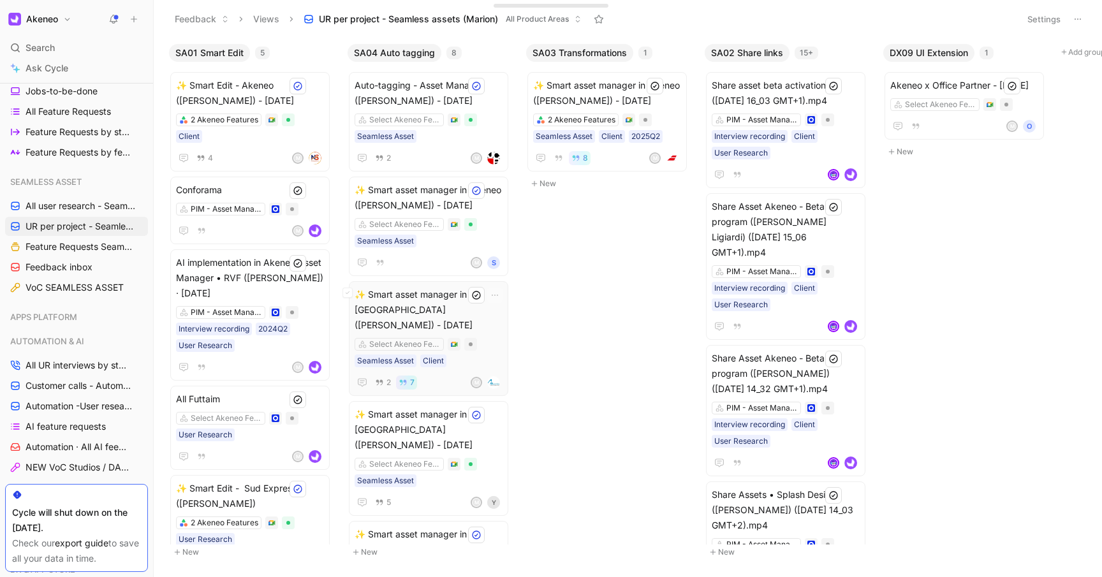
click at [450, 342] on div "Select Akeneo Features Seamless Asset Client" at bounding box center [429, 352] width 148 height 29
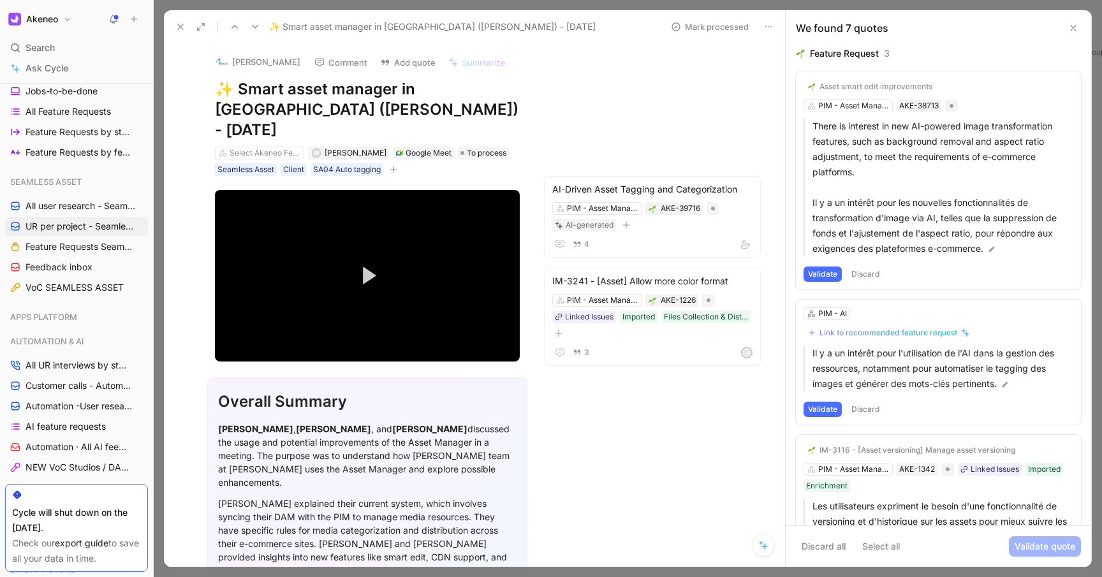
click at [823, 272] on button "Validate" at bounding box center [823, 274] width 38 height 15
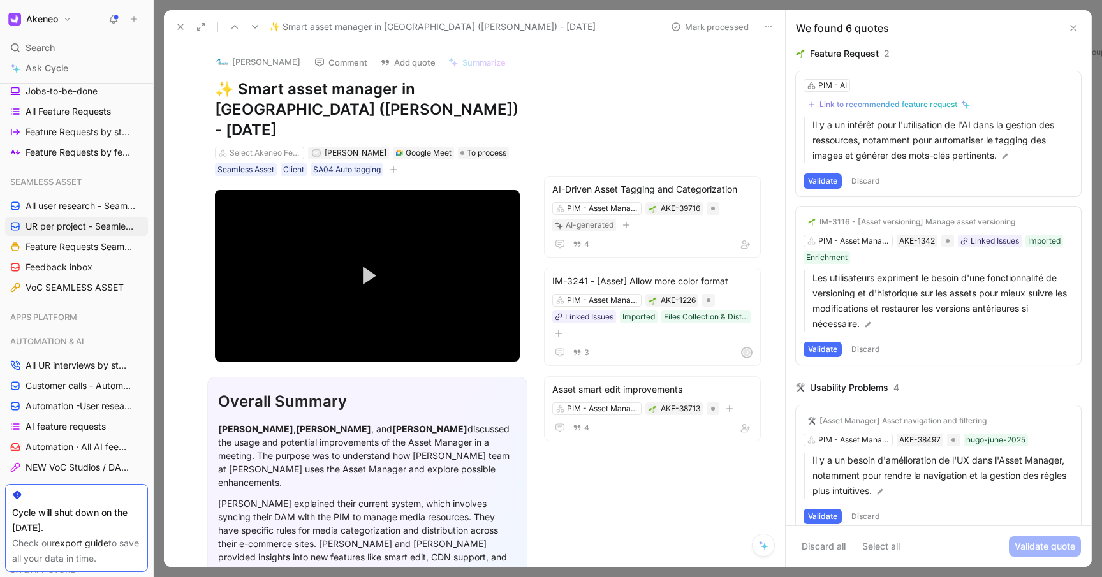
click at [821, 342] on button "Validate" at bounding box center [823, 349] width 38 height 15
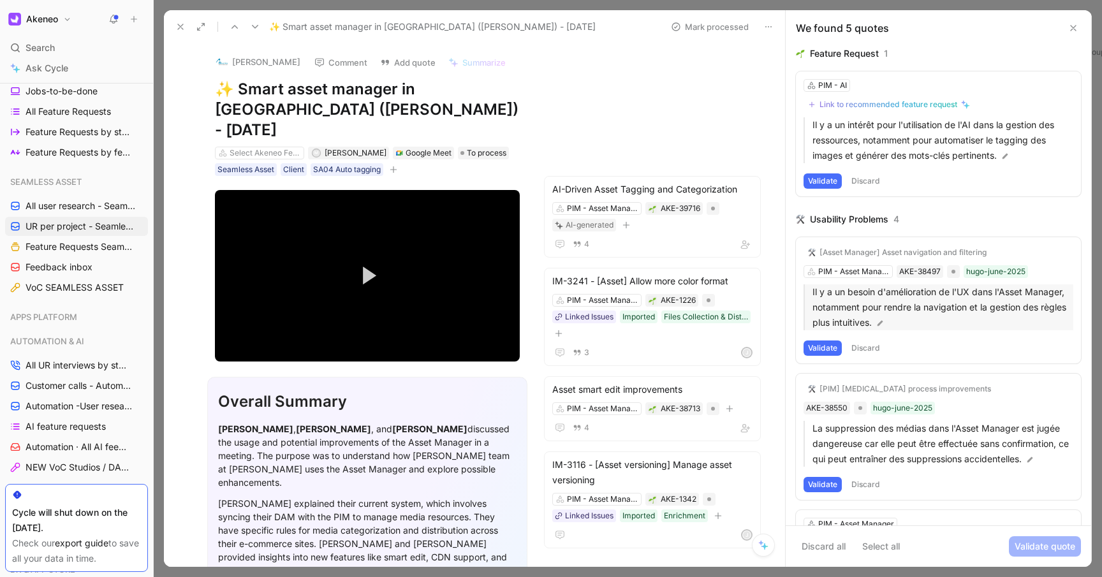
drag, startPoint x: 819, startPoint y: 344, endPoint x: 856, endPoint y: 309, distance: 51.0
click at [856, 309] on div "[Asset Manager] Asset navigation and filtering PIM - Asset Manager AKE-38497 hu…" at bounding box center [938, 300] width 285 height 126
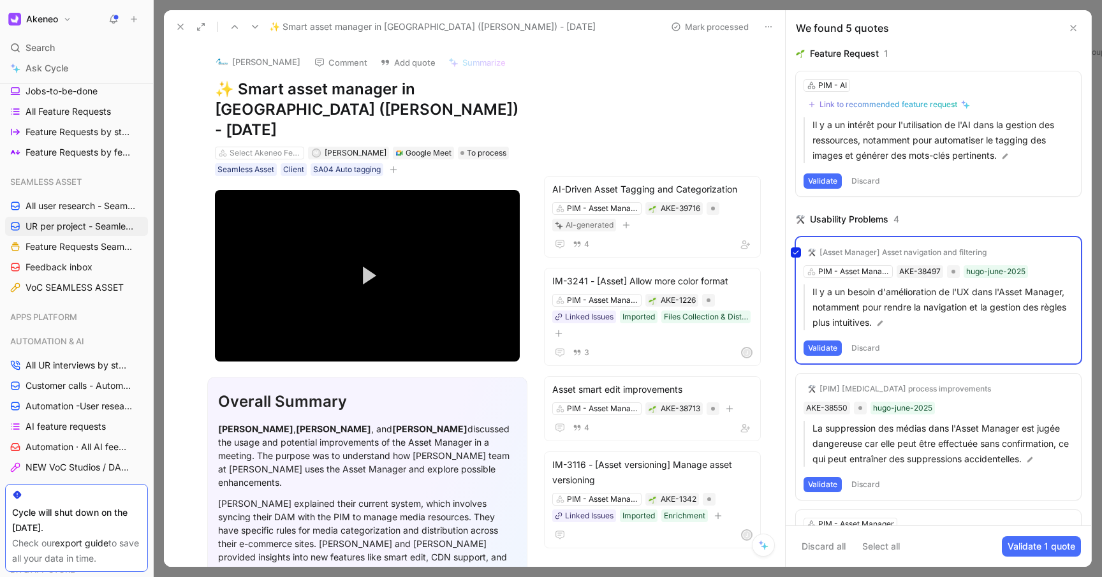
click at [908, 249] on div "[Asset Manager] Asset navigation and filtering PIM - Asset Manager AKE-38497 hu…" at bounding box center [938, 300] width 285 height 126
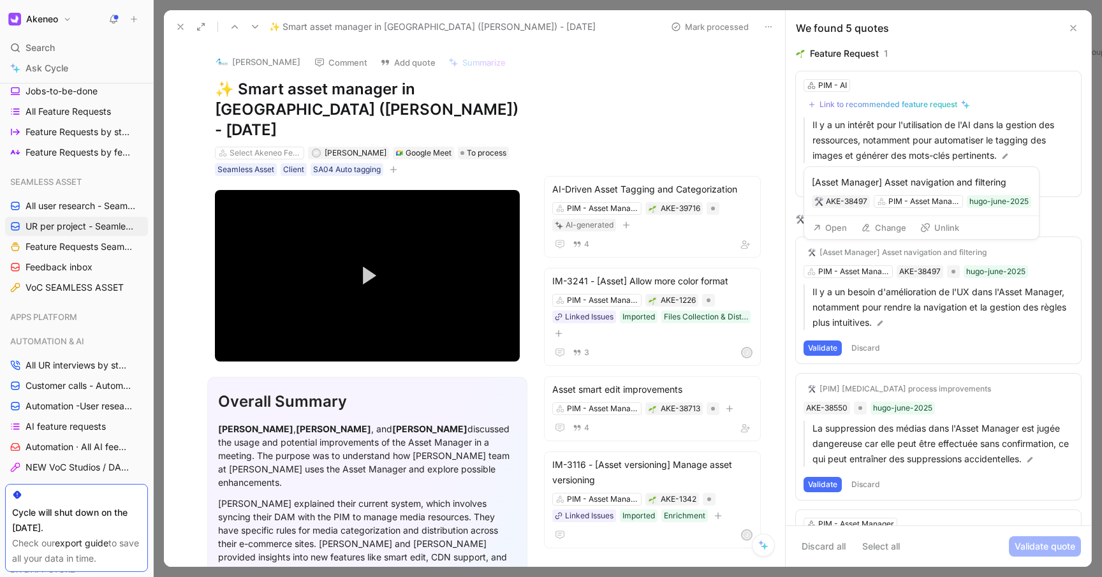
click at [887, 232] on button "Change" at bounding box center [883, 228] width 57 height 18
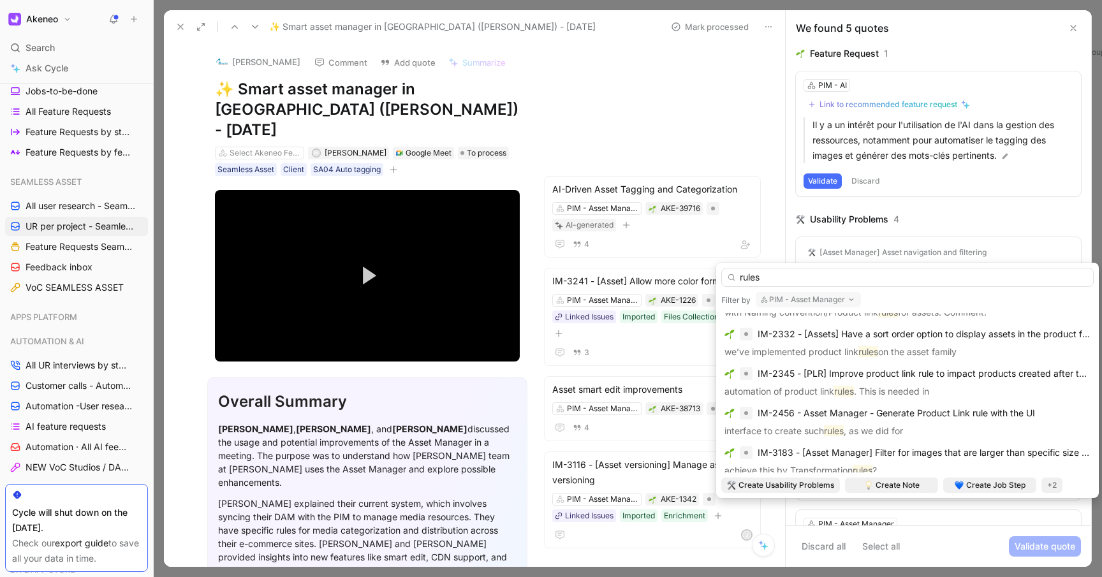
scroll to position [409, 0]
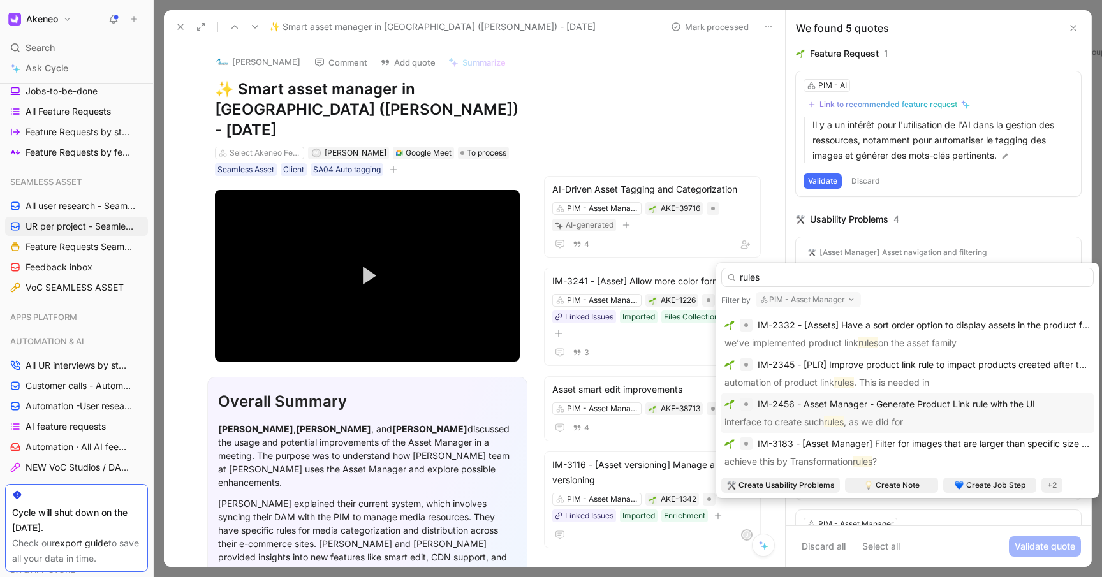
type input "rules"
click at [911, 406] on span "IM-2456 - Asset Manager - Generate Product Link rule with the UI" at bounding box center [896, 404] width 277 height 11
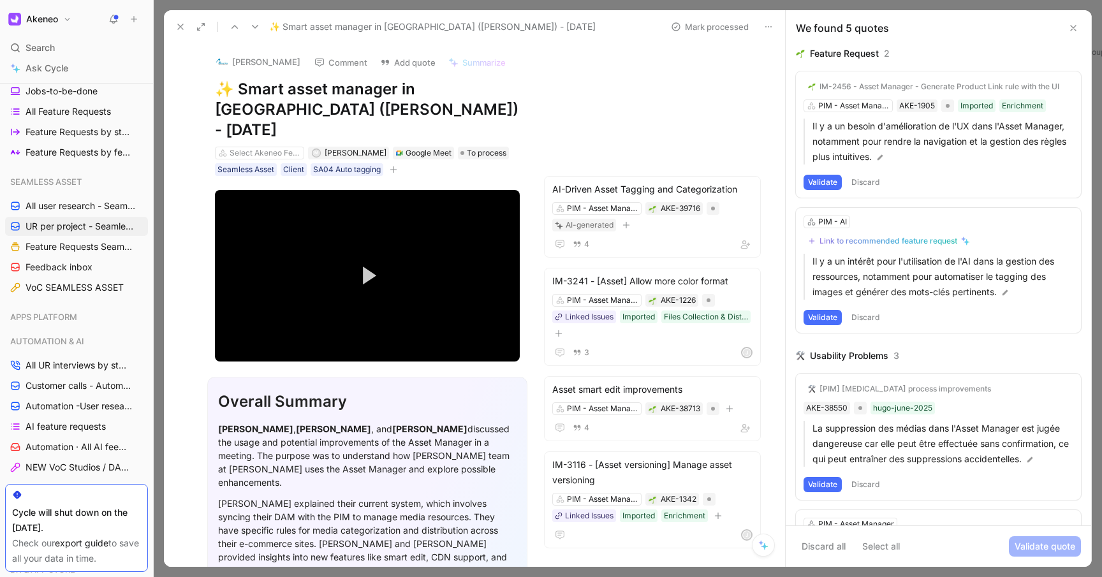
click at [828, 182] on button "Validate" at bounding box center [823, 182] width 38 height 15
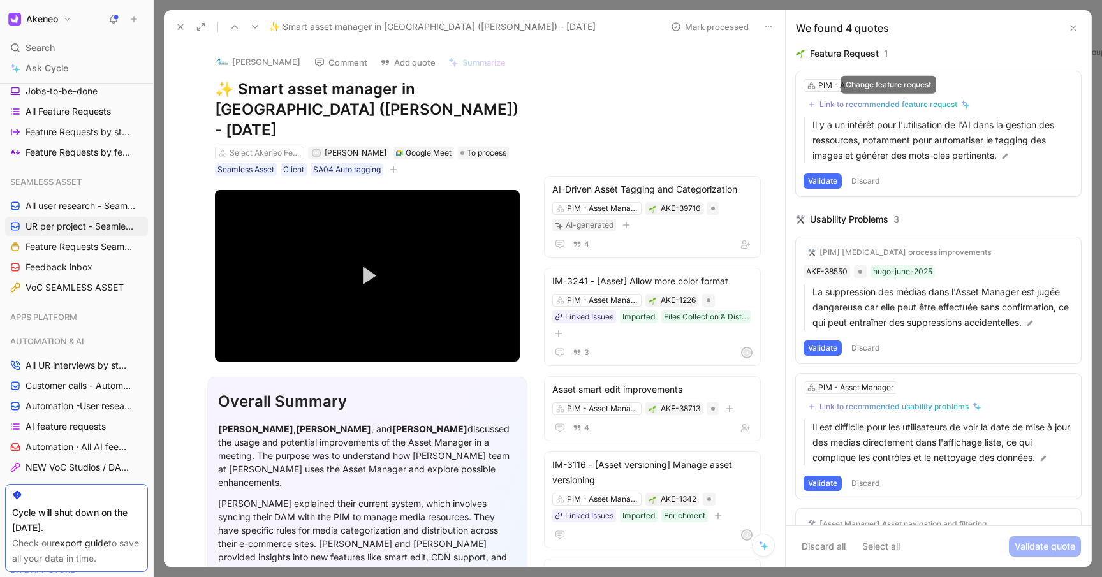
click at [849, 104] on div "Link to recommended feature request" at bounding box center [888, 104] width 138 height 10
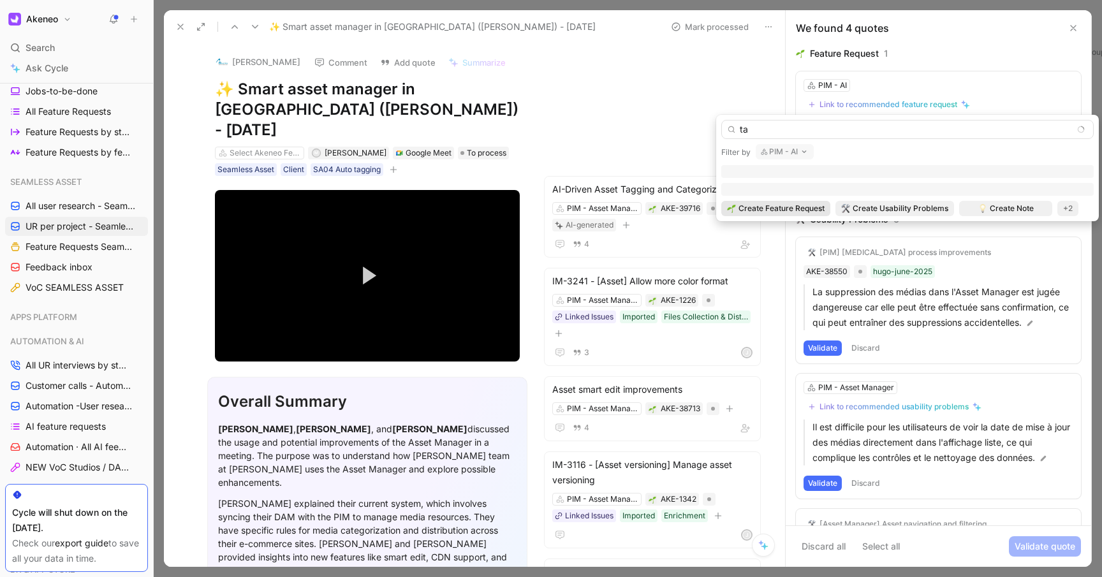
type input "t"
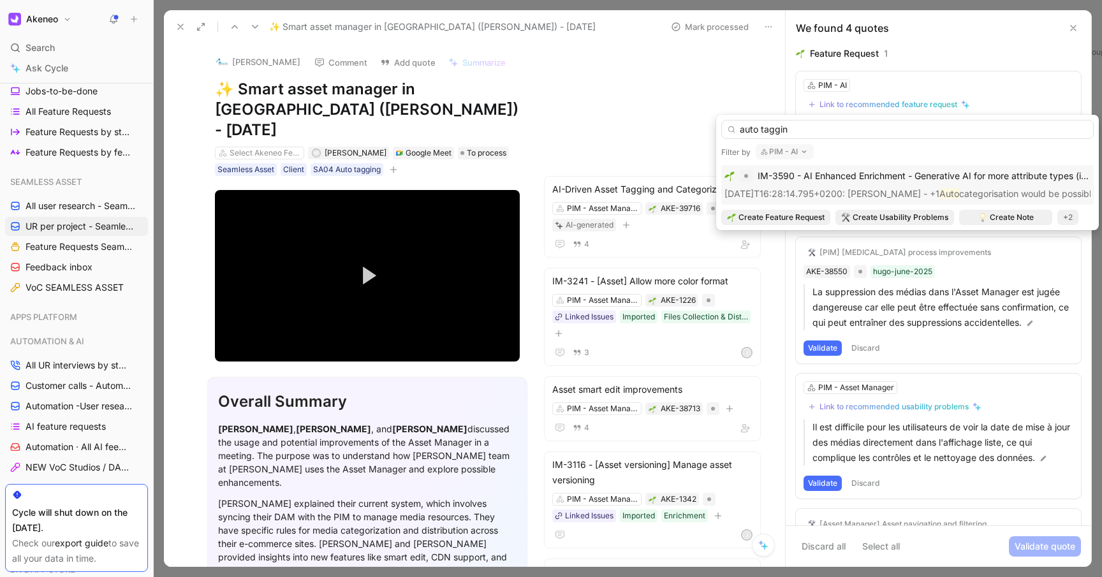
type input "auto taggin"
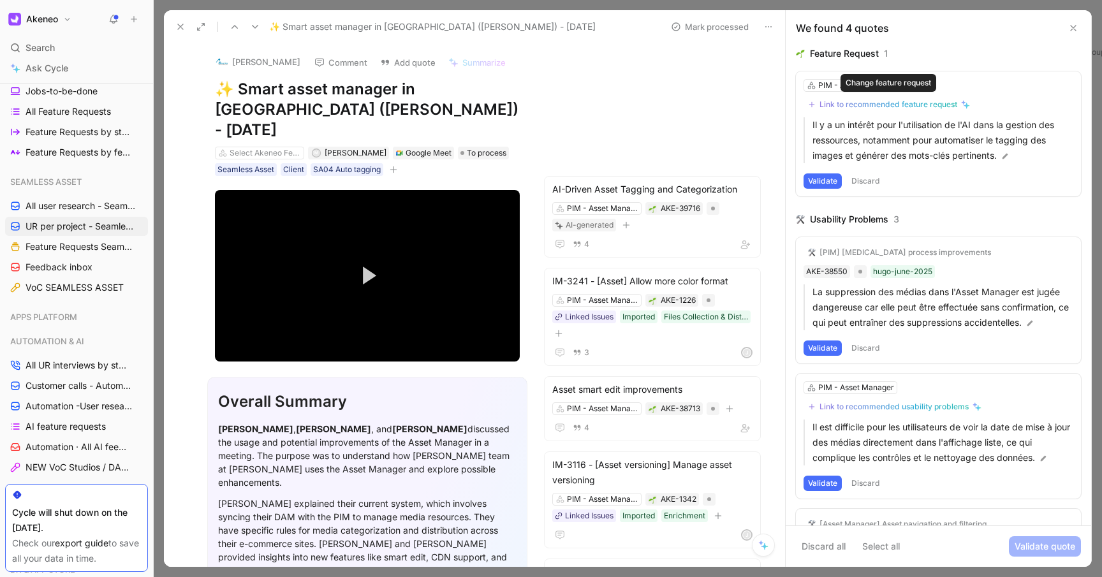
click at [897, 103] on div "Link to recommended feature request" at bounding box center [888, 104] width 138 height 10
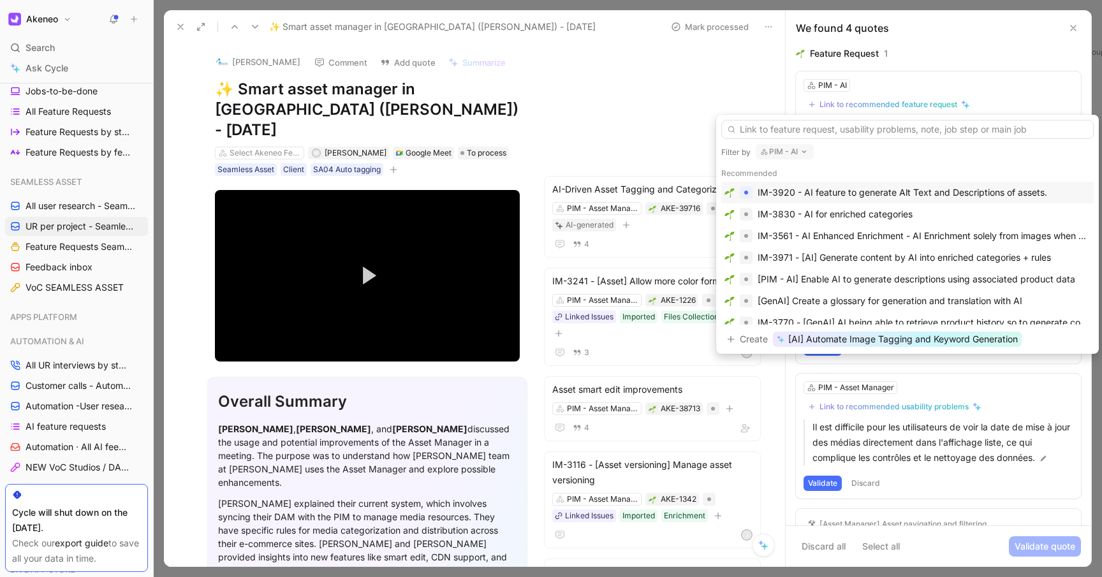
click at [797, 151] on button "PIM - AI" at bounding box center [785, 151] width 58 height 15
type input "asset"
click at [797, 199] on mark "Asset" at bounding box center [796, 202] width 24 height 11
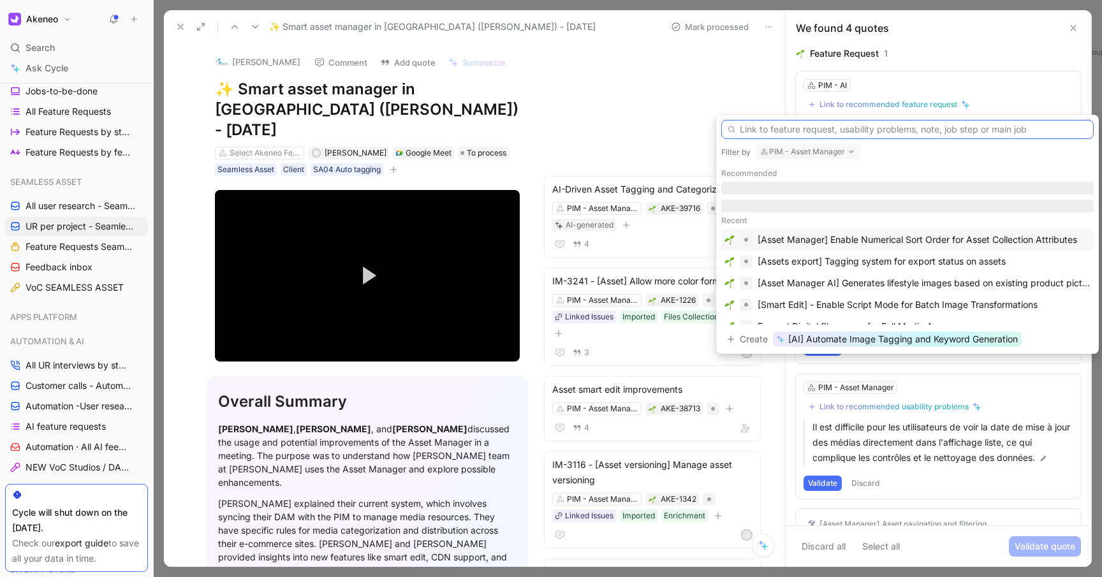
click at [802, 124] on input "text" at bounding box center [907, 129] width 372 height 19
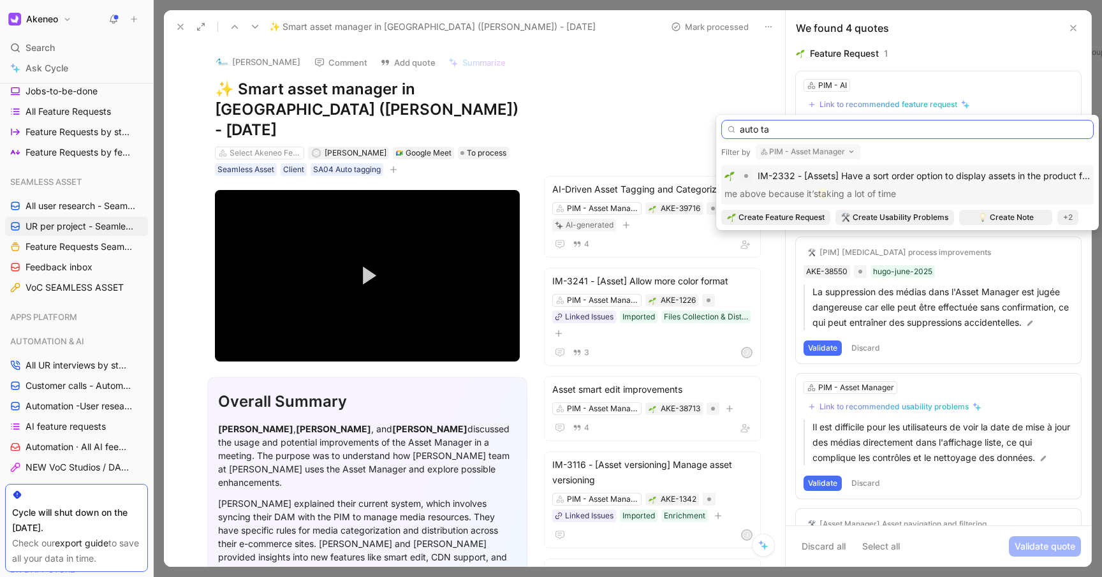
type input "auto ta"
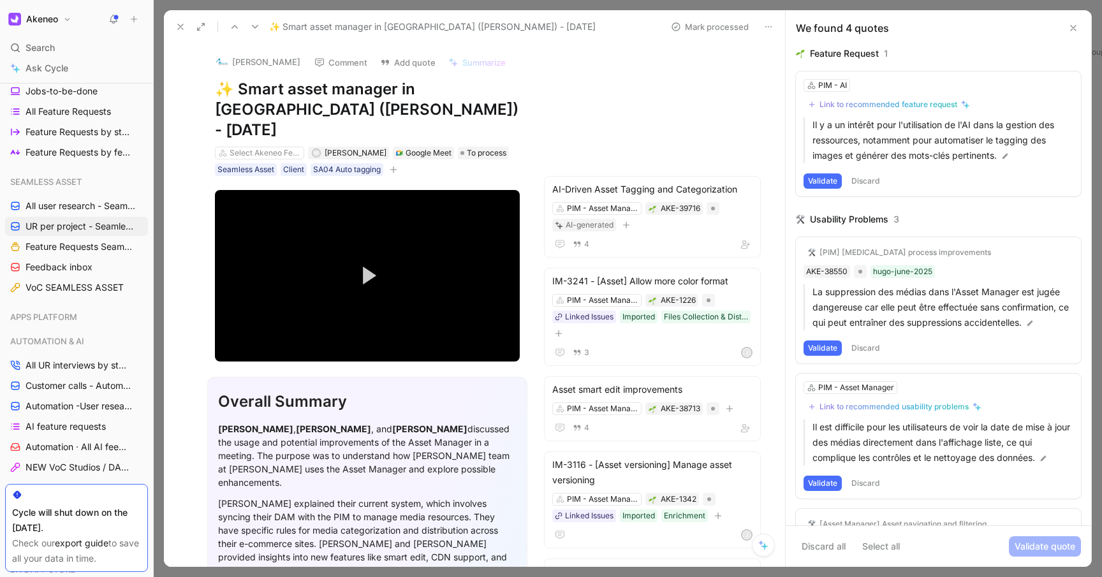
click at [895, 101] on div "Link to recommended feature request" at bounding box center [888, 104] width 138 height 10
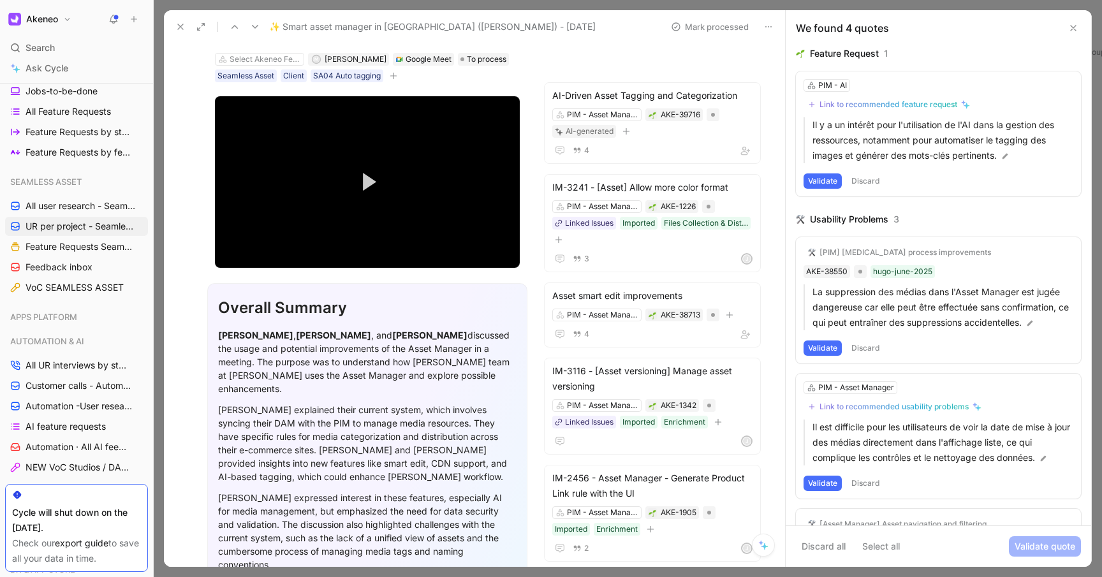
scroll to position [96, 0]
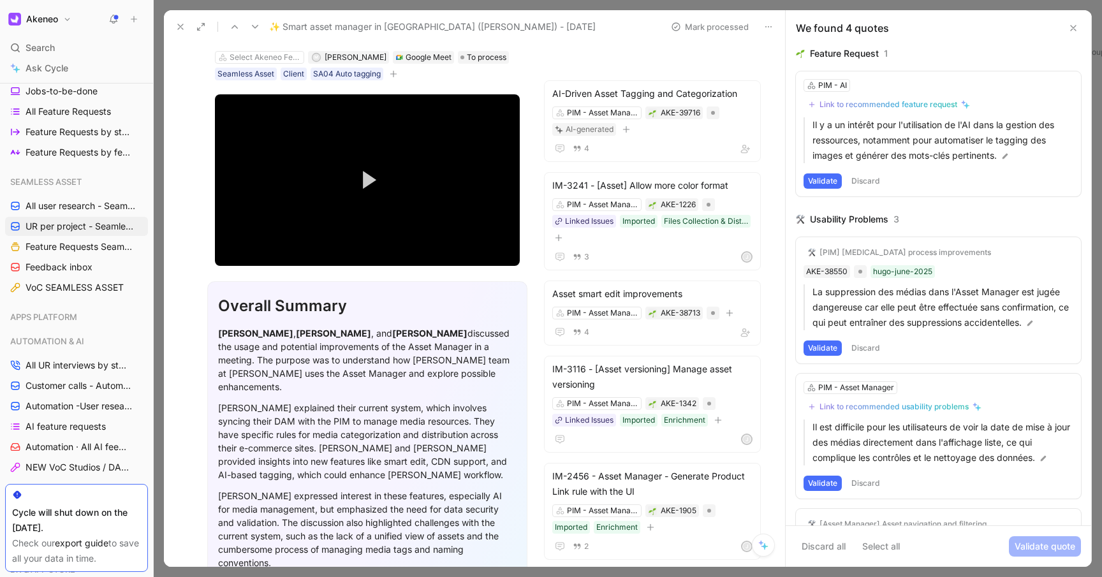
click at [764, 543] on icon at bounding box center [763, 545] width 10 height 10
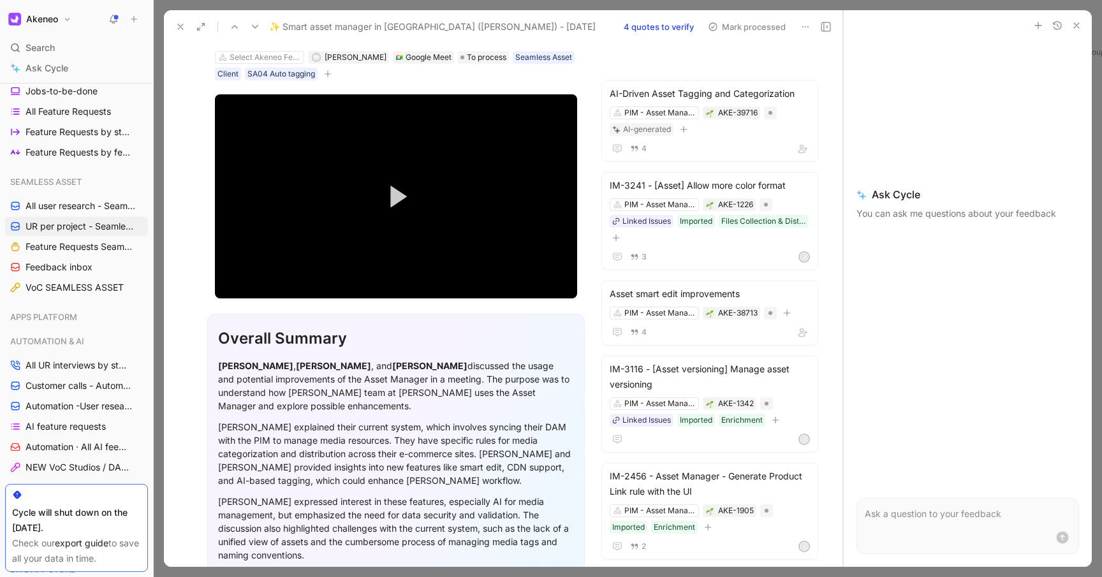
scroll to position [79, 0]
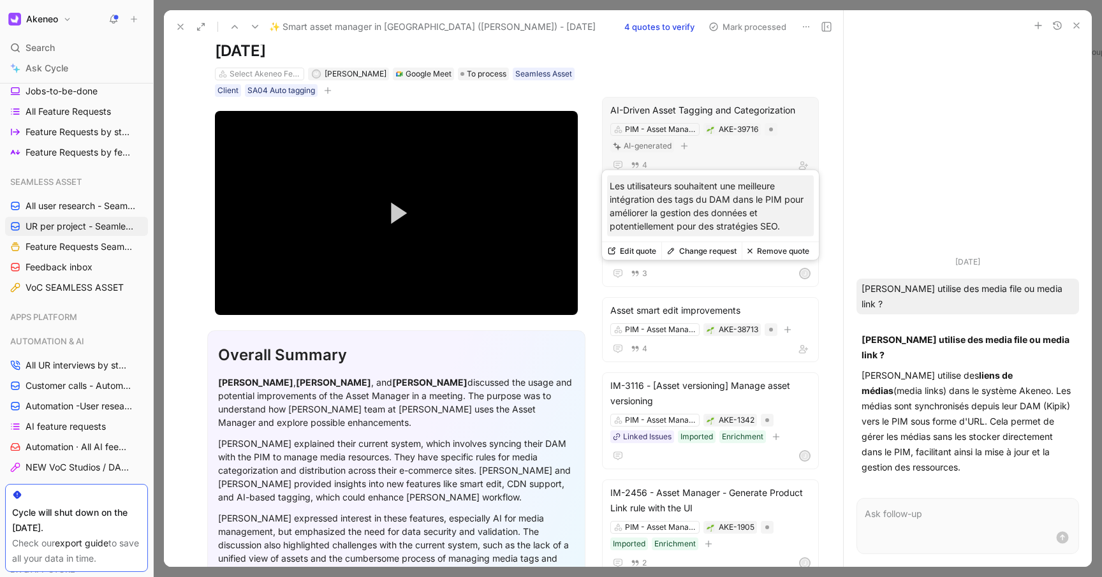
click at [770, 136] on div "AI-Driven Asset Tagging and Categorization PIM - Asset Manager AKE-39716 AI-gen…" at bounding box center [710, 138] width 217 height 82
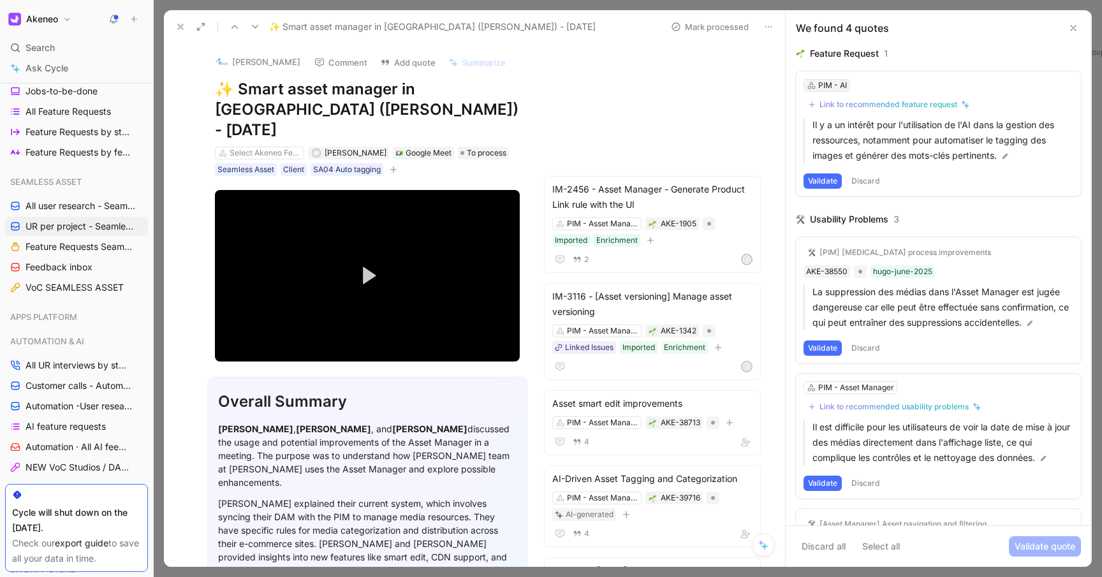
click at [836, 86] on div "PIM - AI" at bounding box center [832, 85] width 29 height 13
type input "asset"
click at [968, 133] on span "Manager" at bounding box center [949, 133] width 38 height 11
click at [935, 103] on div "Link to recommended feature request" at bounding box center [888, 104] width 138 height 10
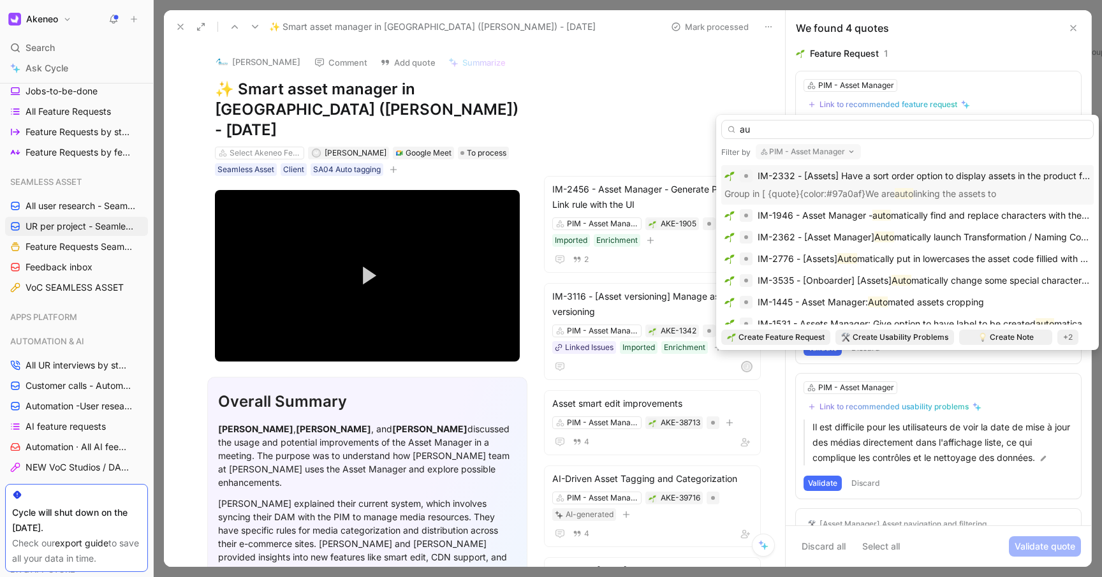
type input "a"
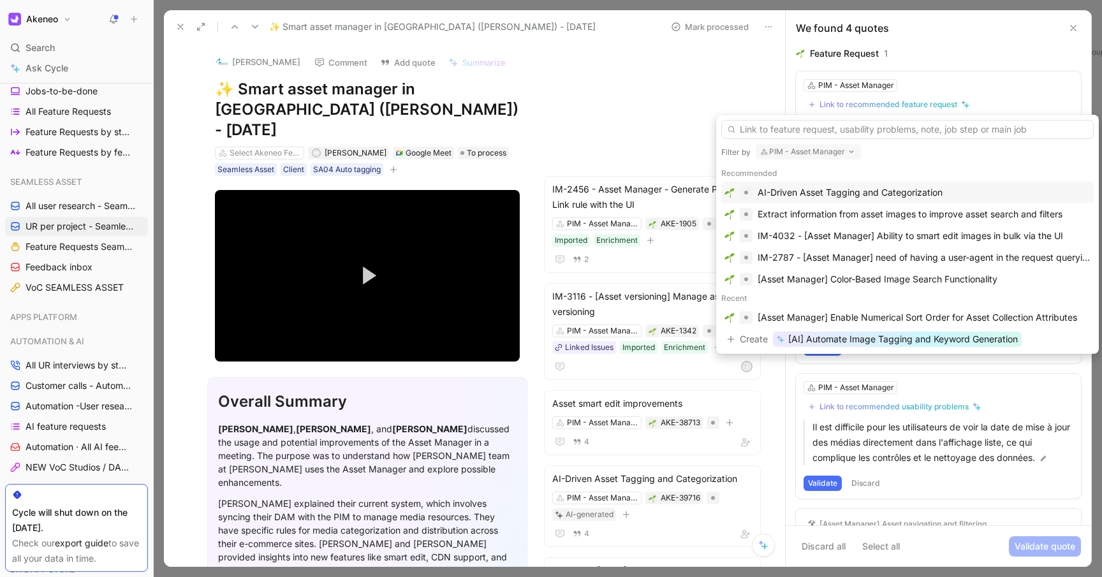
click at [943, 192] on div "AI-Driven Asset Tagging and Categorization" at bounding box center [924, 192] width 333 height 15
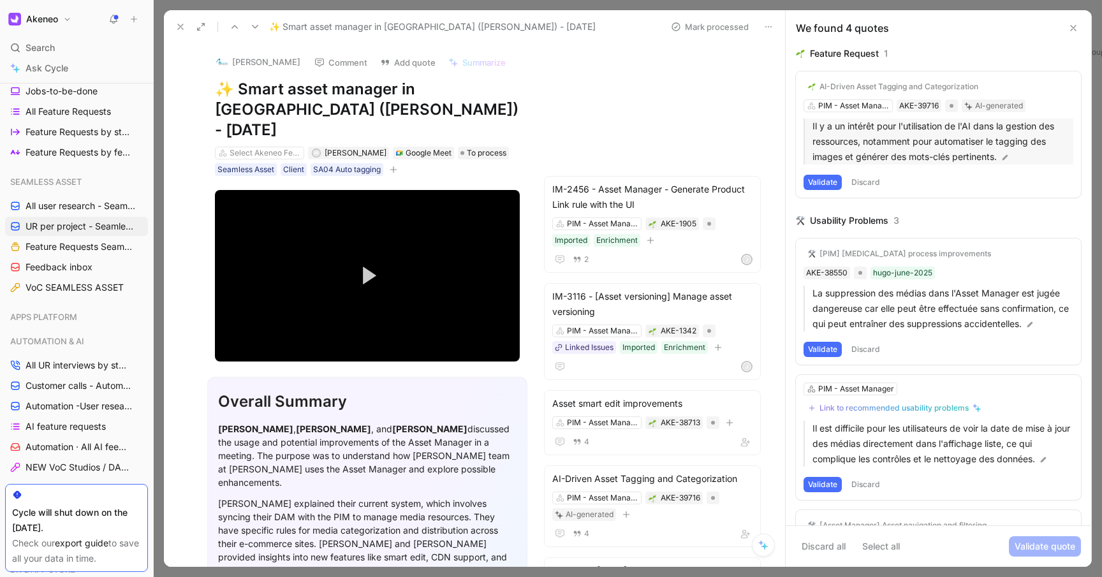
click at [1008, 151] on p "Il y a un intérêt pour l'utilisation de l'AI dans la gestion des ressources, no…" at bounding box center [942, 142] width 261 height 46
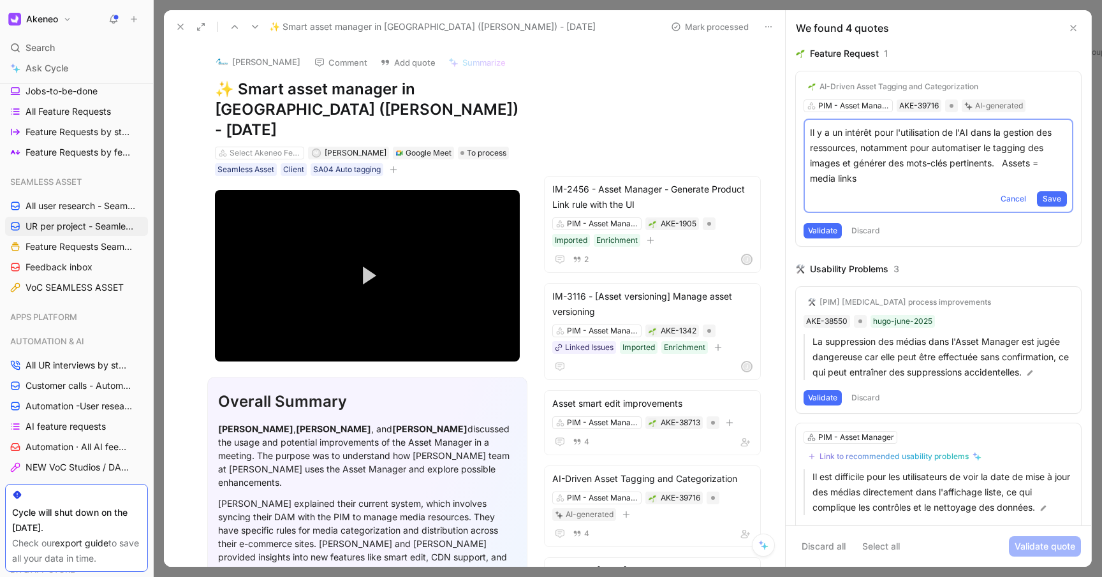
drag, startPoint x: 1004, startPoint y: 161, endPoint x: 1004, endPoint y: 181, distance: 19.8
click at [1004, 181] on p "Il y a un intérêt pour l'utilisation de l'AI dans la gestion des ressources, no…" at bounding box center [938, 155] width 257 height 61
click at [923, 180] on p "Il y a un intérêt pour l'utilisation de l'AI dans la gestion des ressources, no…" at bounding box center [938, 155] width 257 height 61
click at [1004, 161] on strong "Assets = media links)" at bounding box center [936, 171] width 253 height 26
click at [1054, 193] on span "Save" at bounding box center [1052, 199] width 18 height 13
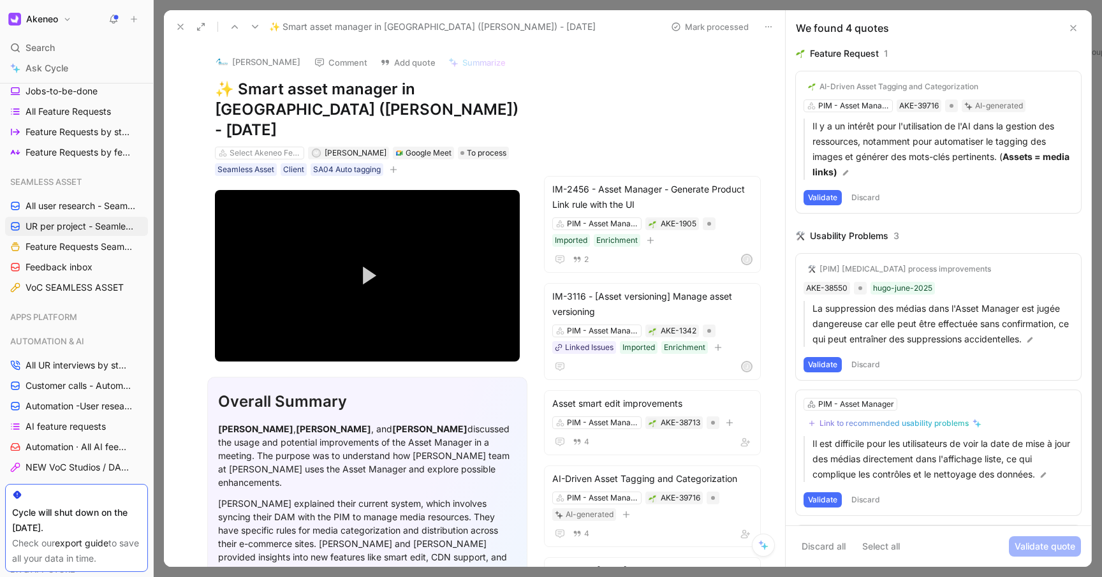
click at [813, 193] on button "Validate" at bounding box center [823, 197] width 38 height 15
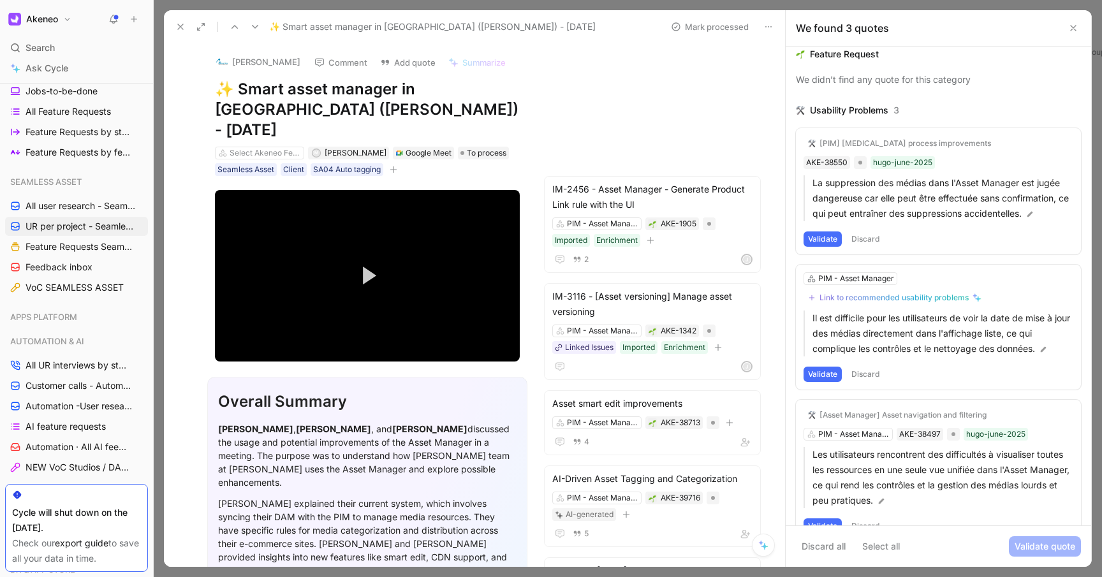
scroll to position [138, 0]
